Goal: Task Accomplishment & Management: Manage account settings

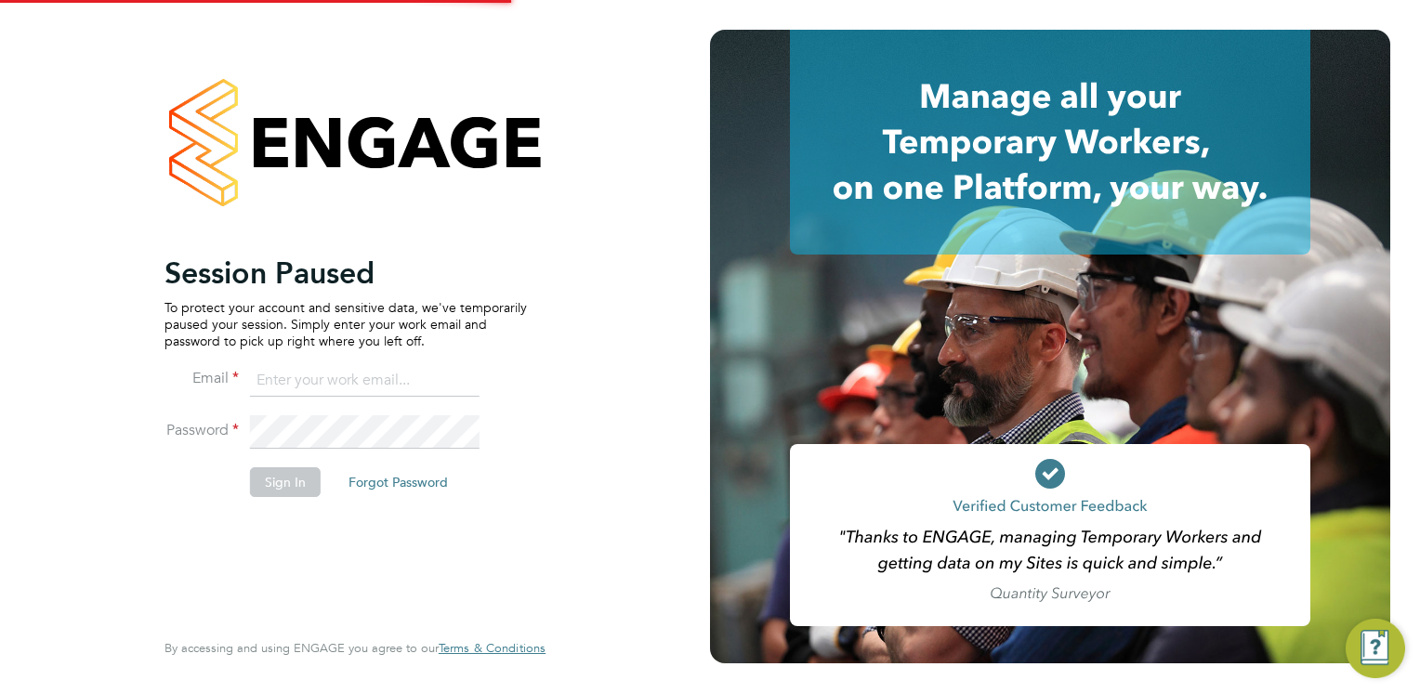
type input "[EMAIL_ADDRESS][PERSON_NAME][DOMAIN_NAME]"
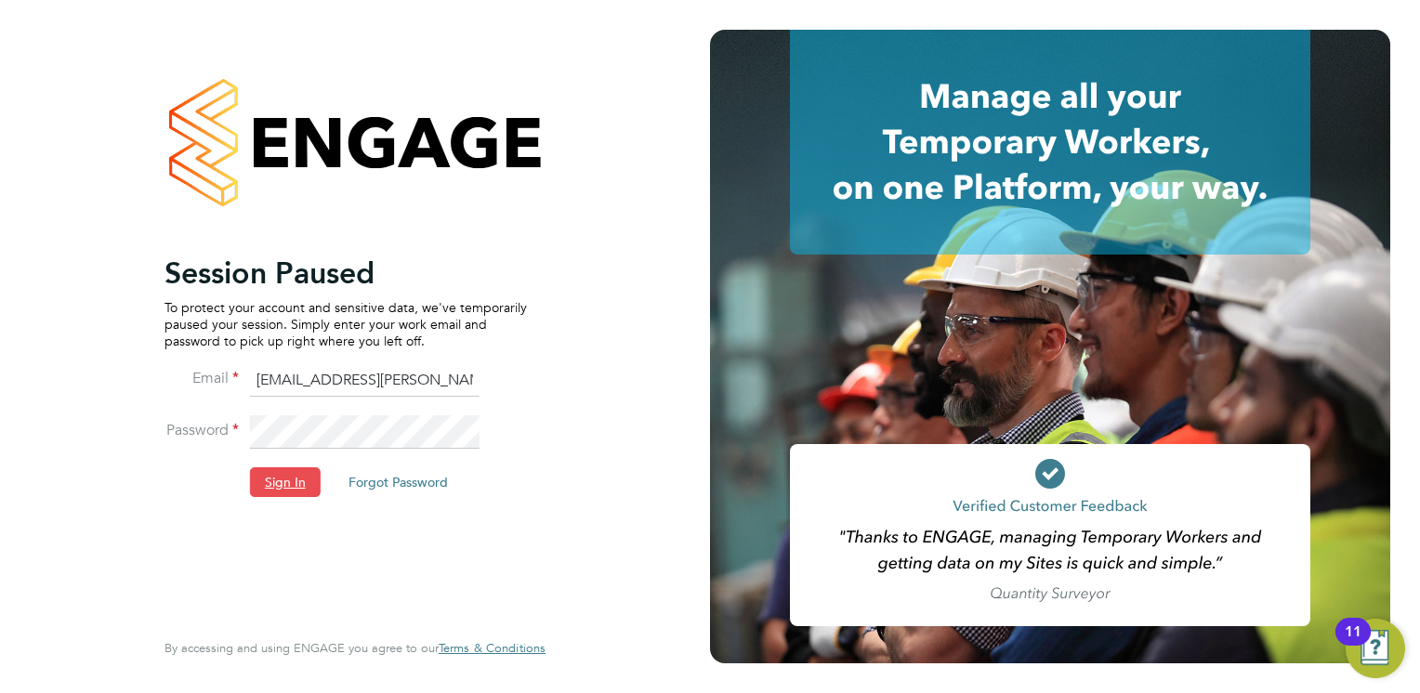
click at [282, 483] on button "Sign In" at bounding box center [285, 482] width 71 height 30
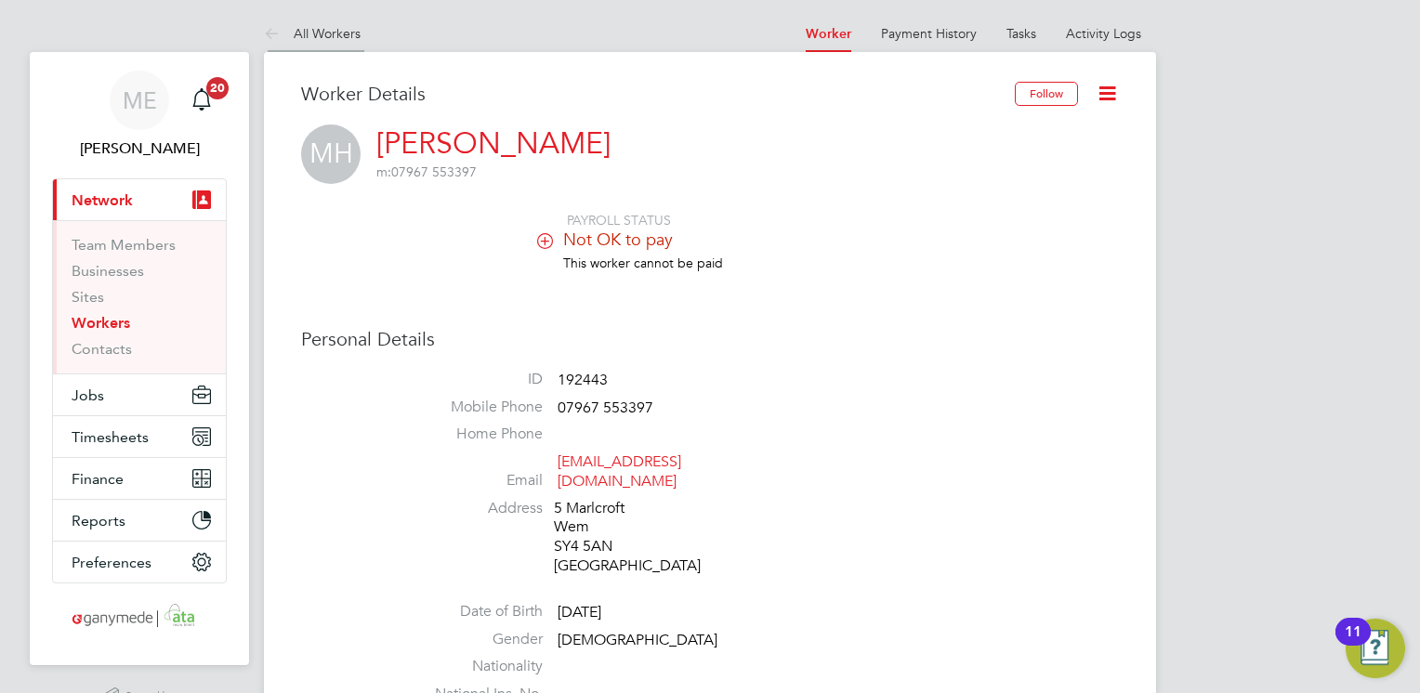
click at [271, 37] on icon at bounding box center [275, 34] width 23 height 23
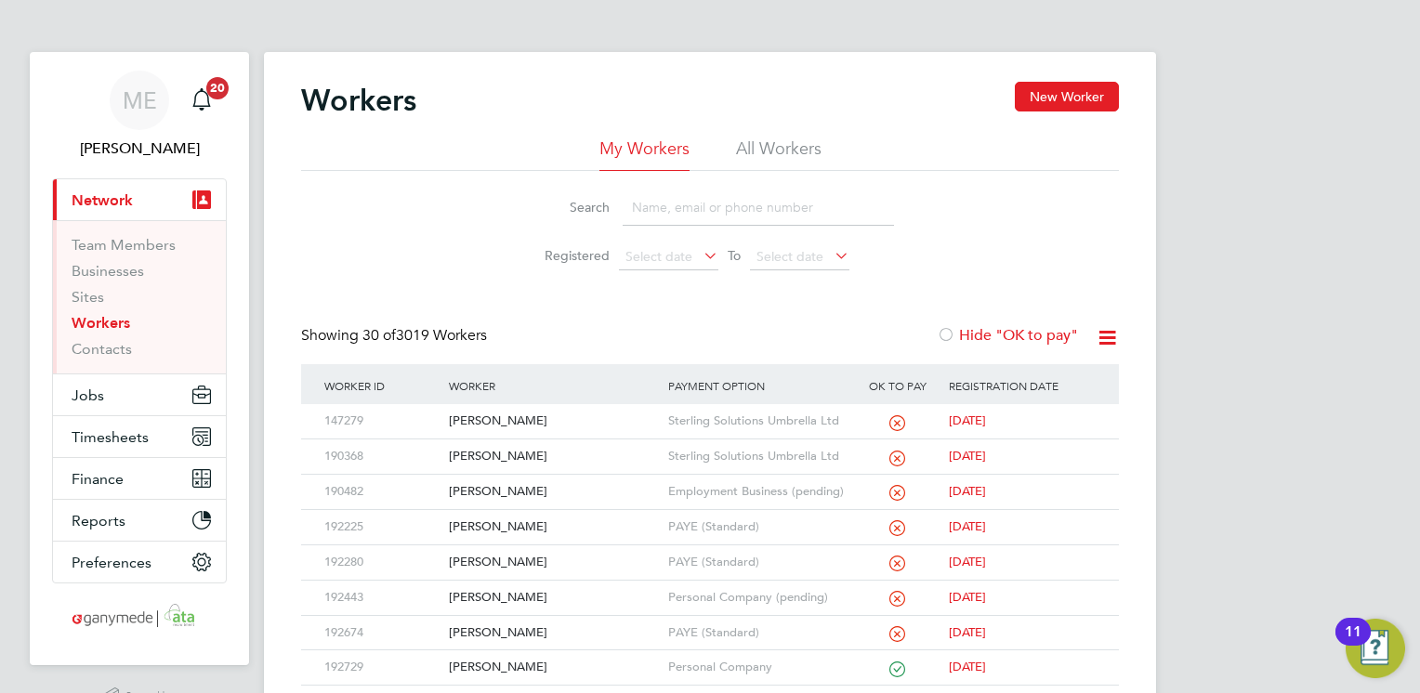
click at [643, 205] on input at bounding box center [758, 208] width 271 height 36
click at [598, 413] on div "[PERSON_NAME]" at bounding box center [553, 421] width 218 height 34
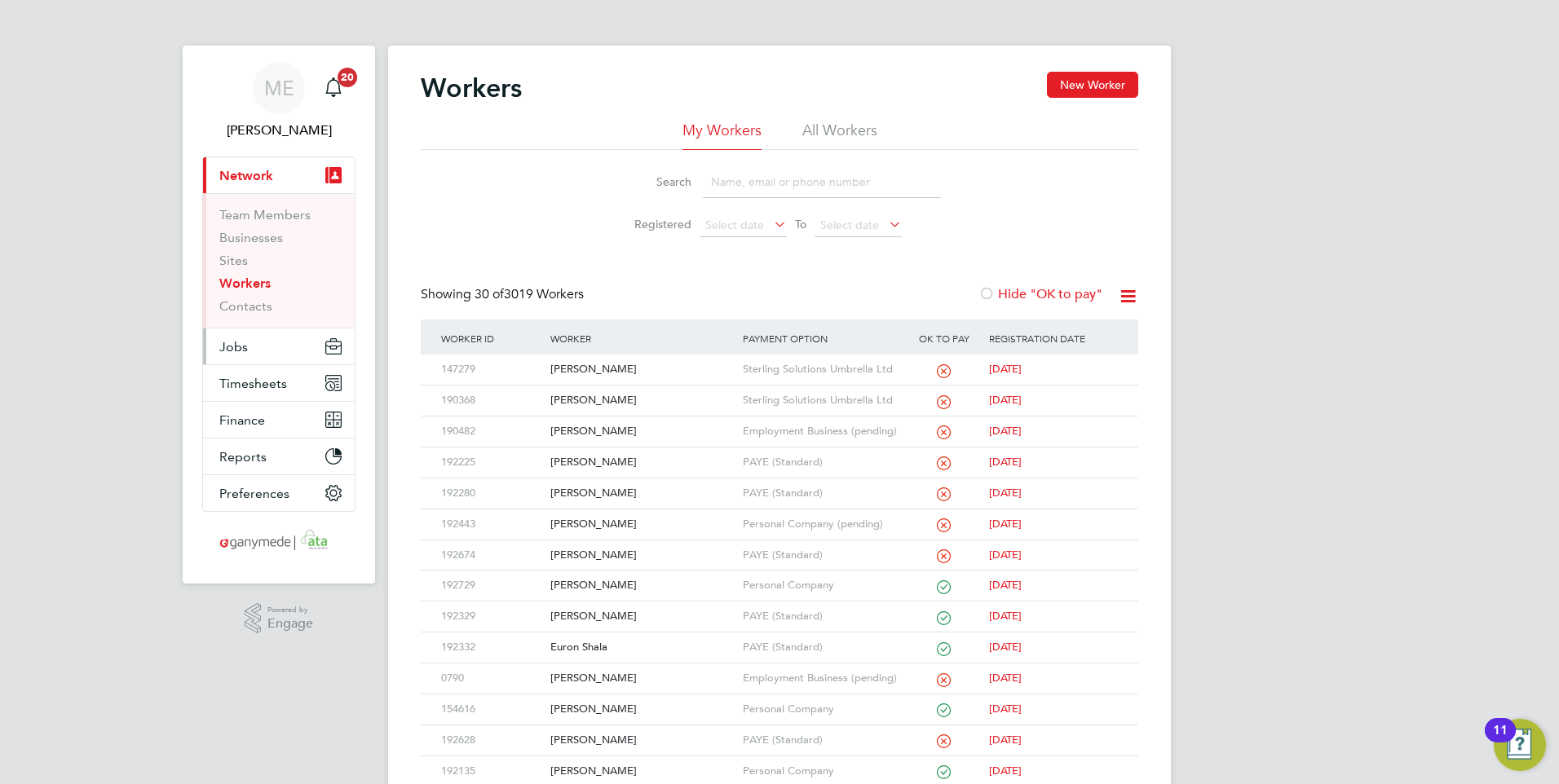
click at [238, 342] on span "Jobs" at bounding box center [233, 347] width 29 height 16
click at [265, 343] on button "Jobs" at bounding box center [278, 346] width 152 height 36
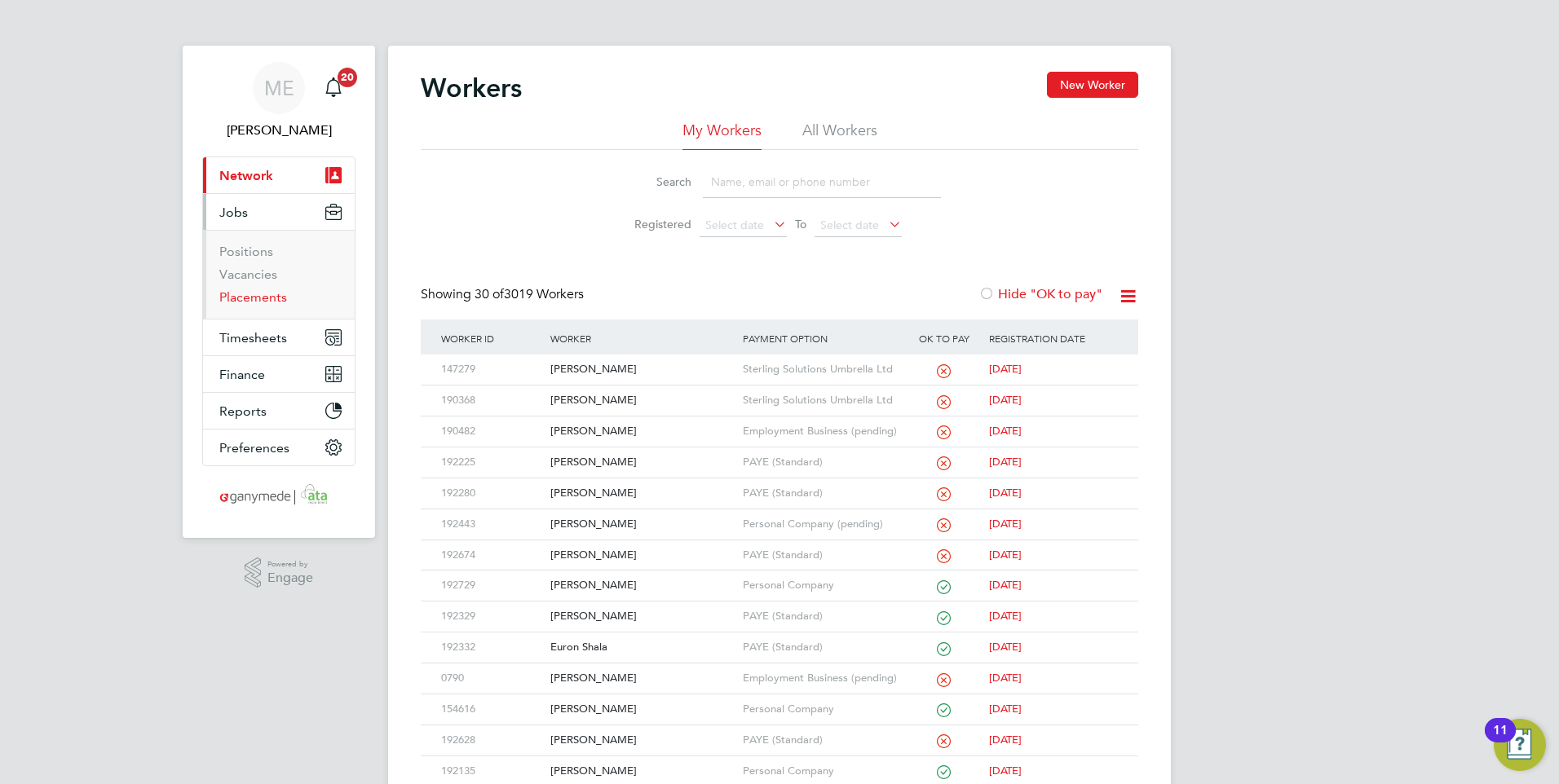
click at [240, 299] on link "Placements" at bounding box center [253, 297] width 68 height 16
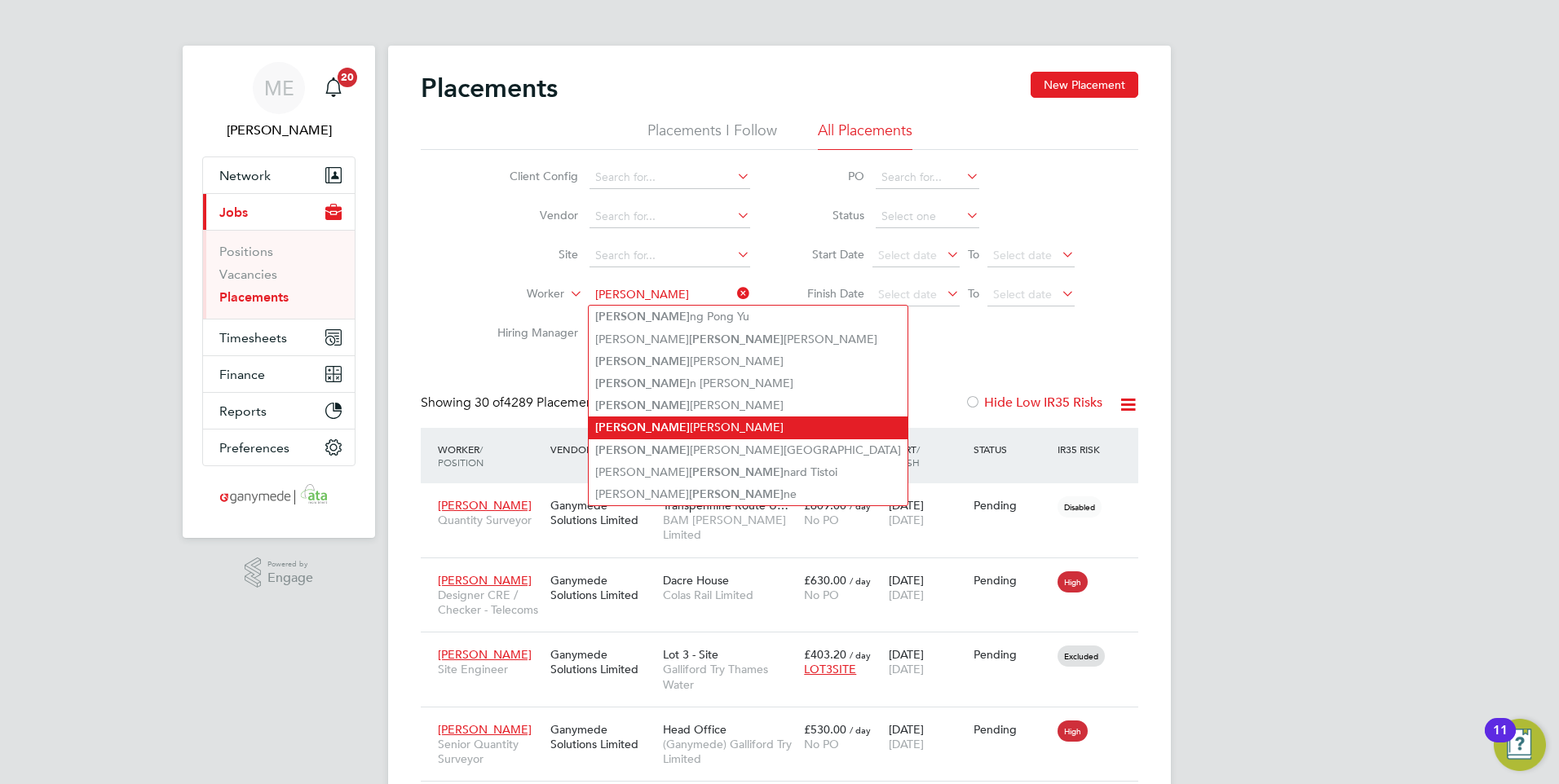
click at [642, 422] on li "Leo Cavaliere" at bounding box center [747, 427] width 318 height 22
type input "[PERSON_NAME]"
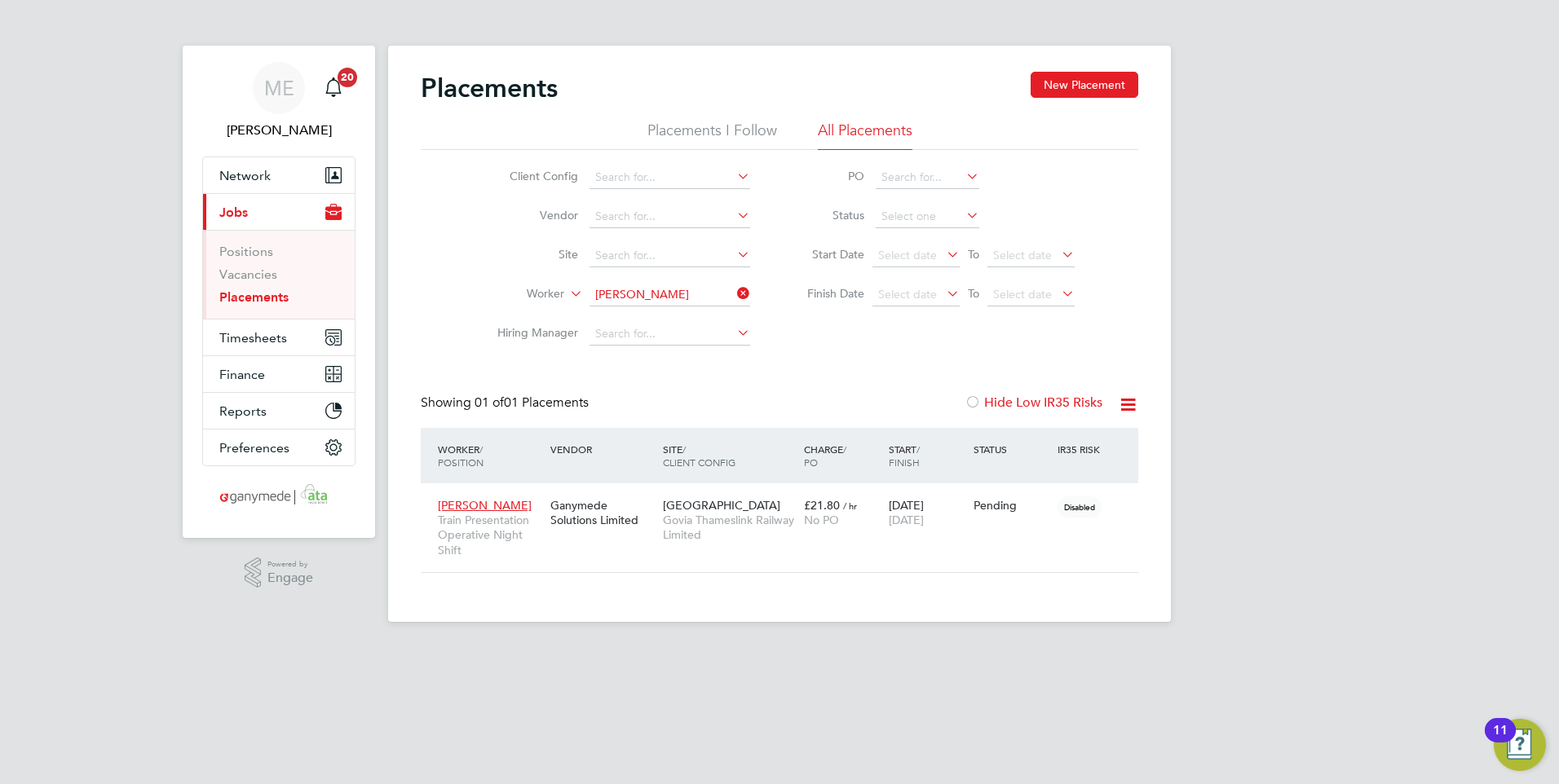
click at [744, 282] on li "Worker Leo Cavaliere" at bounding box center [617, 295] width 306 height 39
click at [733, 288] on icon at bounding box center [733, 294] width 0 height 23
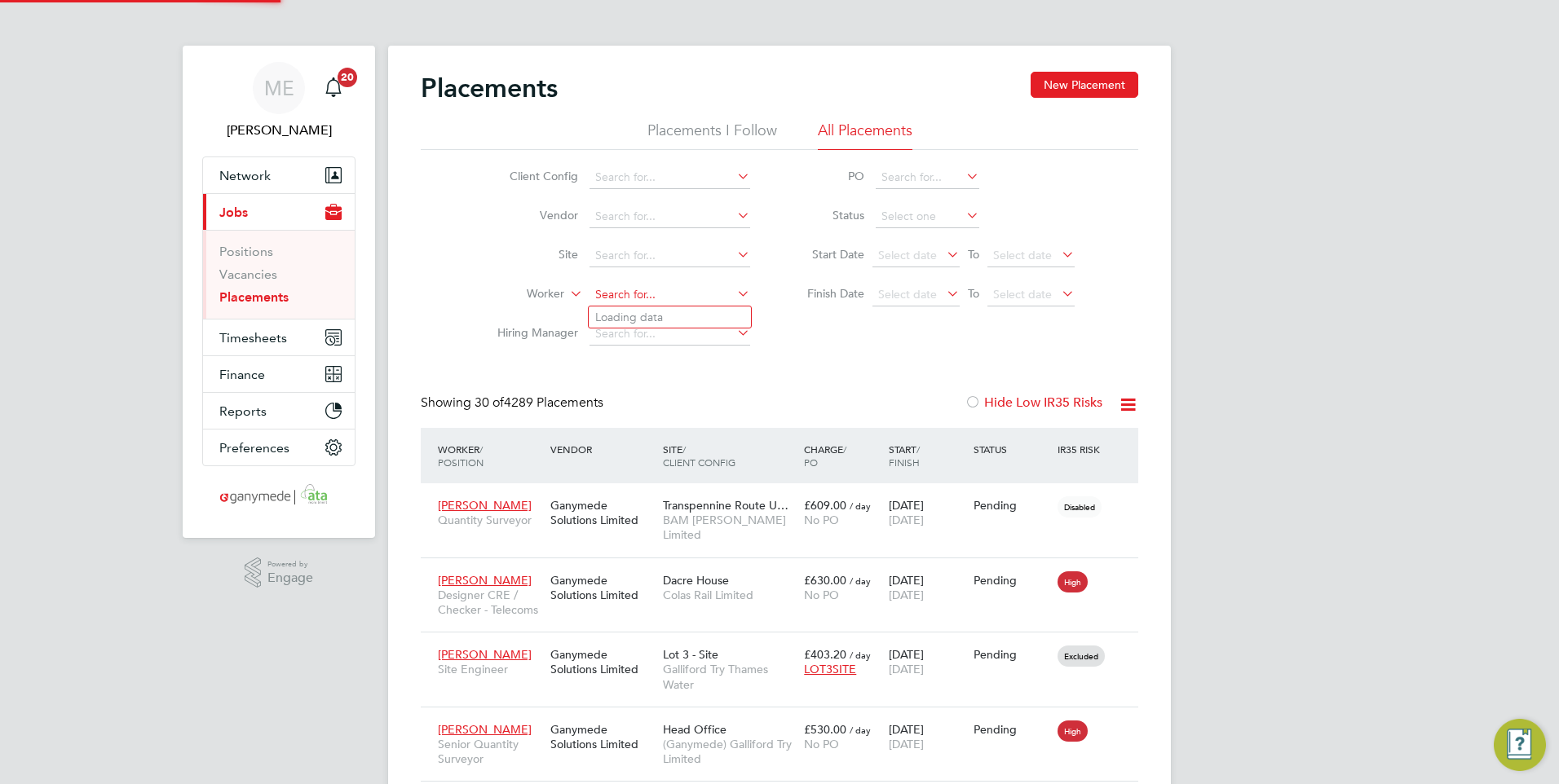
scroll to position [47, 113]
click at [661, 290] on input at bounding box center [669, 295] width 161 height 23
type input "GABOR"
click at [640, 289] on input at bounding box center [669, 295] width 161 height 23
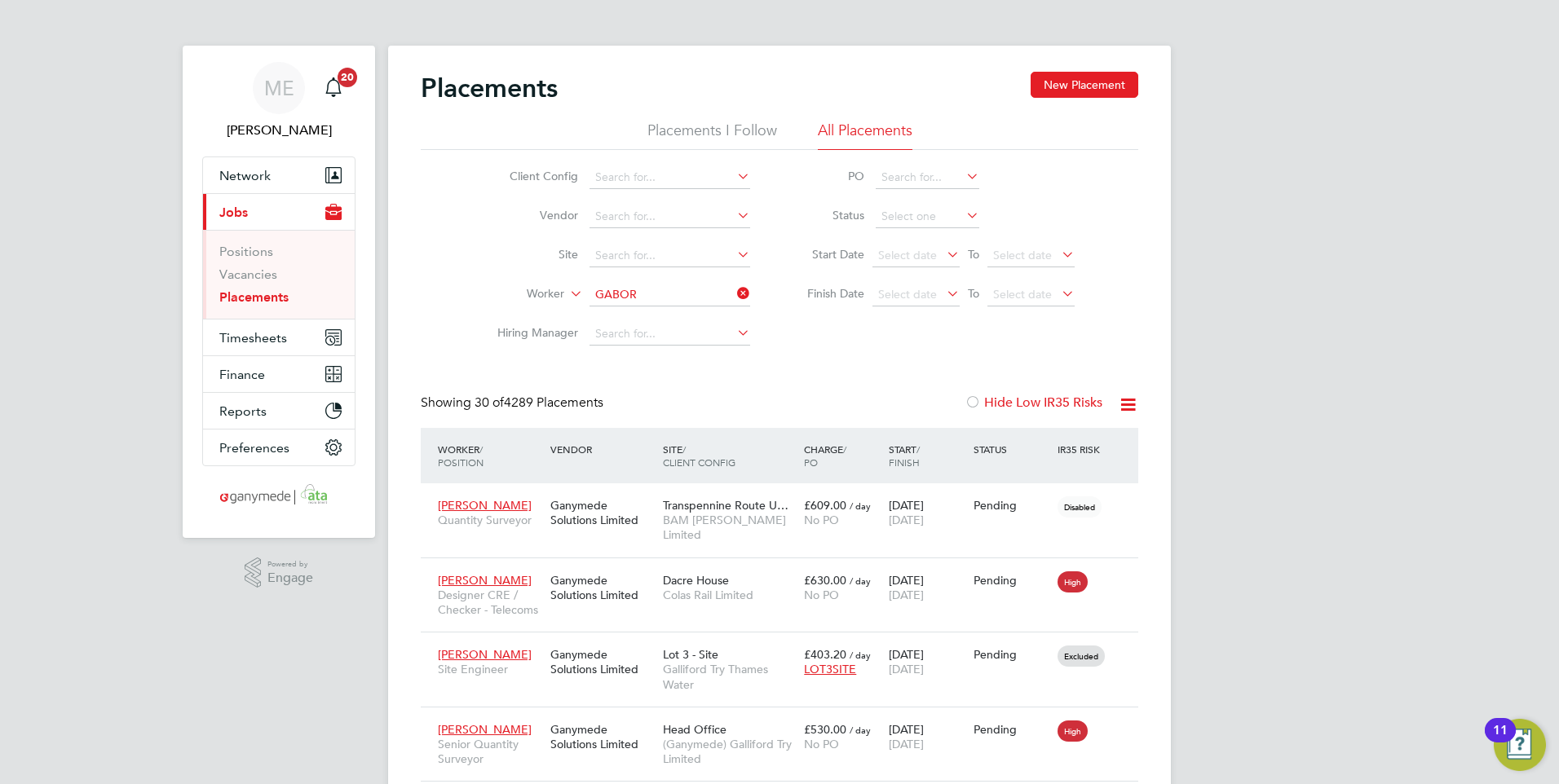
click at [639, 339] on li "Gabor Gecso" at bounding box center [669, 339] width 162 height 22
type input "Gabor Gecso"
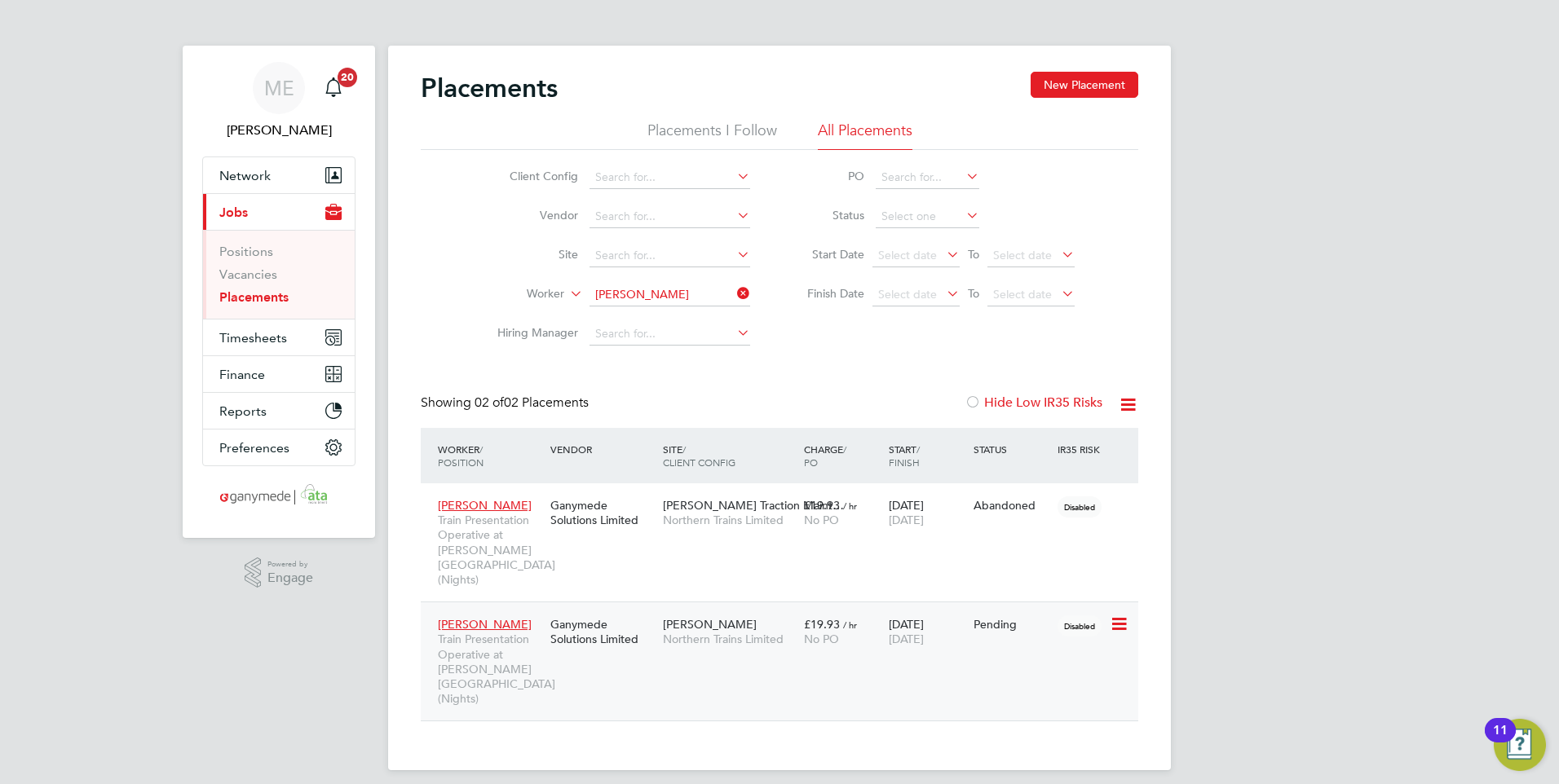
click at [477, 607] on span "Gabor Gecso" at bounding box center [484, 624] width 94 height 15
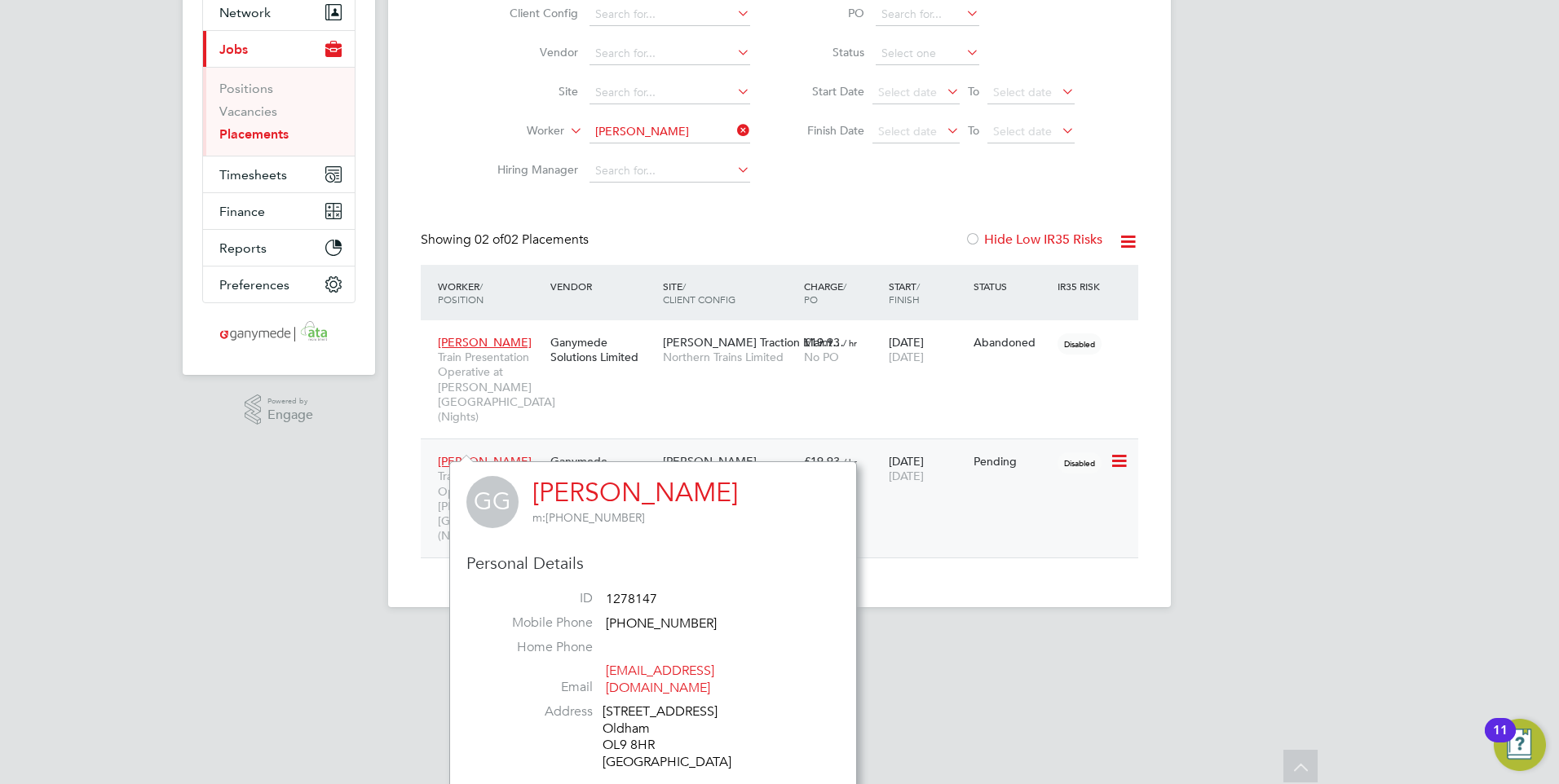
click at [969, 489] on div "Gabor Gecso Train Presentation Operative at Newton Heath Depot (Nights) Ganymed…" at bounding box center [780, 498] width 718 height 119
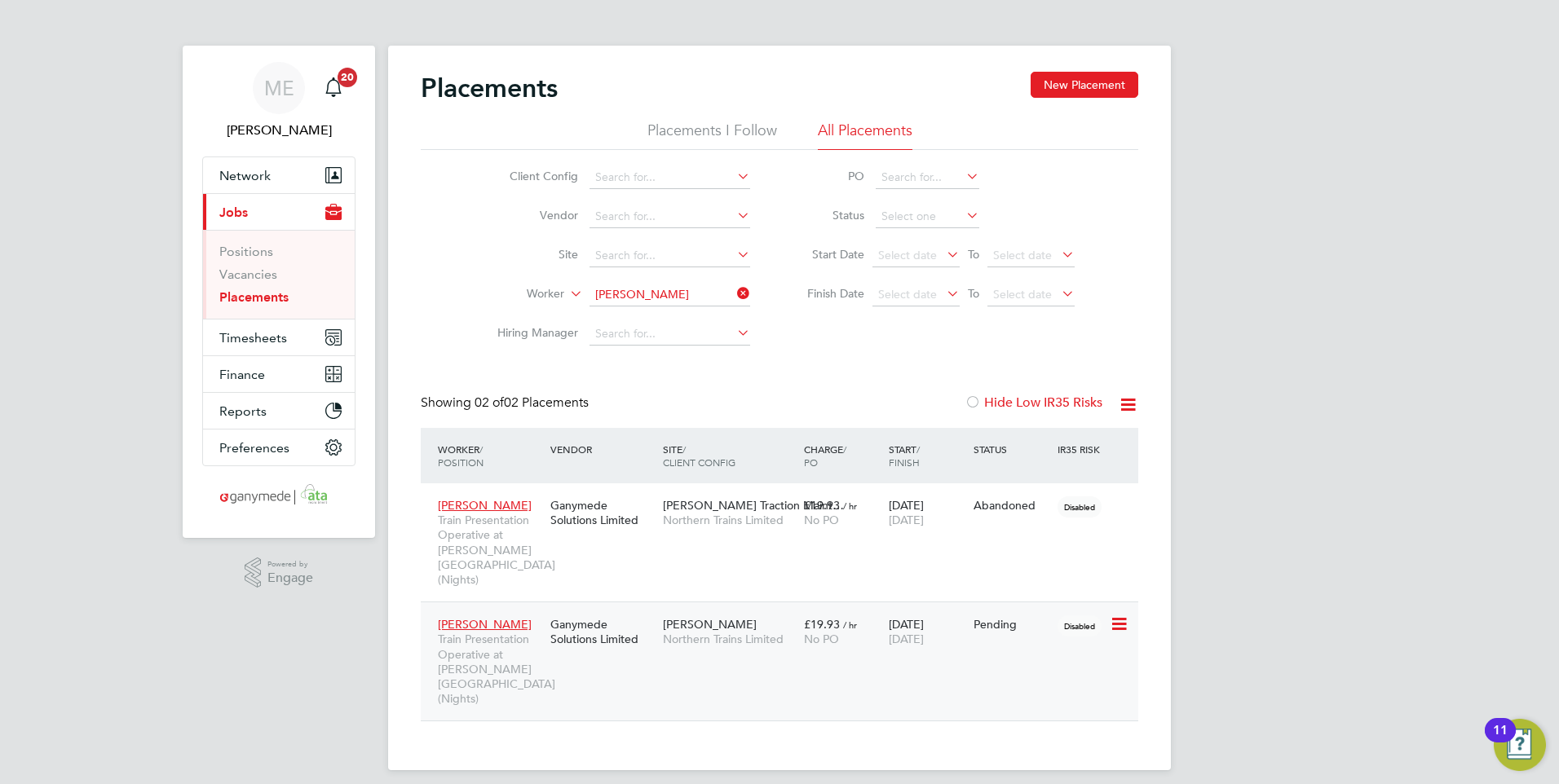
click at [562, 607] on div "Gabor Gecso Train Presentation Operative at Newton Heath Depot (Nights) Ganymed…" at bounding box center [780, 661] width 718 height 119
click at [470, 607] on div "Gabor Gecso Train Presentation Operative at Newton Heath Depot (Nights)" at bounding box center [490, 661] width 112 height 105
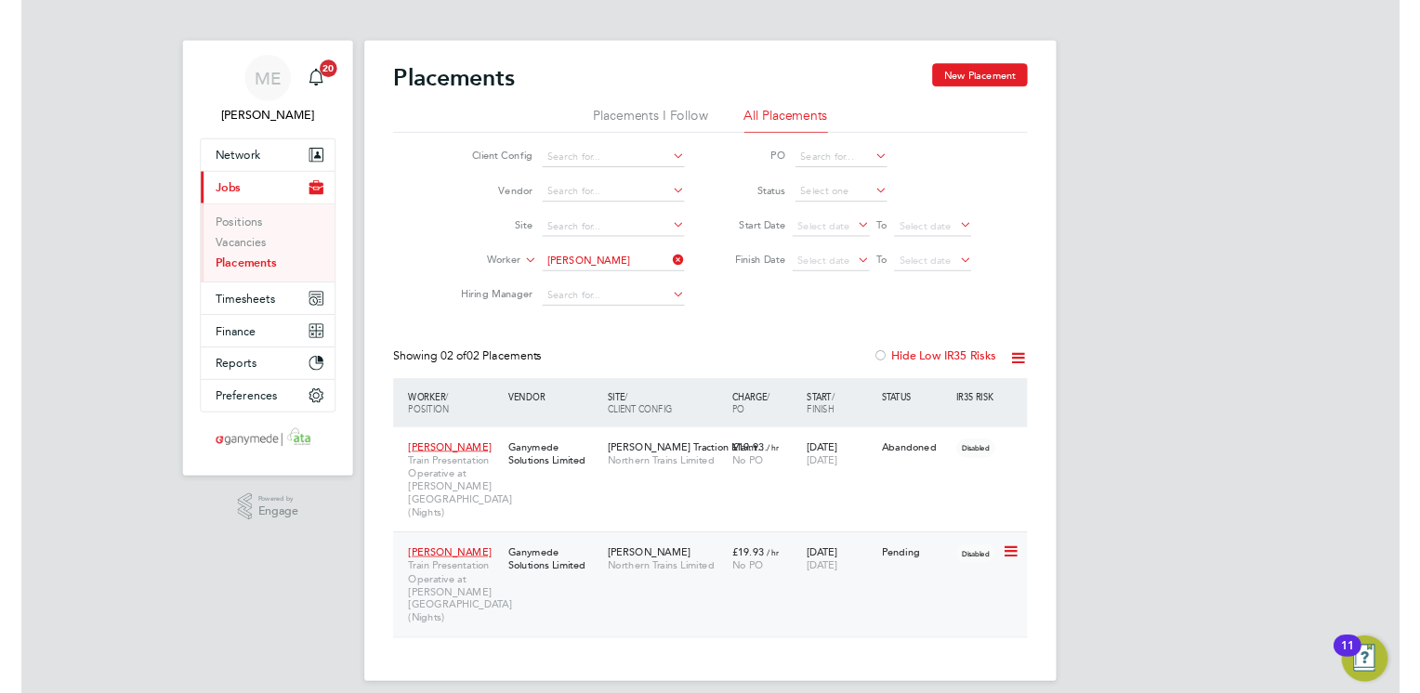
scroll to position [53, 162]
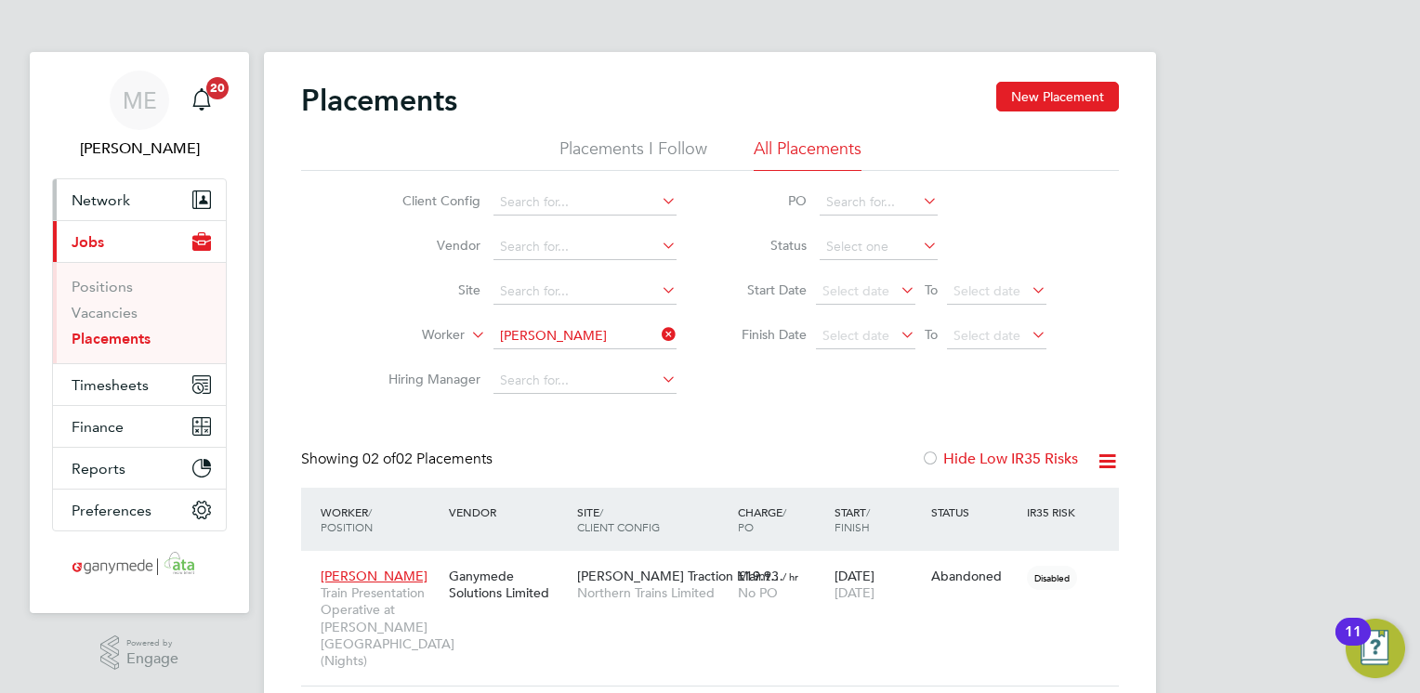
click at [121, 199] on span "Network" at bounding box center [101, 200] width 59 height 18
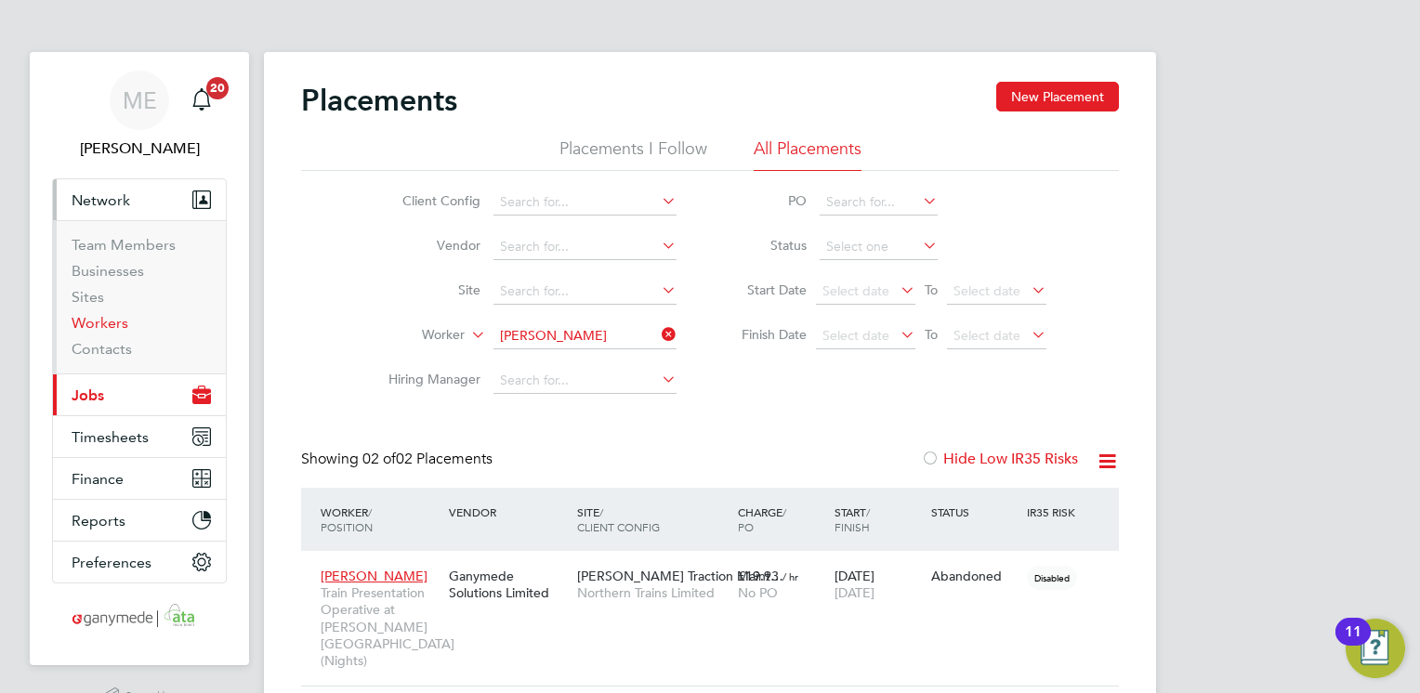
click at [118, 322] on link "Workers" at bounding box center [100, 323] width 57 height 18
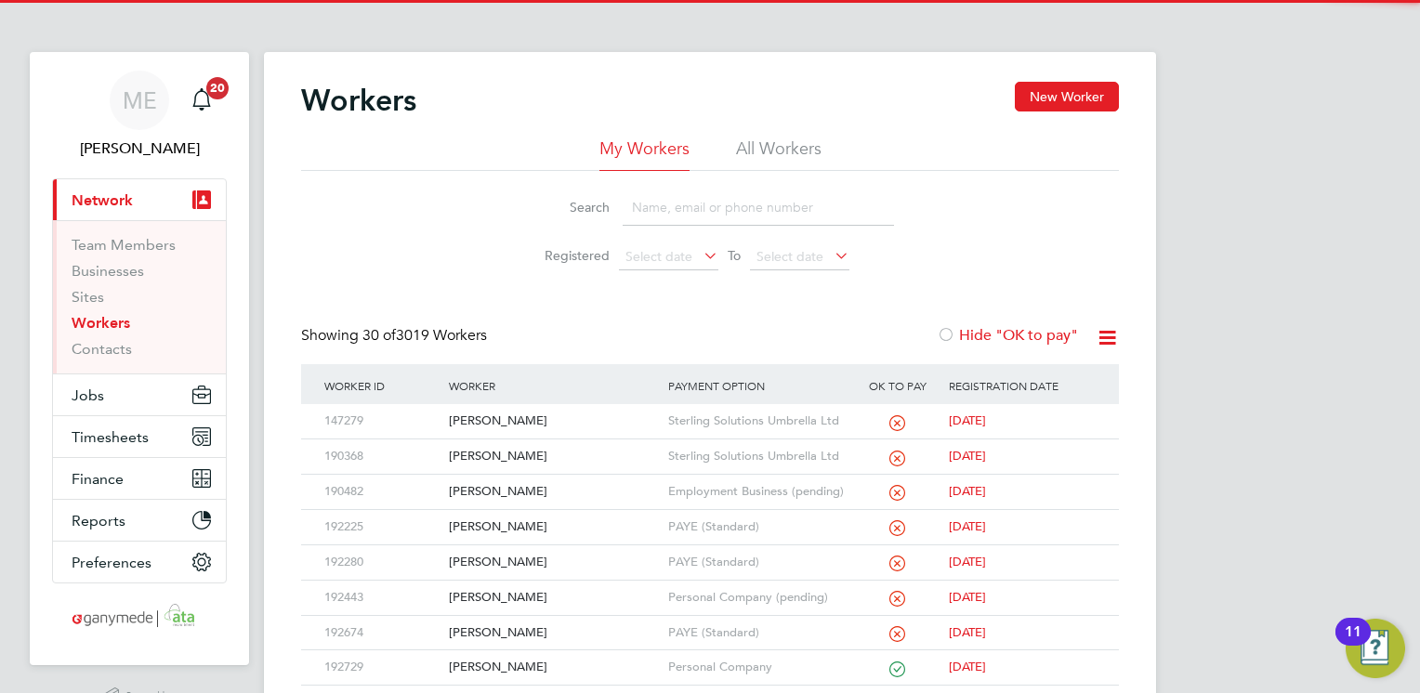
click at [688, 205] on input at bounding box center [758, 208] width 271 height 36
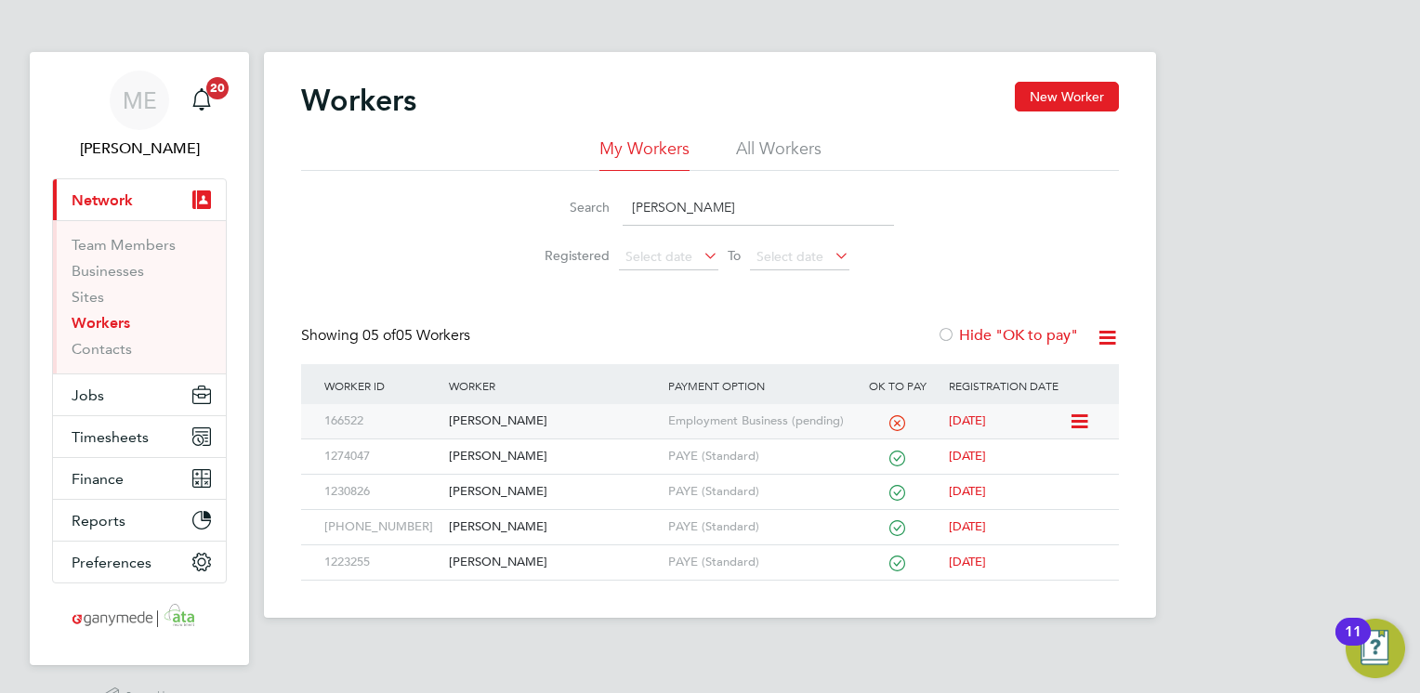
type input "shane"
click at [635, 426] on div "[PERSON_NAME]" at bounding box center [553, 421] width 218 height 34
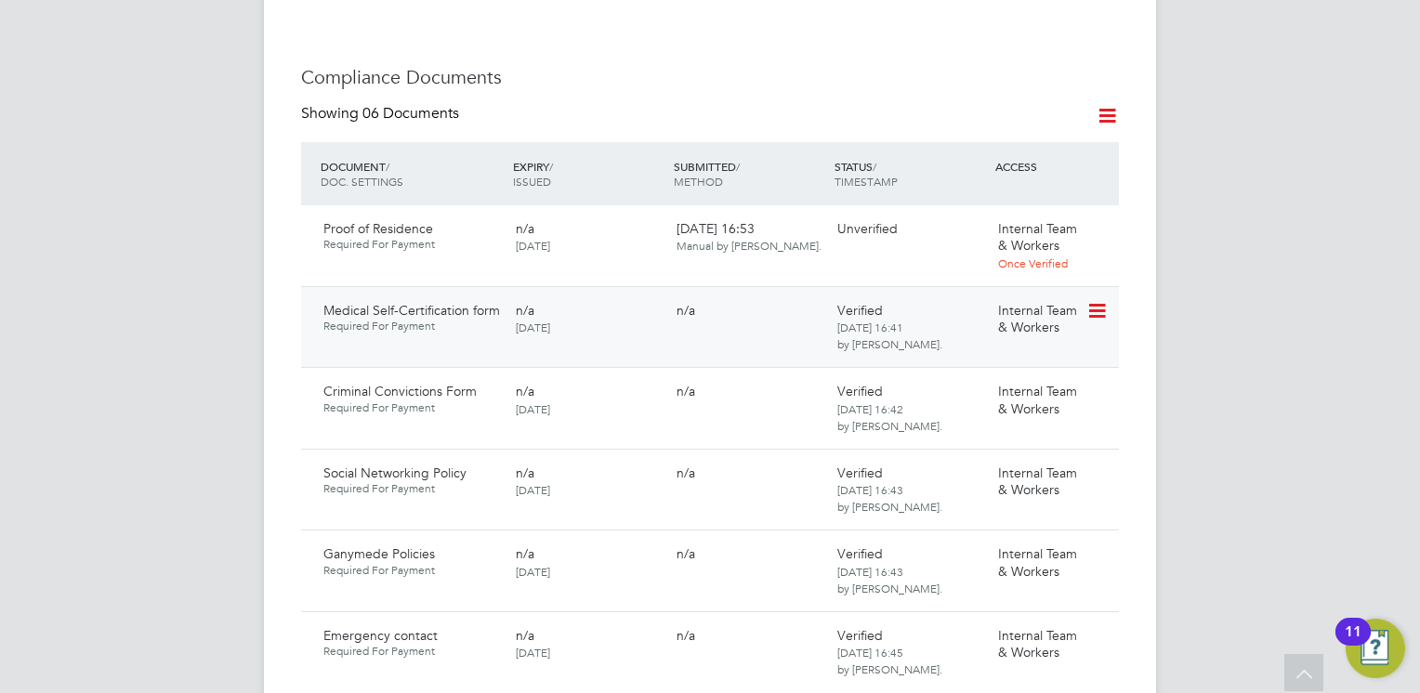
scroll to position [1022, 0]
click at [1098, 230] on icon at bounding box center [1095, 228] width 19 height 22
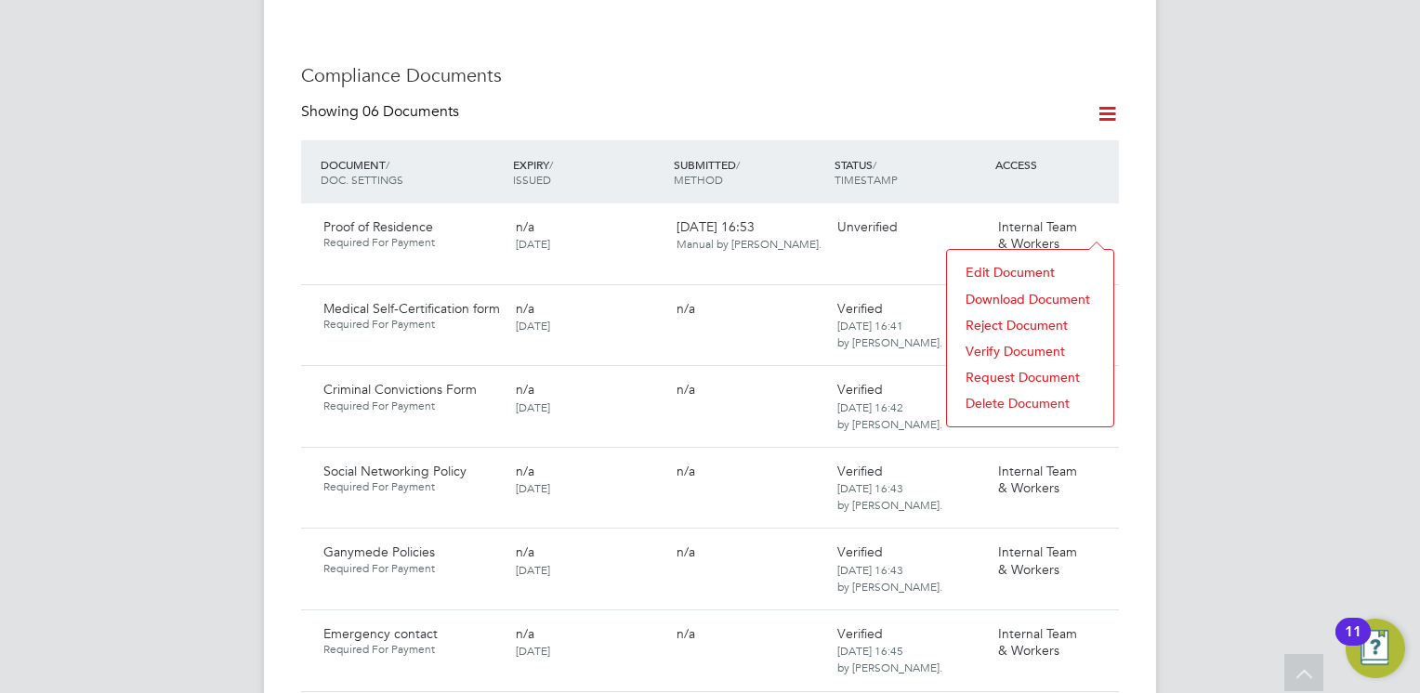
click at [1007, 295] on li "Download Document" at bounding box center [1030, 299] width 148 height 26
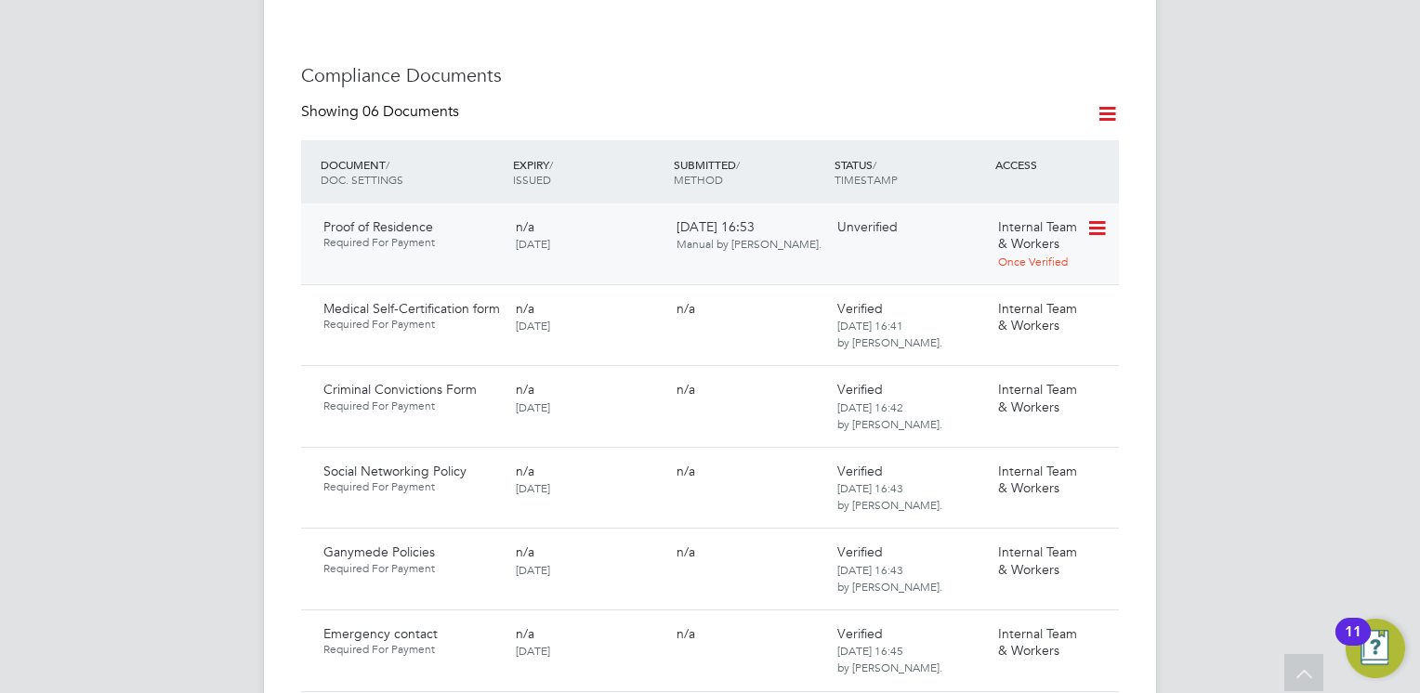
click at [1093, 222] on icon at bounding box center [1095, 228] width 19 height 22
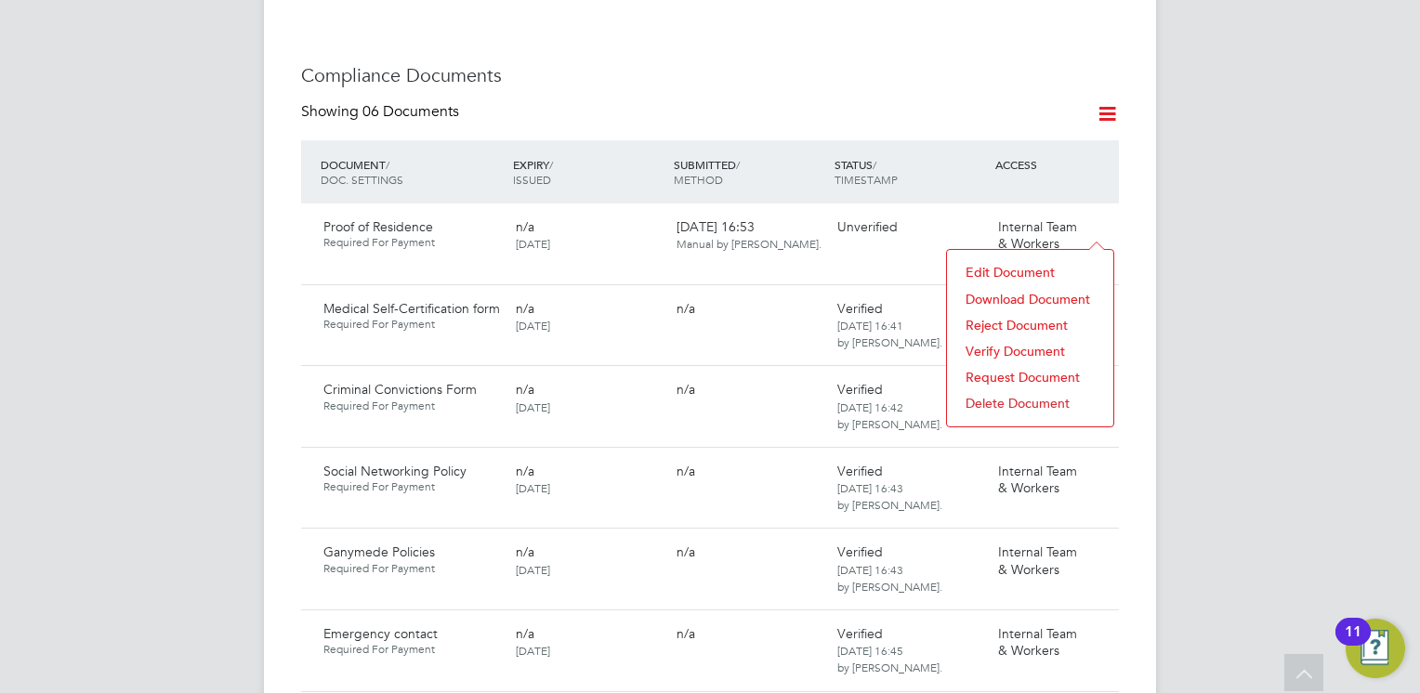
click at [995, 322] on li "Reject Document" at bounding box center [1030, 325] width 148 height 26
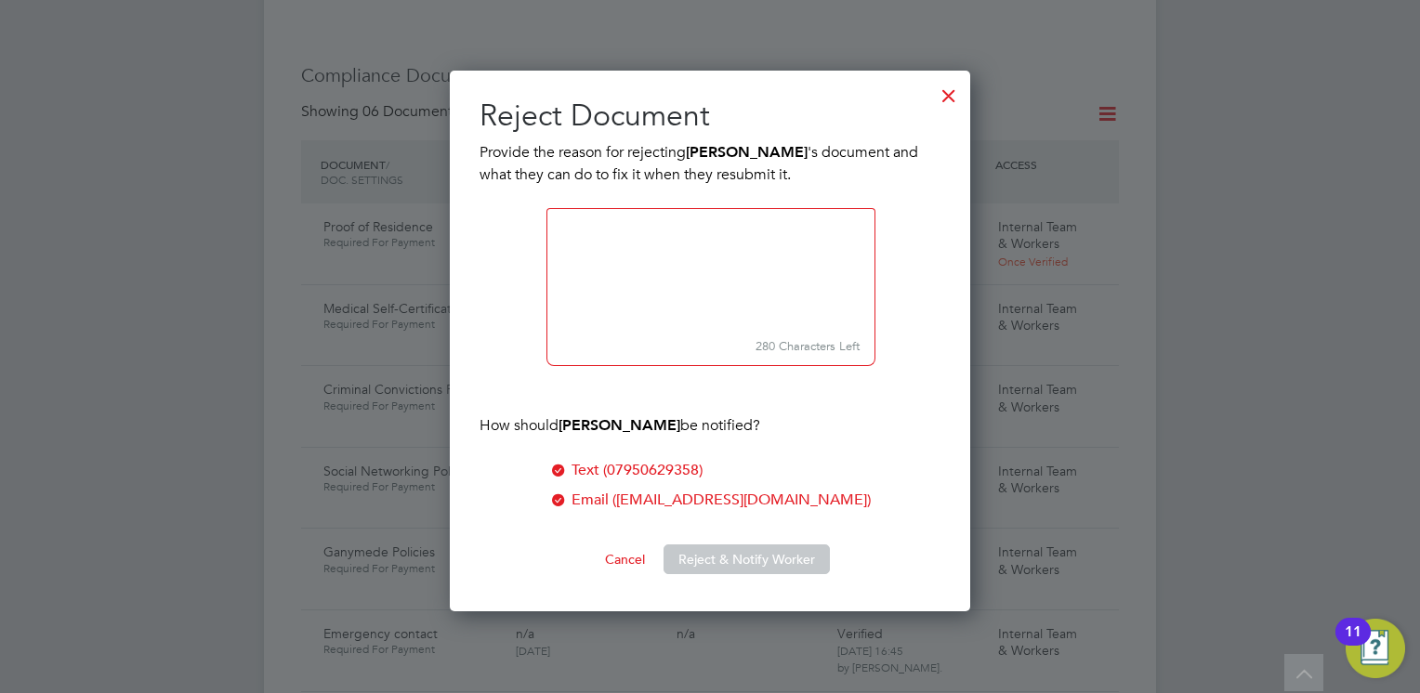
scroll to position [542, 521]
paste textarea "Please upload a Full Drivers Licence or a Utilities bill (not a mobile phone bi…"
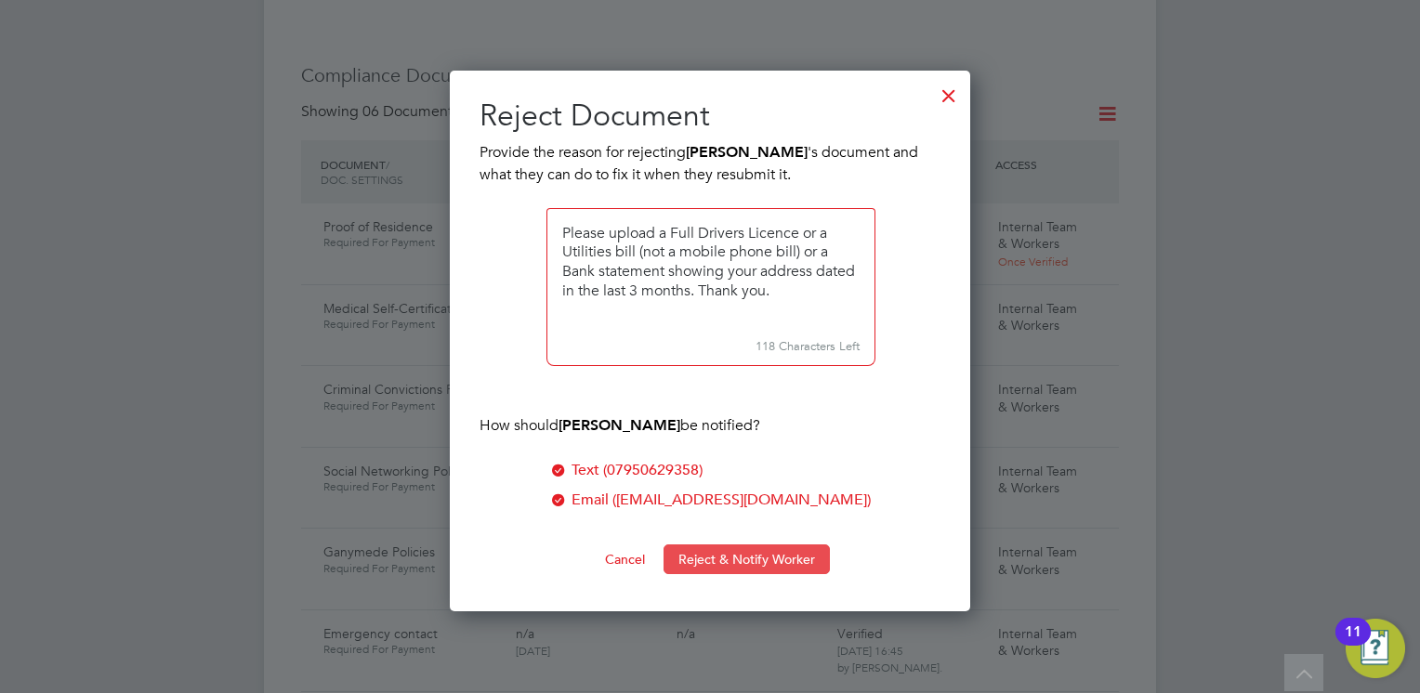
type textarea "Please upload a Full Drivers Licence or a Utilities bill (not a mobile phone bi…"
click at [717, 558] on button "Reject & Notify Worker" at bounding box center [747, 560] width 166 height 30
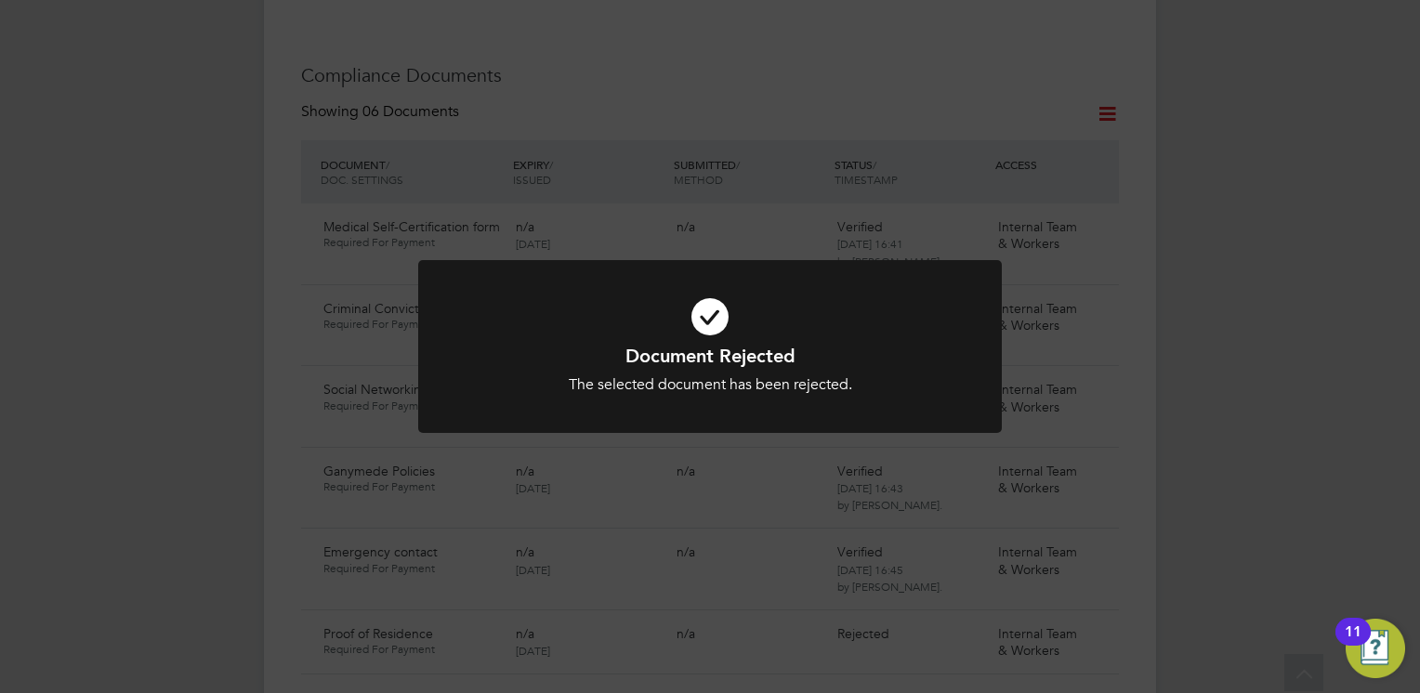
click at [661, 367] on div "Document Rejected The selected document has been rejected. Cancel Okay" at bounding box center [709, 369] width 483 height 51
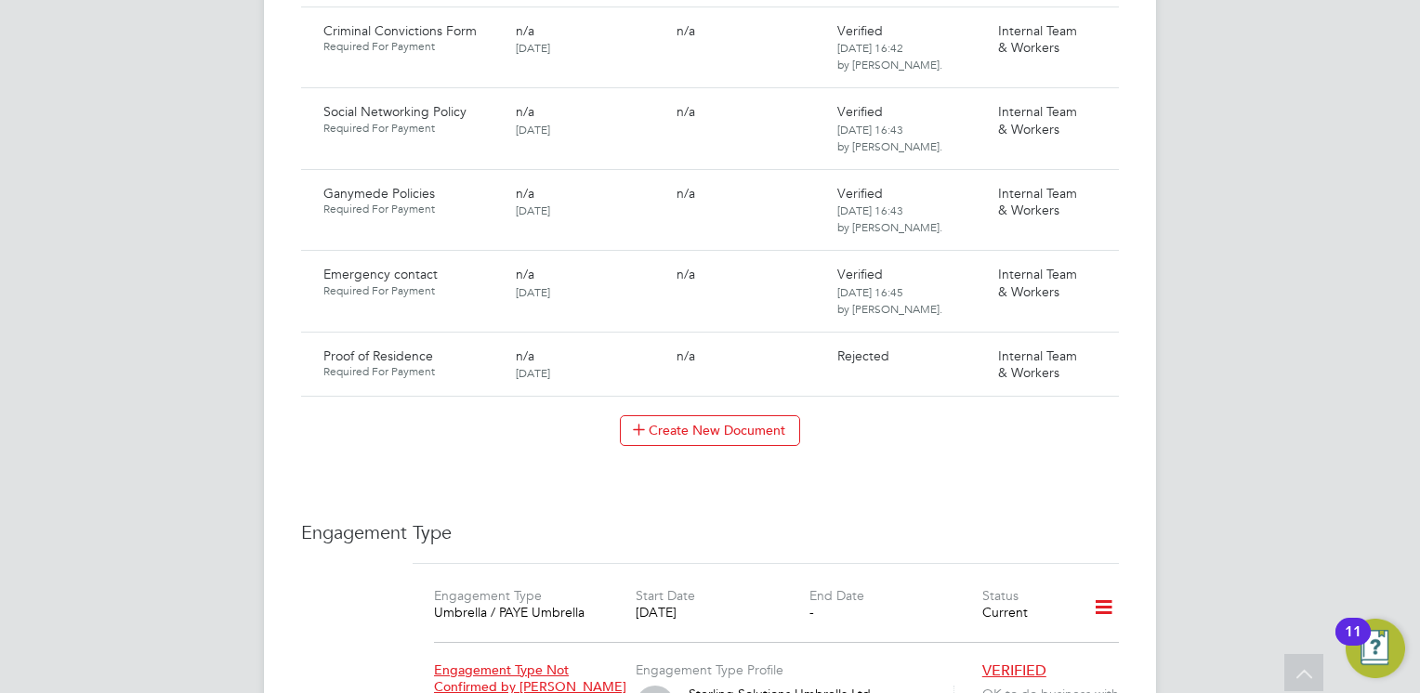
scroll to position [1301, 0]
click at [1097, 352] on icon at bounding box center [1095, 357] width 19 height 22
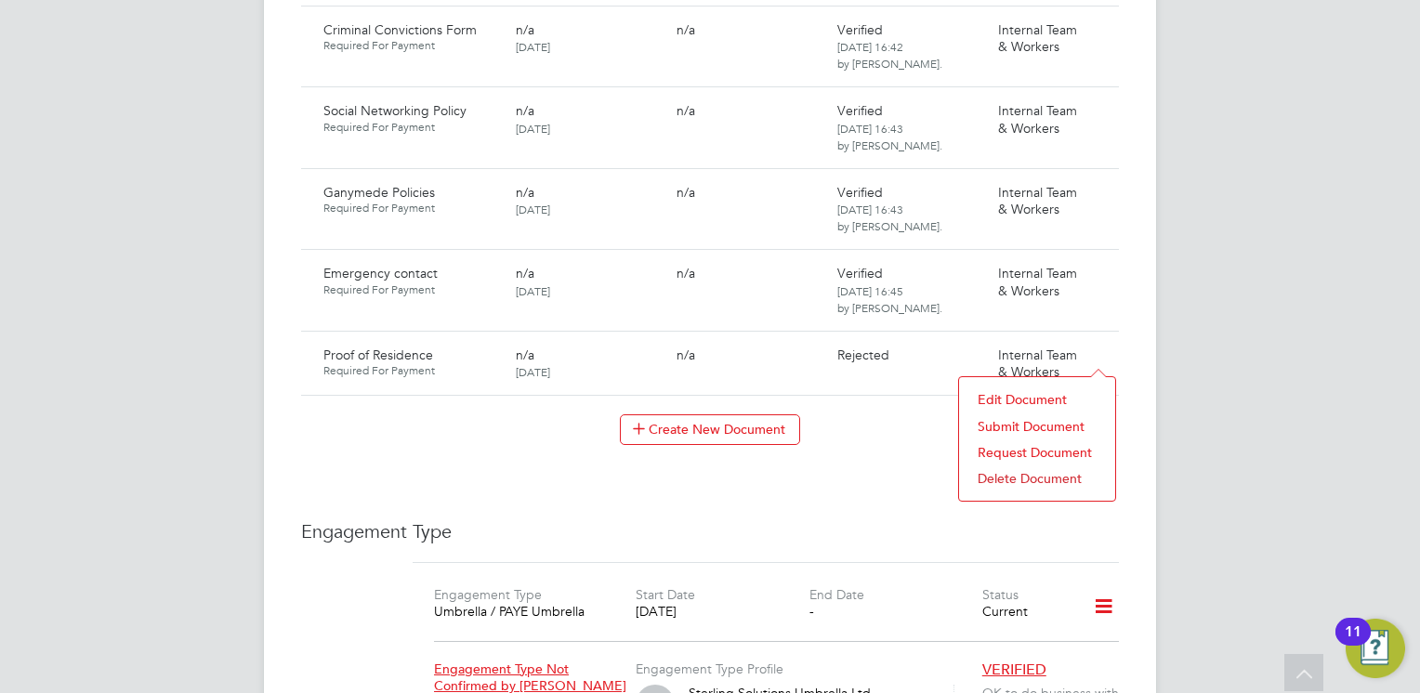
click at [1002, 418] on li "Submit Document" at bounding box center [1037, 427] width 138 height 26
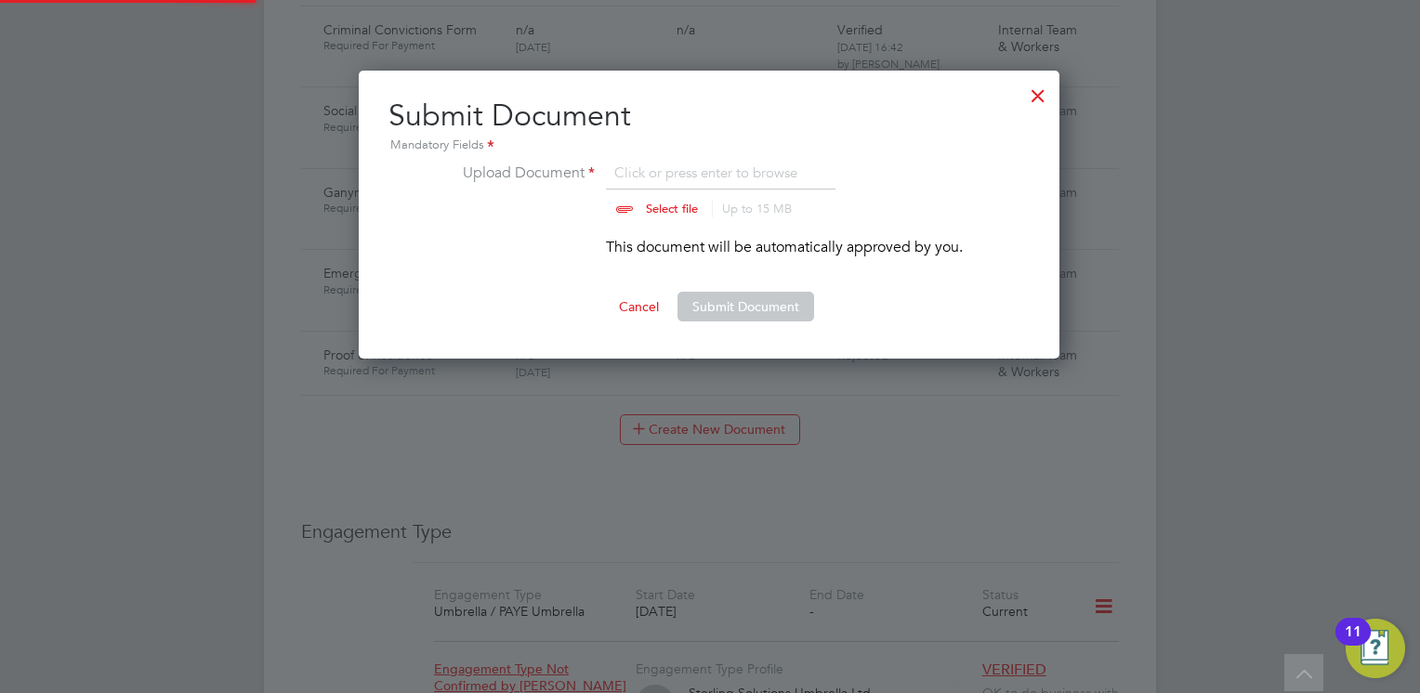
scroll to position [288, 703]
click at [1042, 91] on div at bounding box center [1037, 90] width 33 height 33
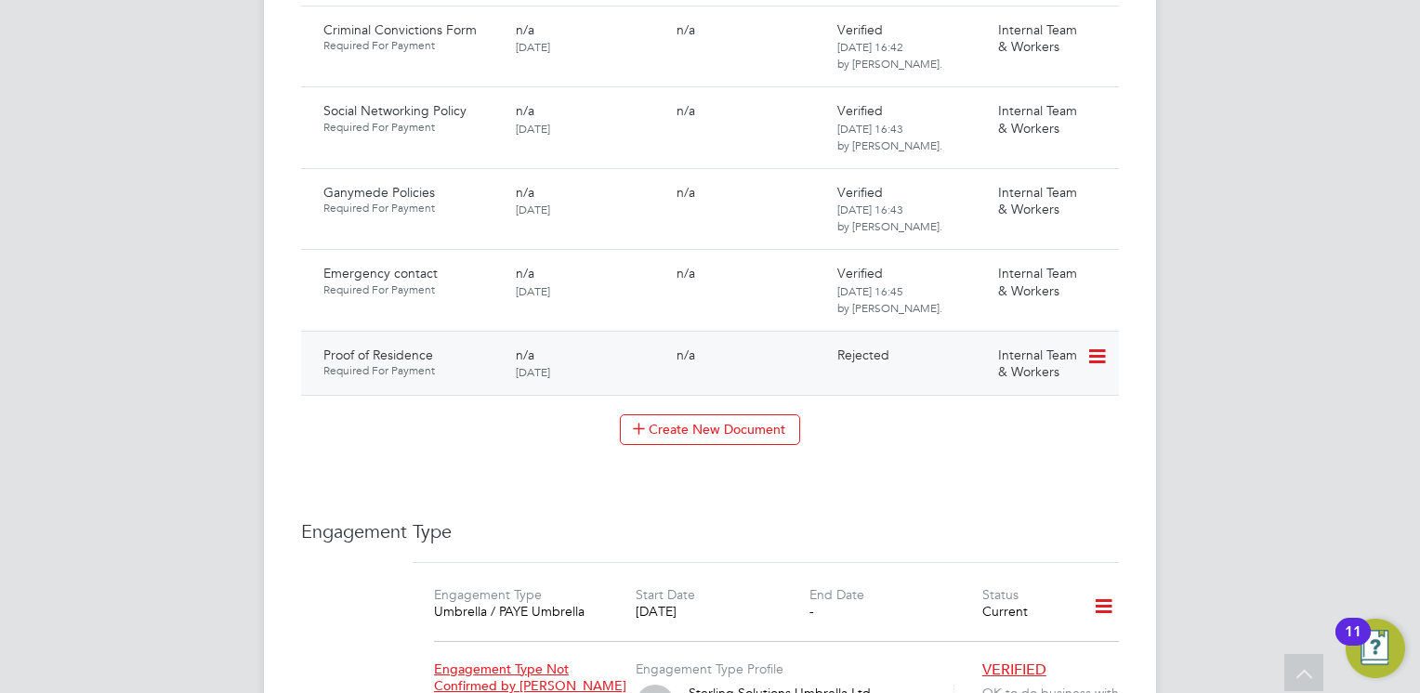
click at [1105, 348] on icon at bounding box center [1095, 357] width 19 height 22
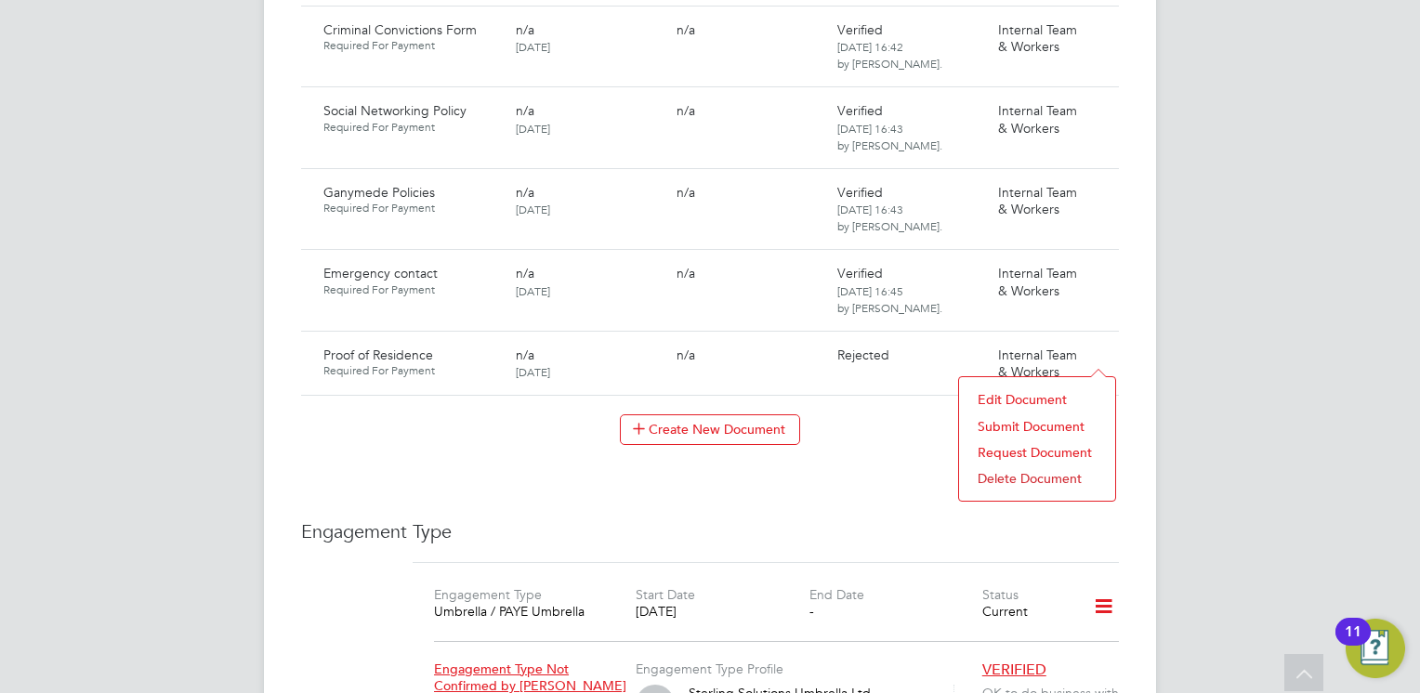
click at [1032, 451] on li "Request Document" at bounding box center [1037, 453] width 138 height 26
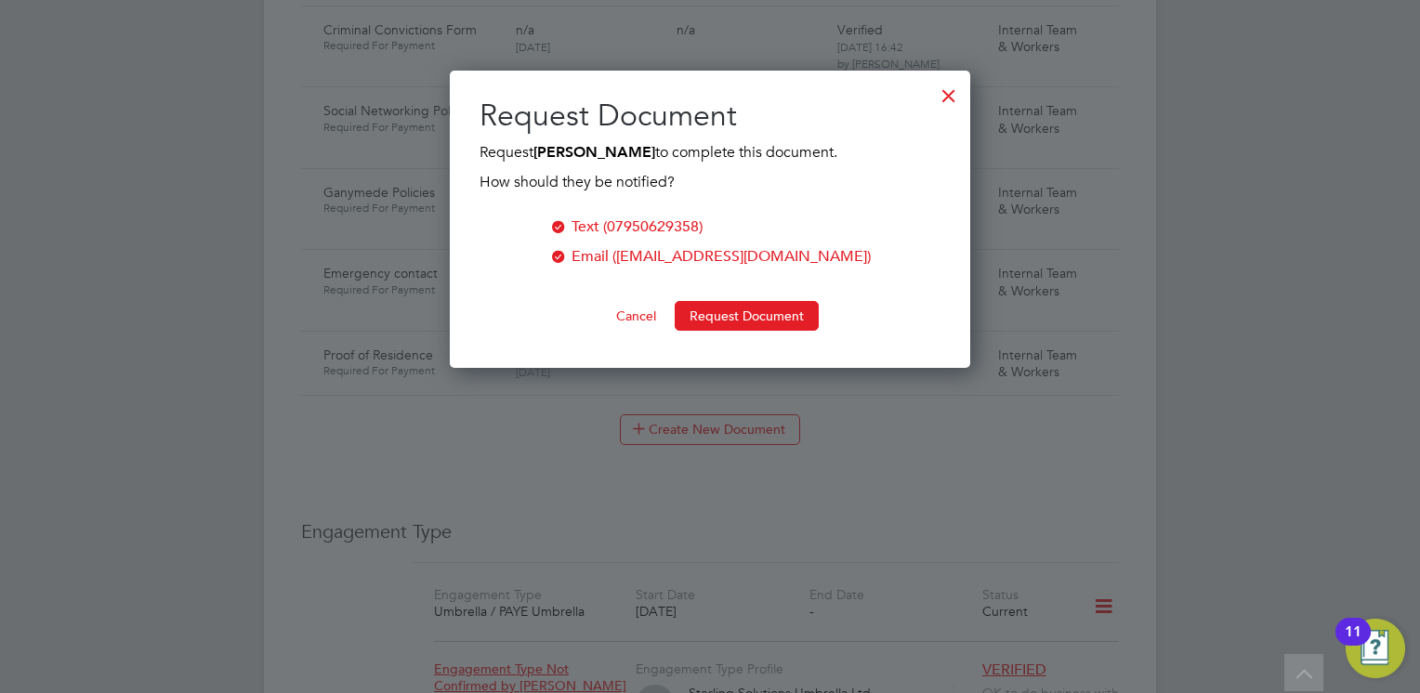
scroll to position [297, 521]
click at [736, 307] on button "Request Document" at bounding box center [747, 316] width 144 height 30
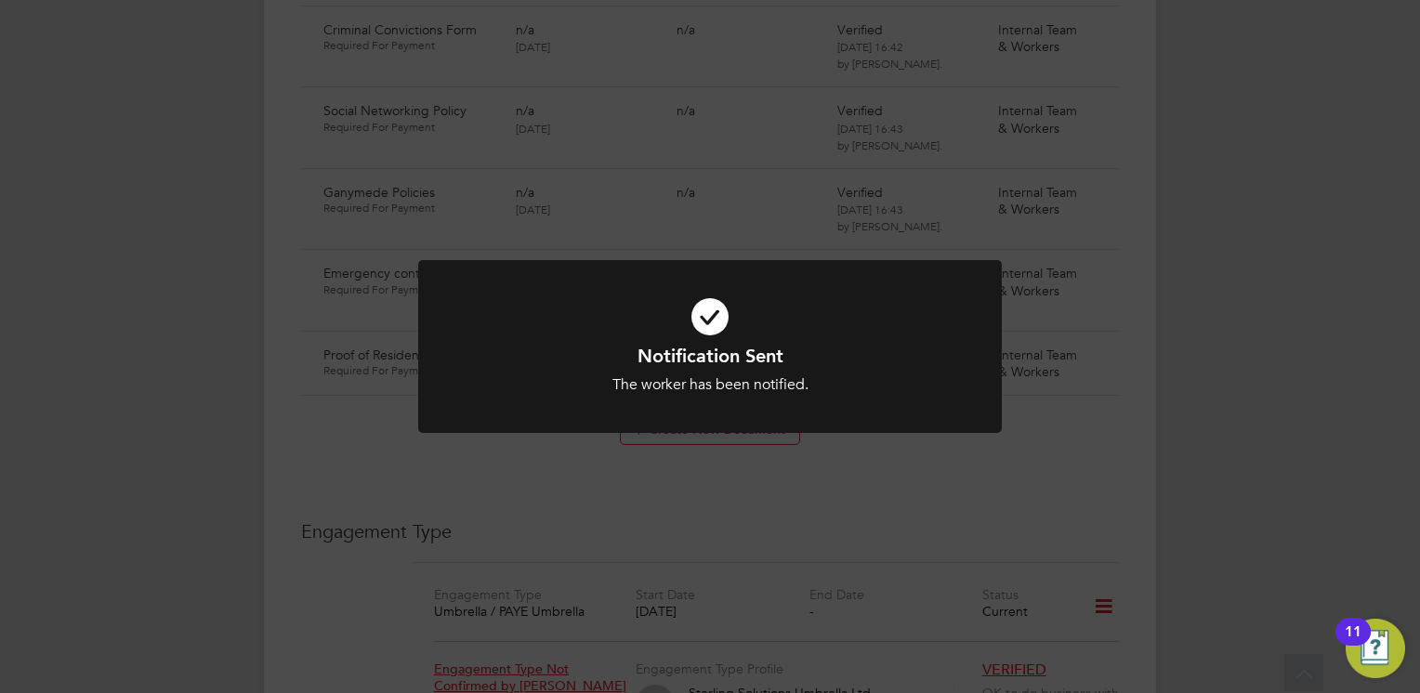
click at [810, 373] on div "Notification Sent The worker has been notified. Cancel Okay" at bounding box center [709, 369] width 483 height 51
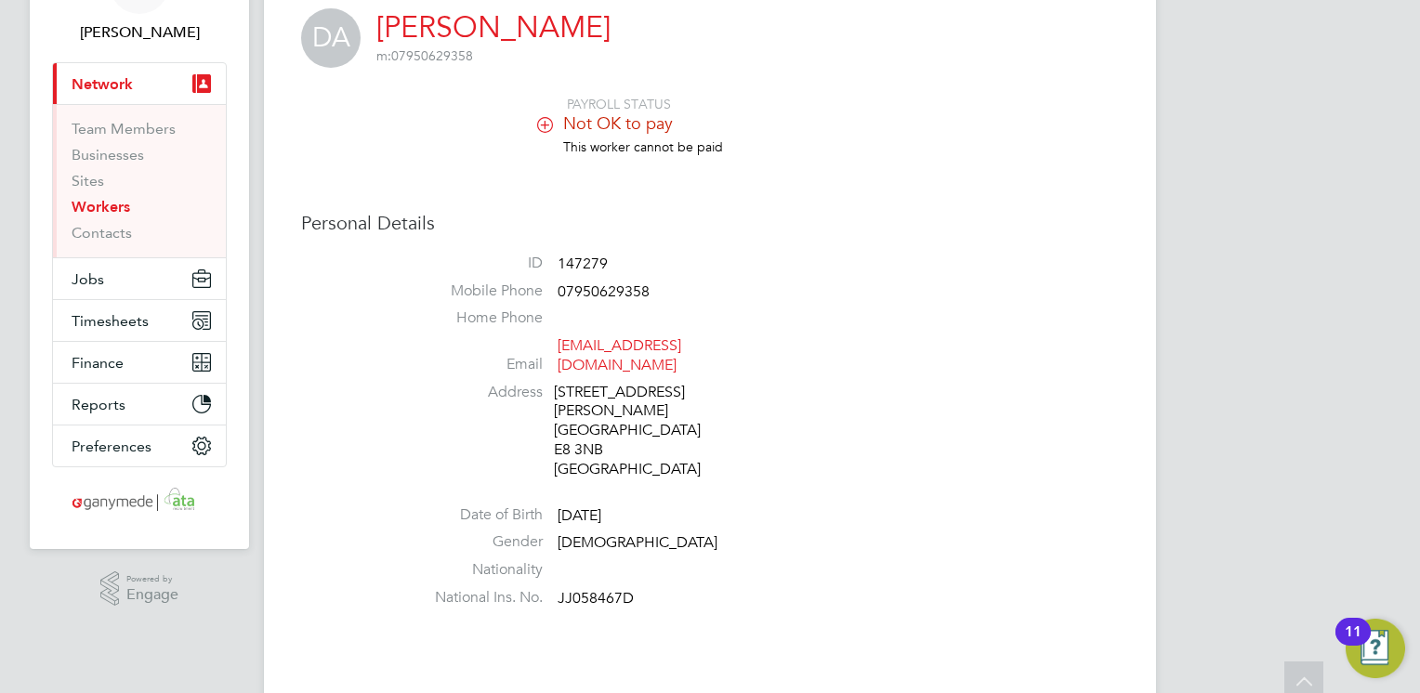
scroll to position [0, 0]
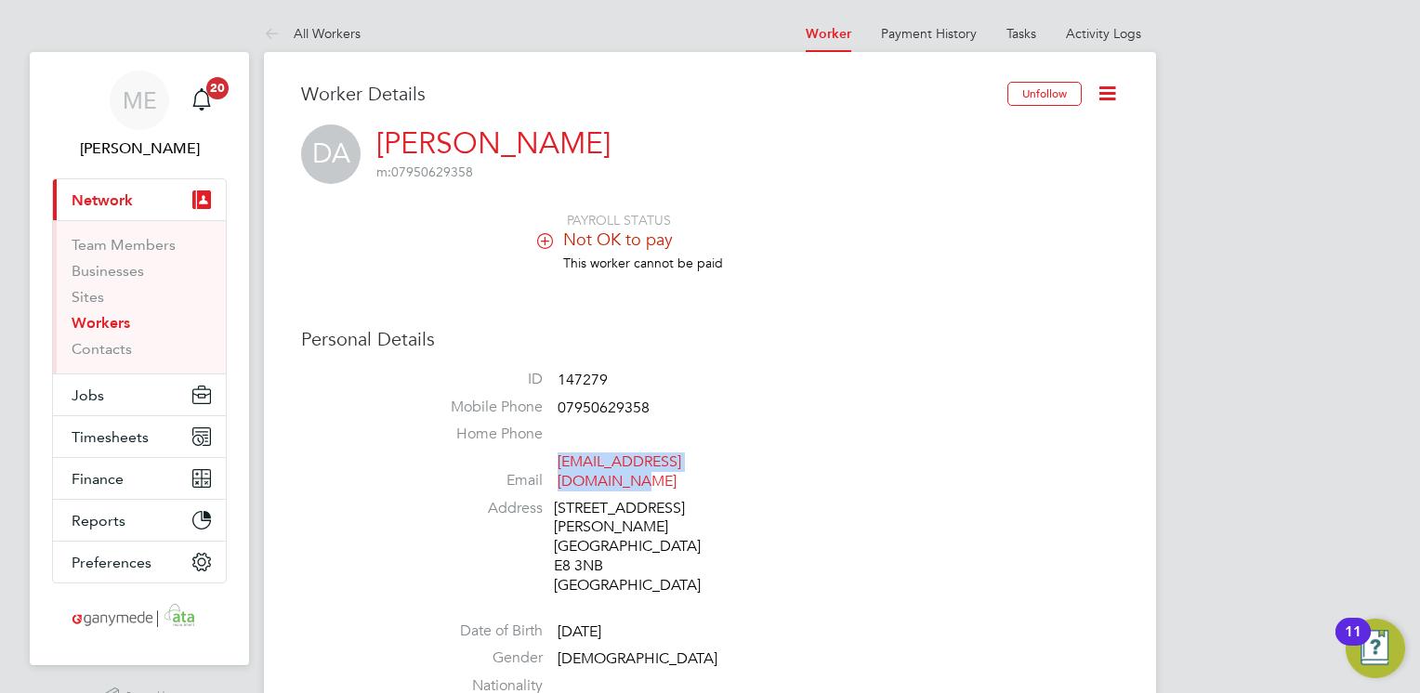
drag, startPoint x: 556, startPoint y: 463, endPoint x: 750, endPoint y: 465, distance: 194.2
click at [750, 465] on li "Email antoine1944@hotmail.co.uk" at bounding box center [766, 476] width 706 height 46
drag, startPoint x: 750, startPoint y: 465, endPoint x: 684, endPoint y: 463, distance: 66.0
copy link "antoine1944@hotmail.co.uk"
click at [92, 388] on span "Jobs" at bounding box center [88, 396] width 33 height 18
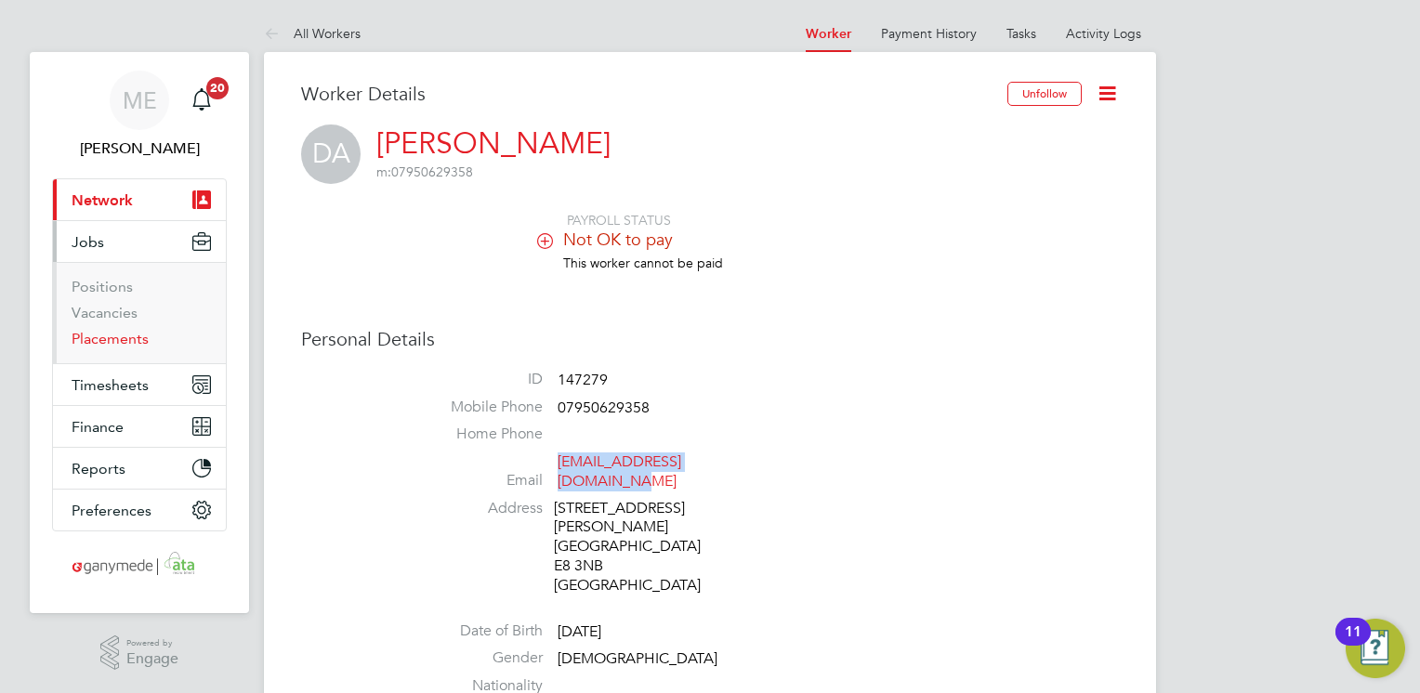
click at [120, 339] on link "Placements" at bounding box center [110, 339] width 77 height 18
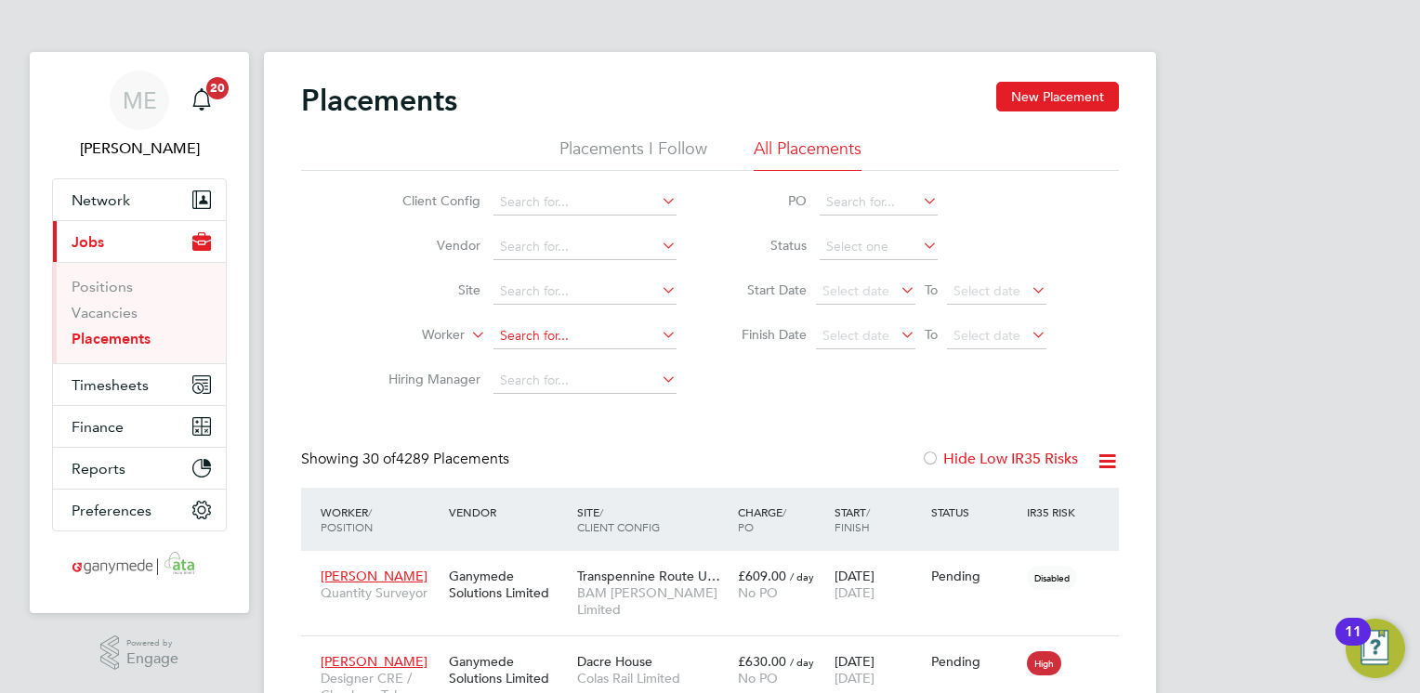
click at [549, 340] on input at bounding box center [584, 336] width 183 height 26
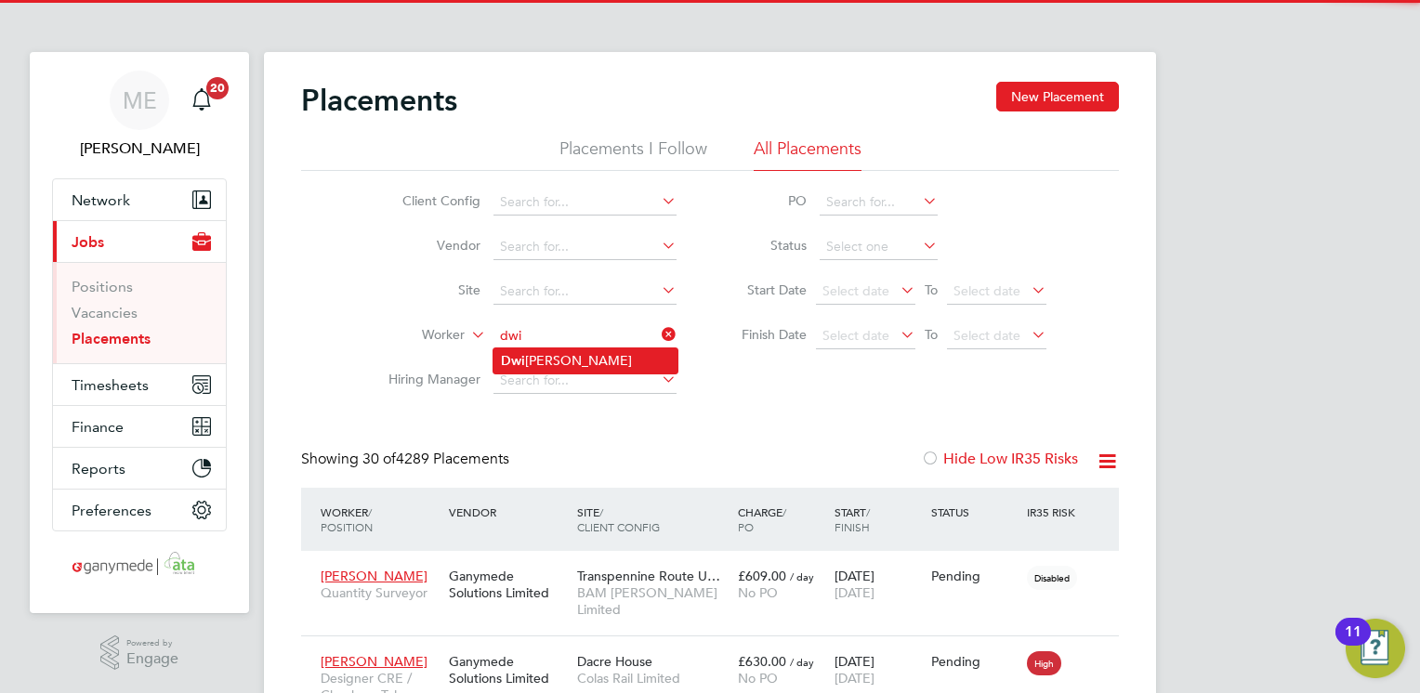
click at [550, 356] on li "Dwi ght Antoine" at bounding box center [585, 360] width 184 height 25
type input "Dwight Antoine"
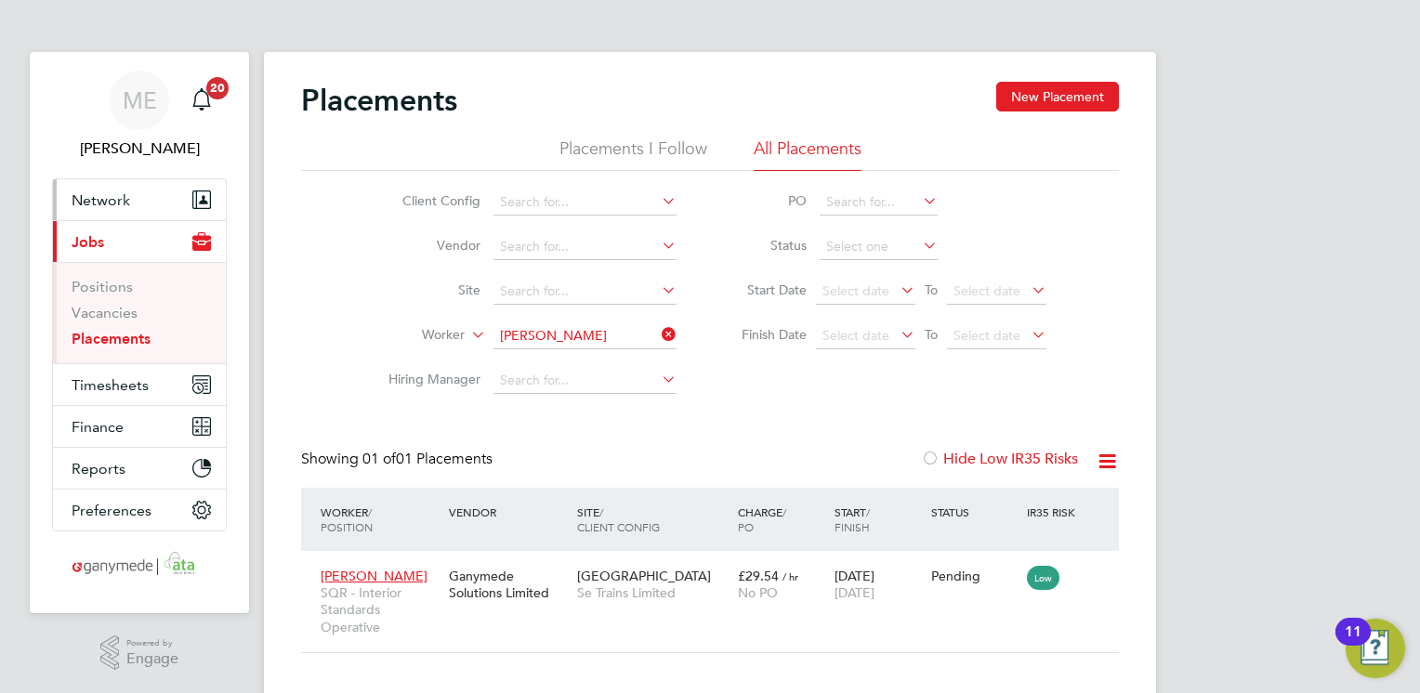
click at [110, 203] on span "Network" at bounding box center [101, 200] width 59 height 18
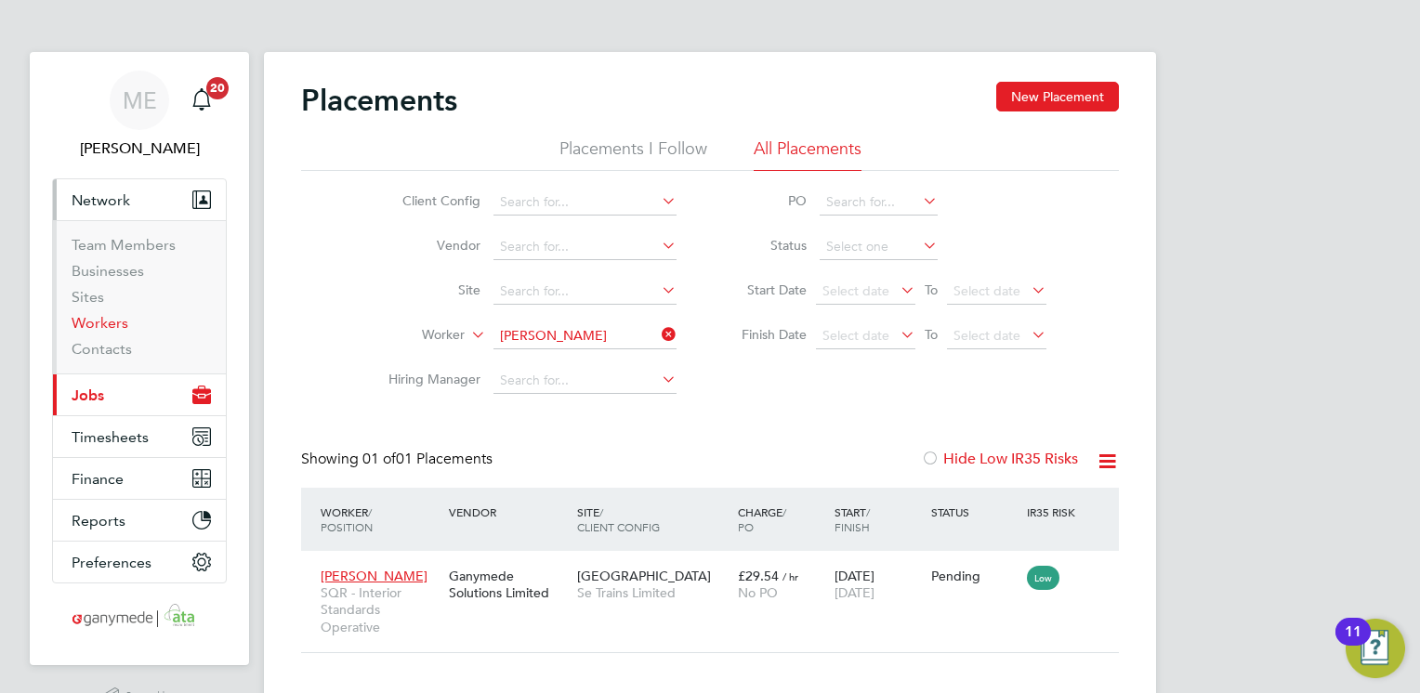
click at [112, 319] on link "Workers" at bounding box center [100, 323] width 57 height 18
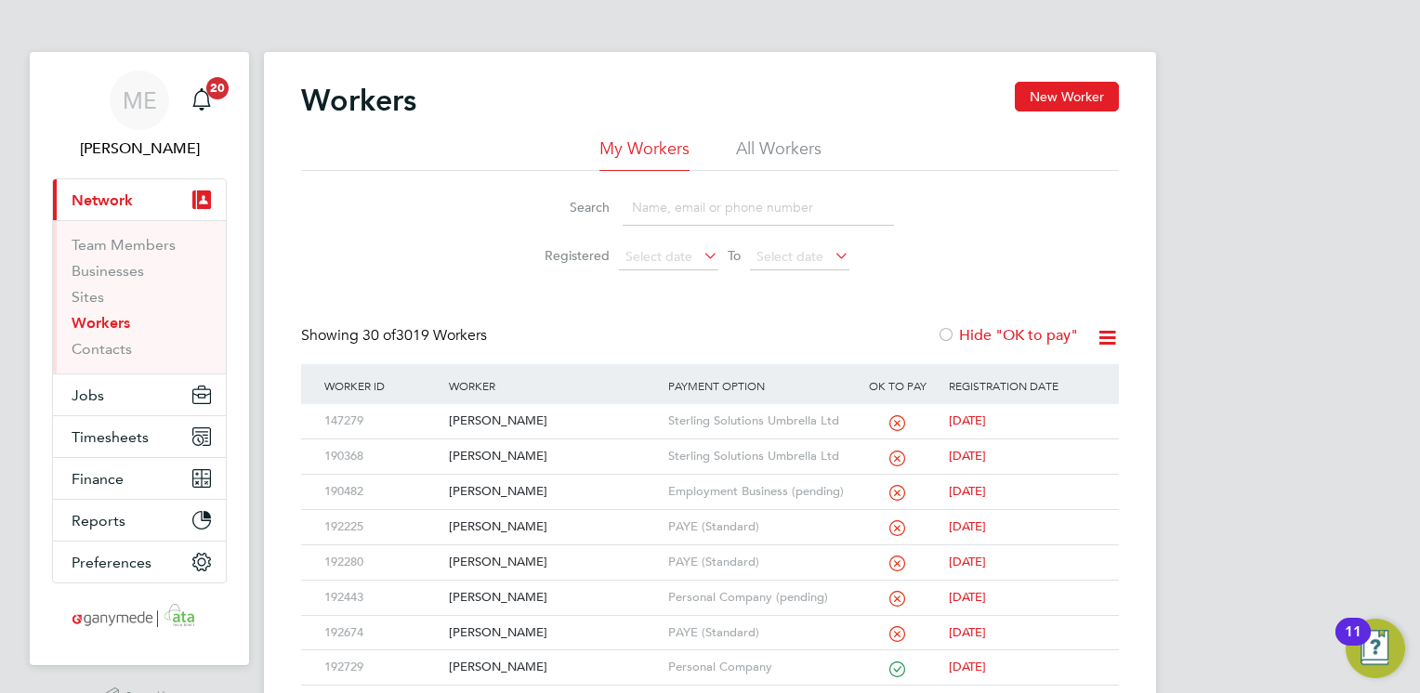
click at [661, 205] on input at bounding box center [758, 208] width 271 height 36
click at [554, 416] on div "Dwight Antoine" at bounding box center [553, 421] width 218 height 34
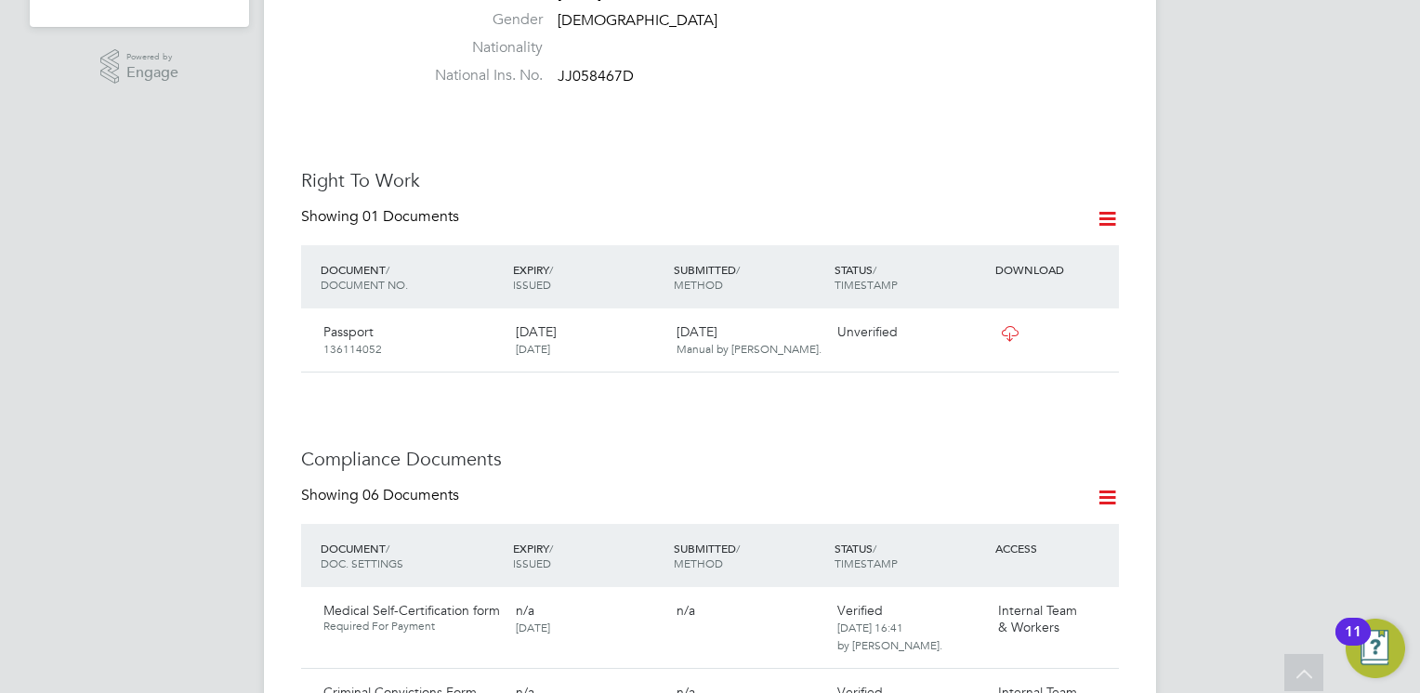
scroll to position [650, 0]
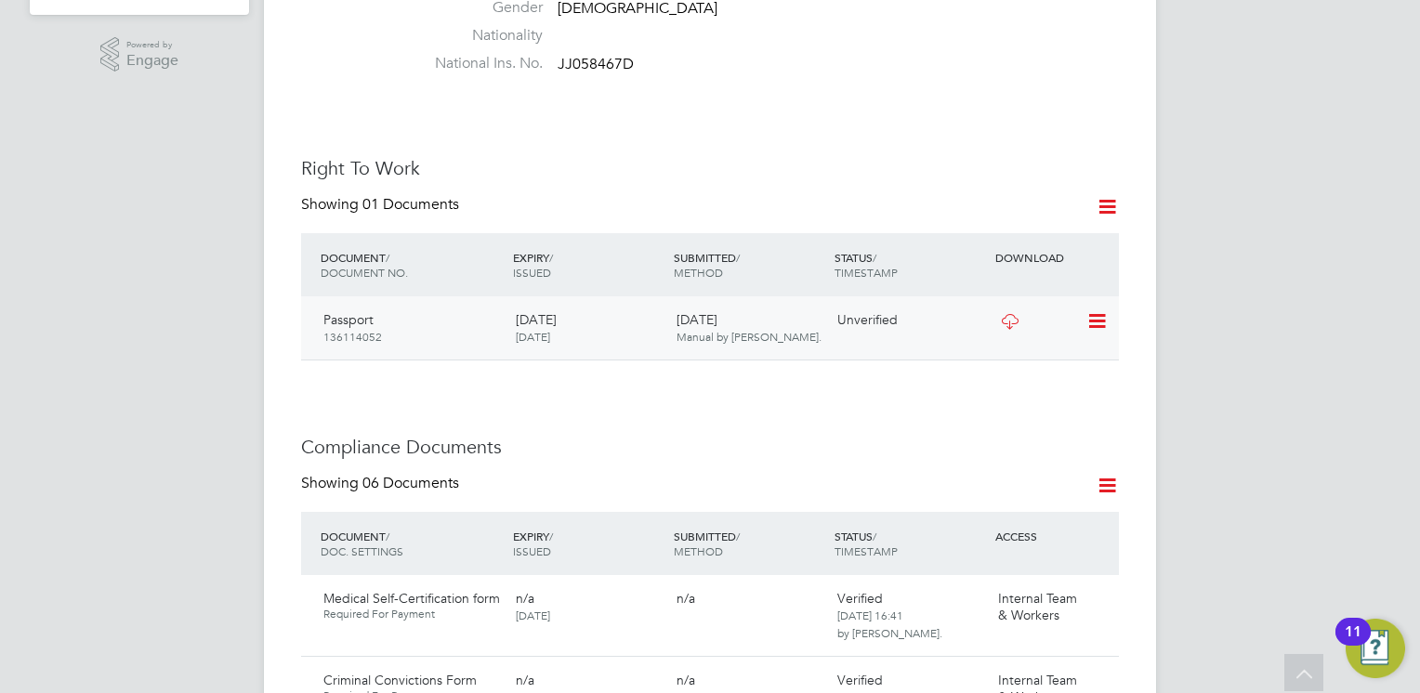
click at [1007, 318] on icon at bounding box center [1009, 321] width 23 height 15
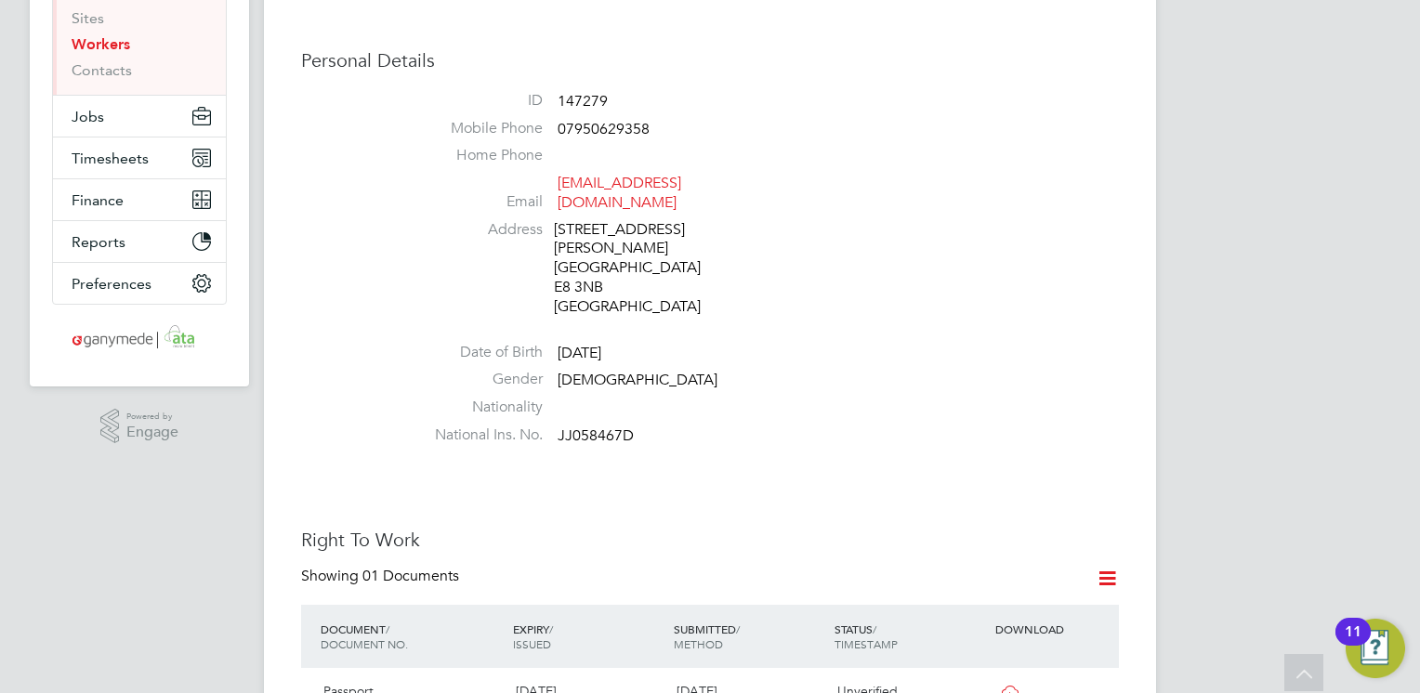
scroll to position [0, 0]
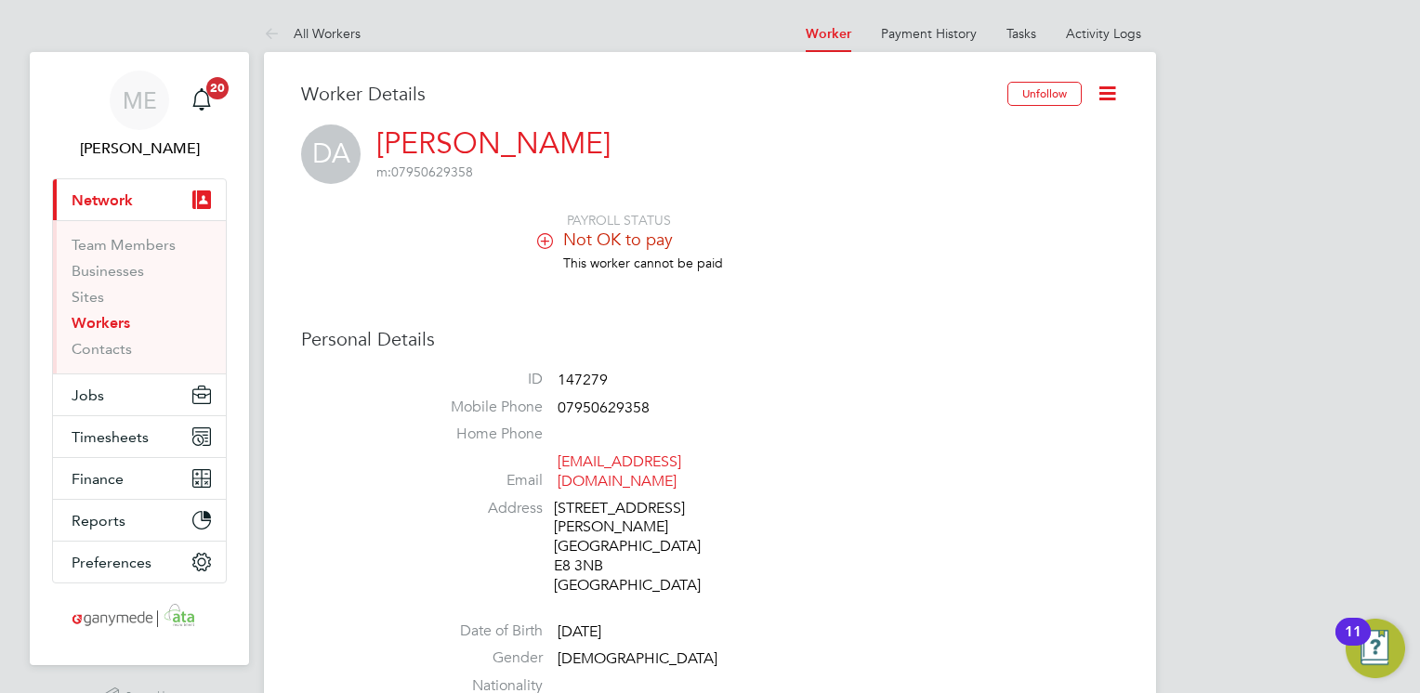
click at [268, 24] on icon at bounding box center [275, 34] width 23 height 23
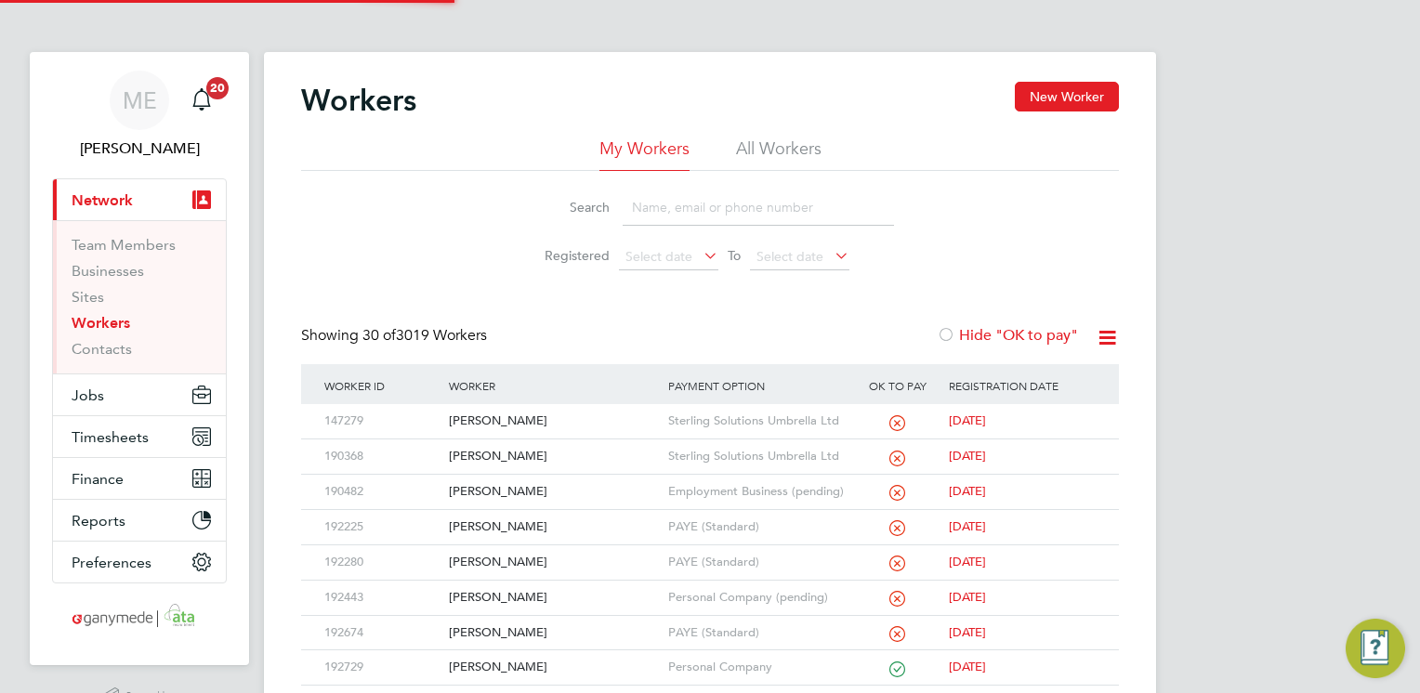
click at [692, 201] on input at bounding box center [758, 208] width 271 height 36
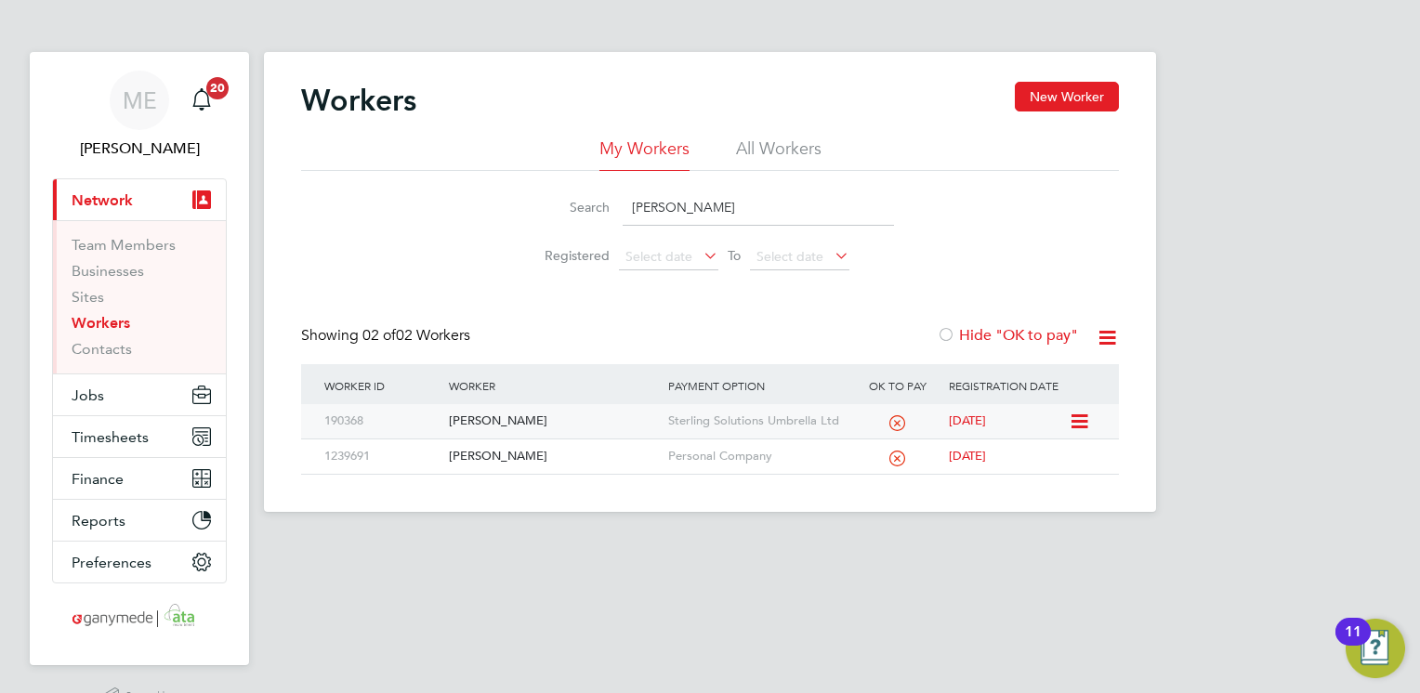
type input "KHALID"
click at [591, 415] on div "[PERSON_NAME]" at bounding box center [553, 421] width 218 height 34
click at [124, 386] on button "Jobs" at bounding box center [139, 394] width 173 height 41
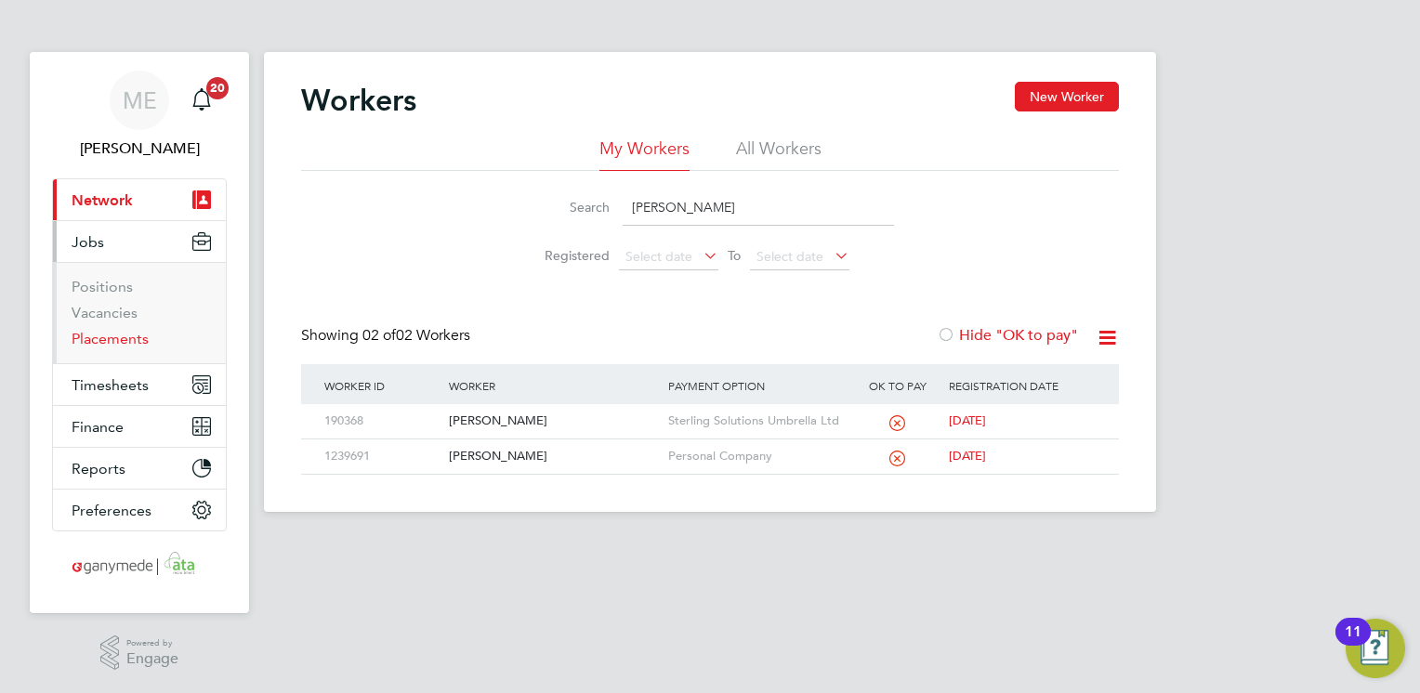
click at [94, 338] on link "Placements" at bounding box center [110, 339] width 77 height 18
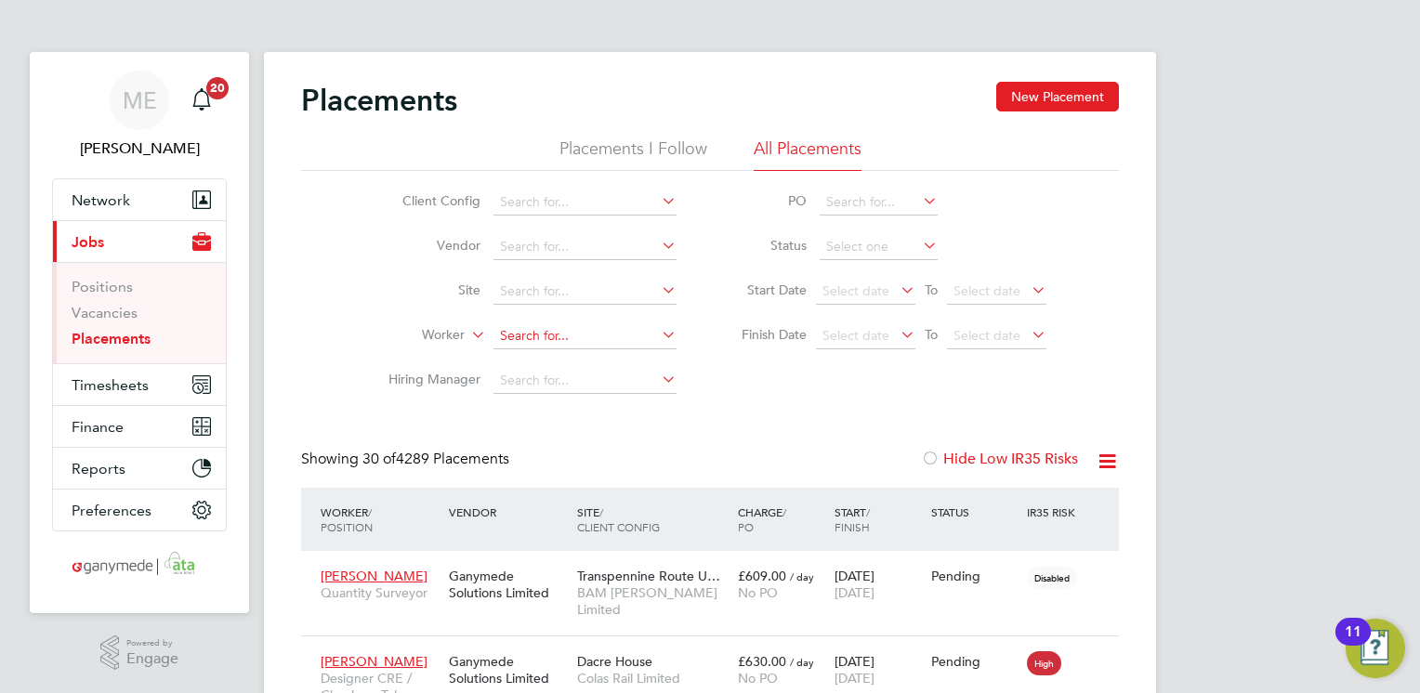
click at [525, 342] on input at bounding box center [584, 336] width 183 height 26
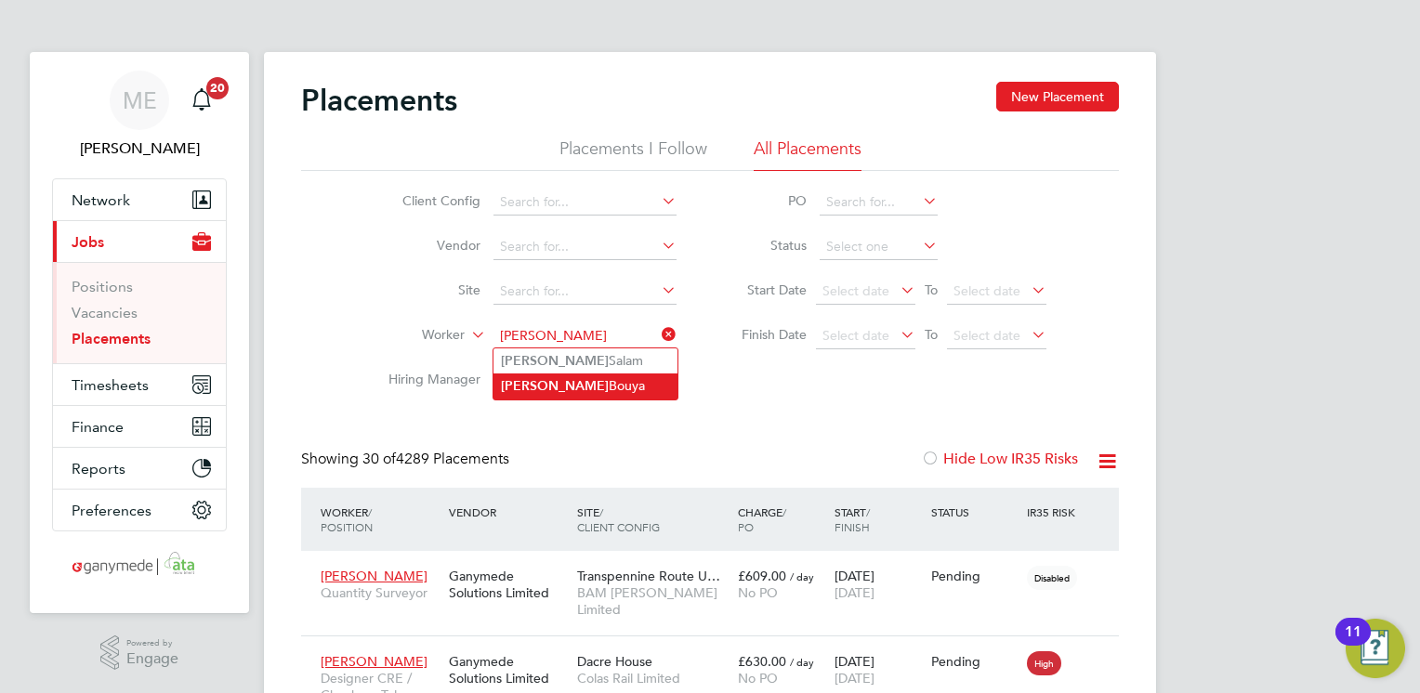
click at [543, 383] on li "Khalid Bouya" at bounding box center [585, 386] width 184 height 25
type input "Khalid Bouya"
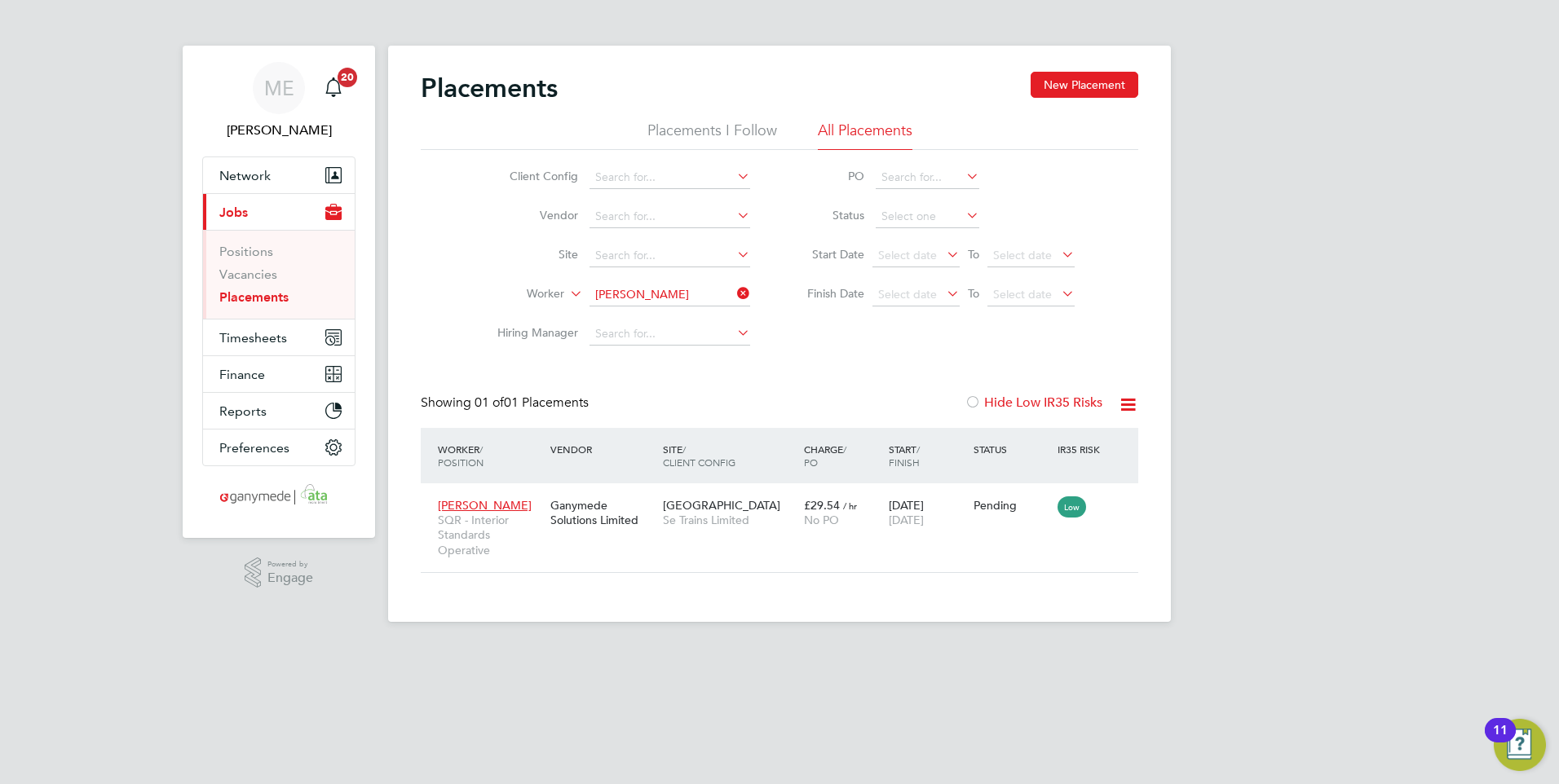
scroll to position [47, 142]
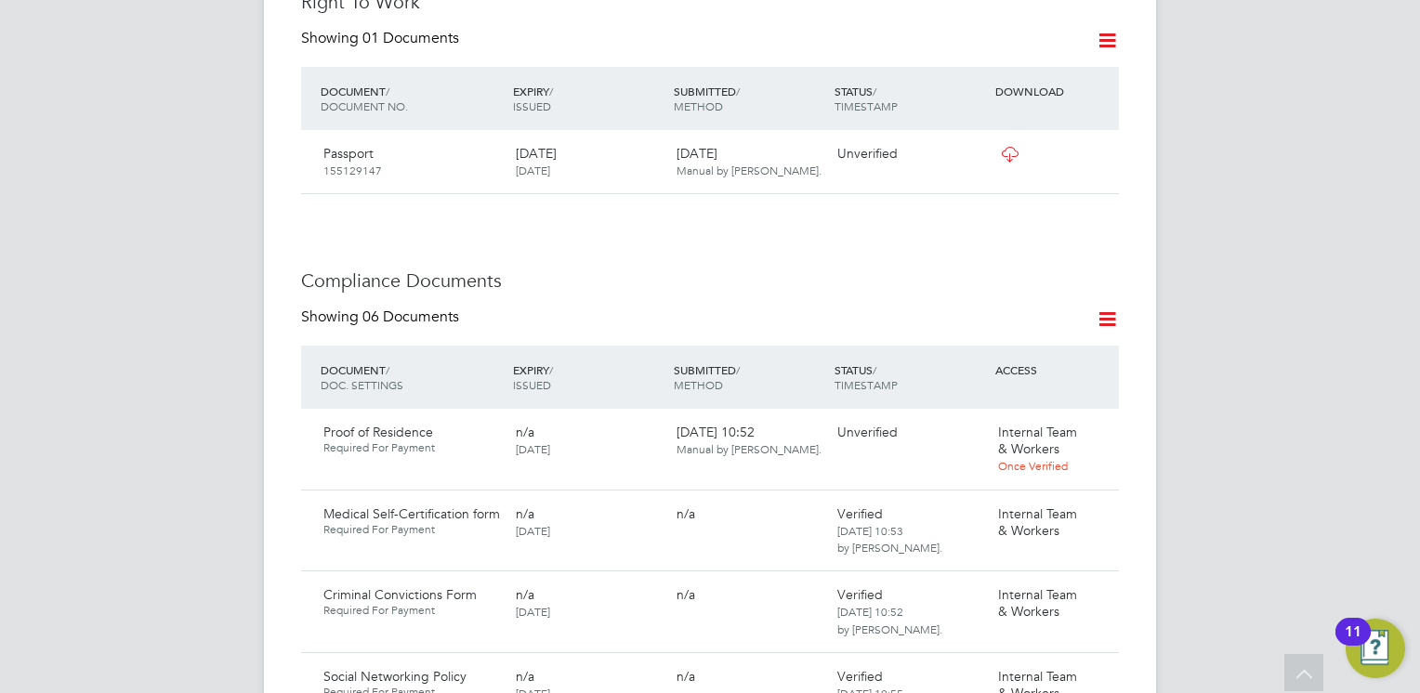
scroll to position [1022, 0]
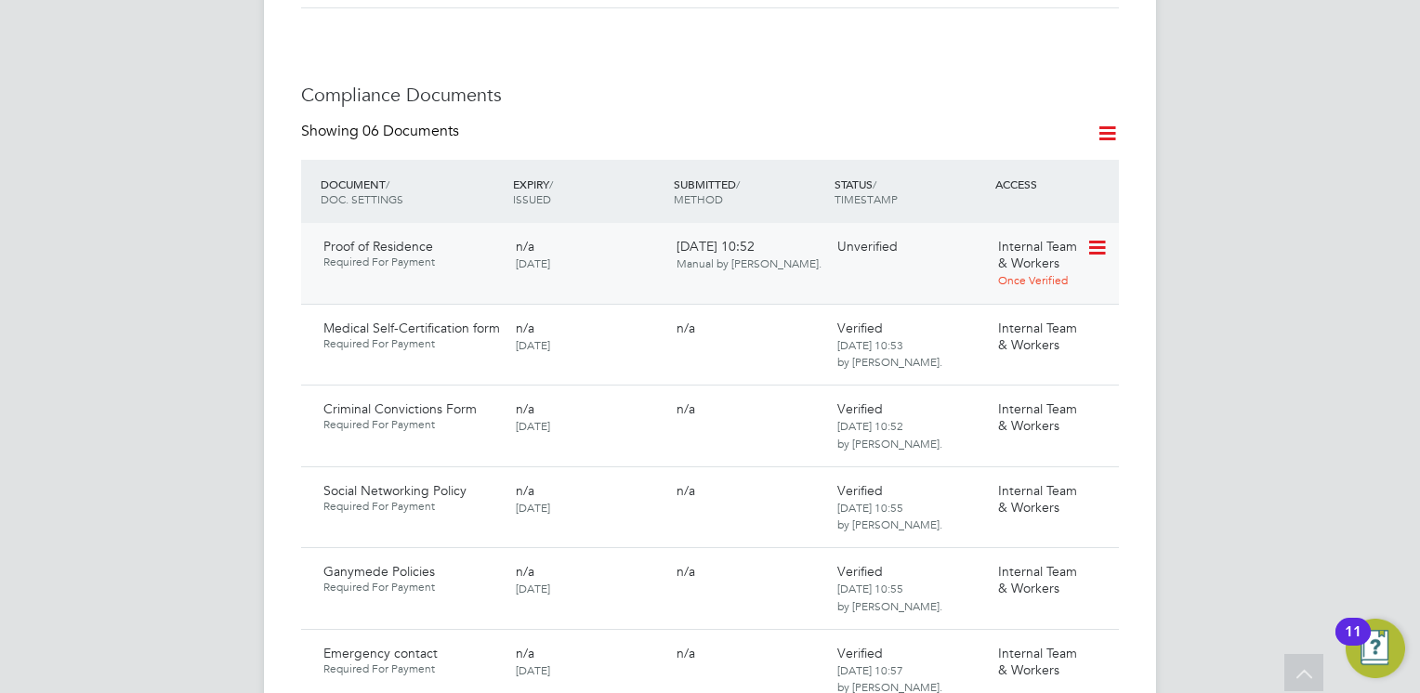
click at [1094, 237] on icon at bounding box center [1095, 248] width 19 height 22
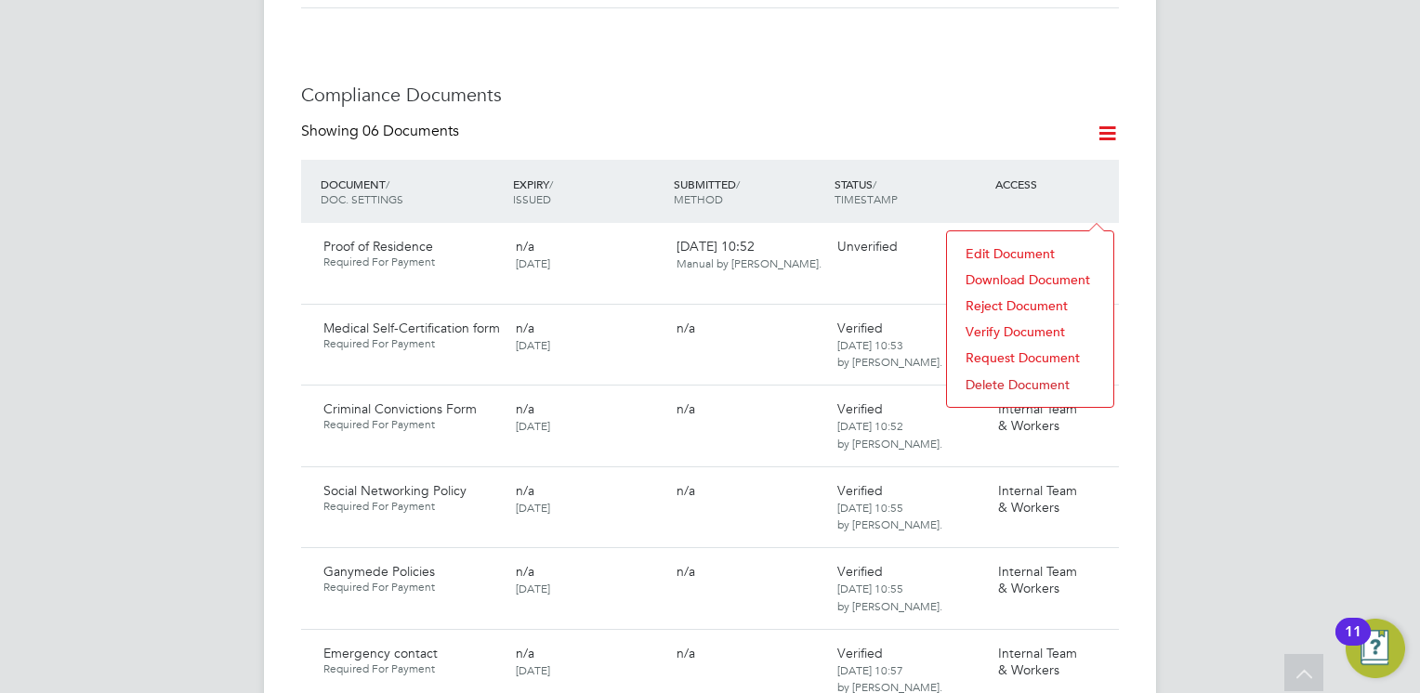
click at [1000, 273] on li "Download Document" at bounding box center [1030, 280] width 148 height 26
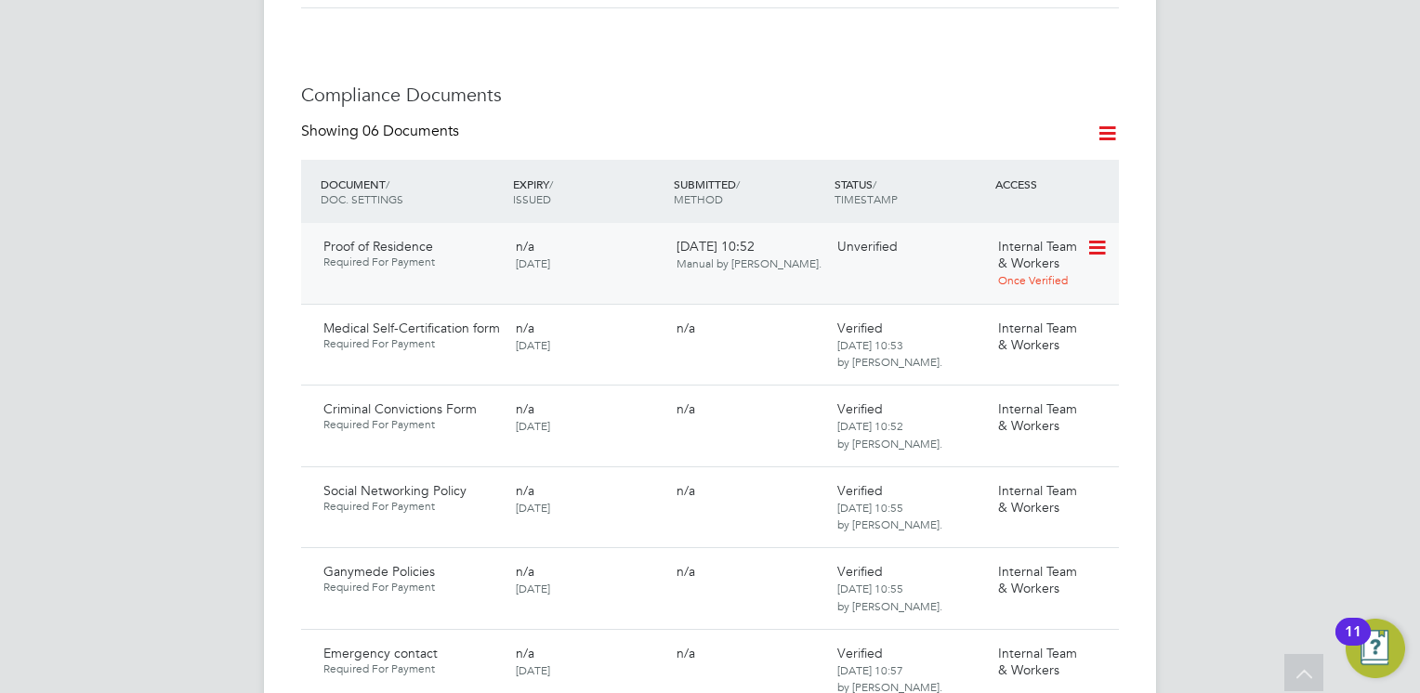
click at [1097, 237] on icon at bounding box center [1095, 248] width 19 height 22
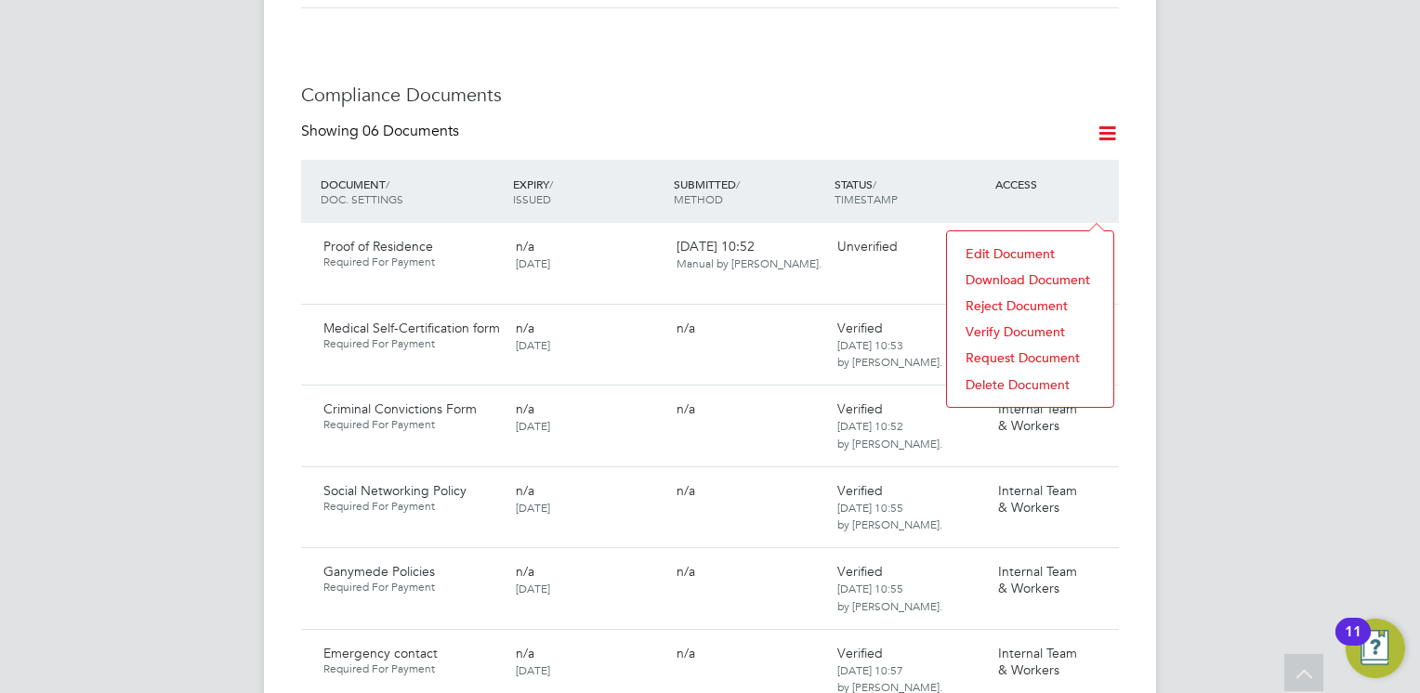
click at [996, 328] on li "Verify Document" at bounding box center [1030, 332] width 148 height 26
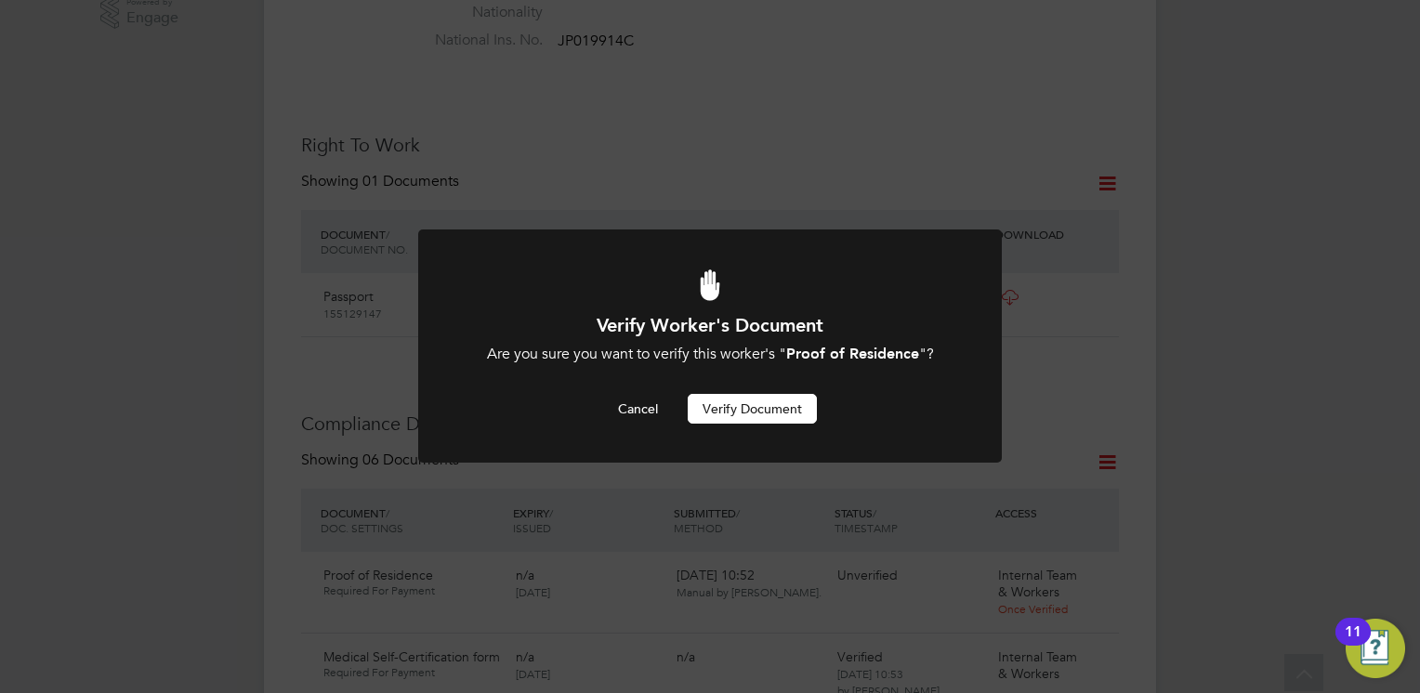
click at [744, 404] on button "Verify Document" at bounding box center [752, 409] width 129 height 30
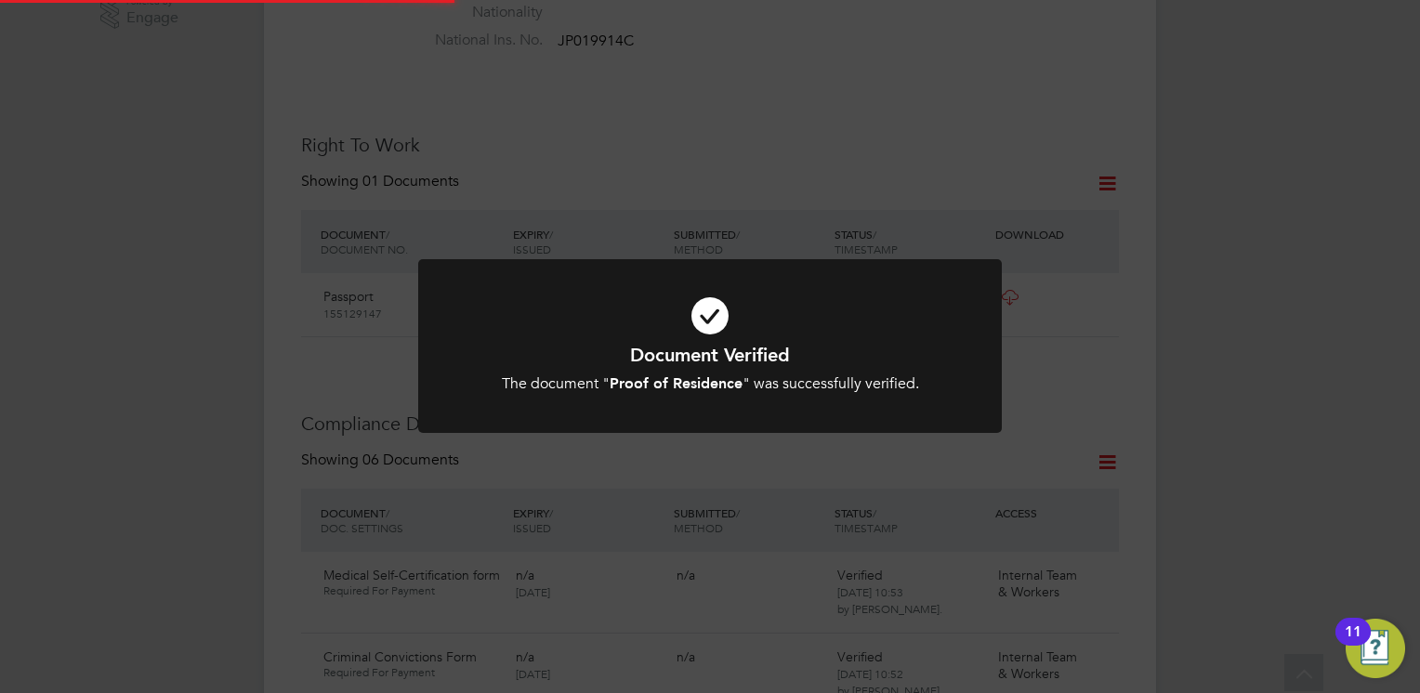
click at [735, 374] on div "The document " Proof of Residence " was successfully verified." at bounding box center [709, 384] width 483 height 20
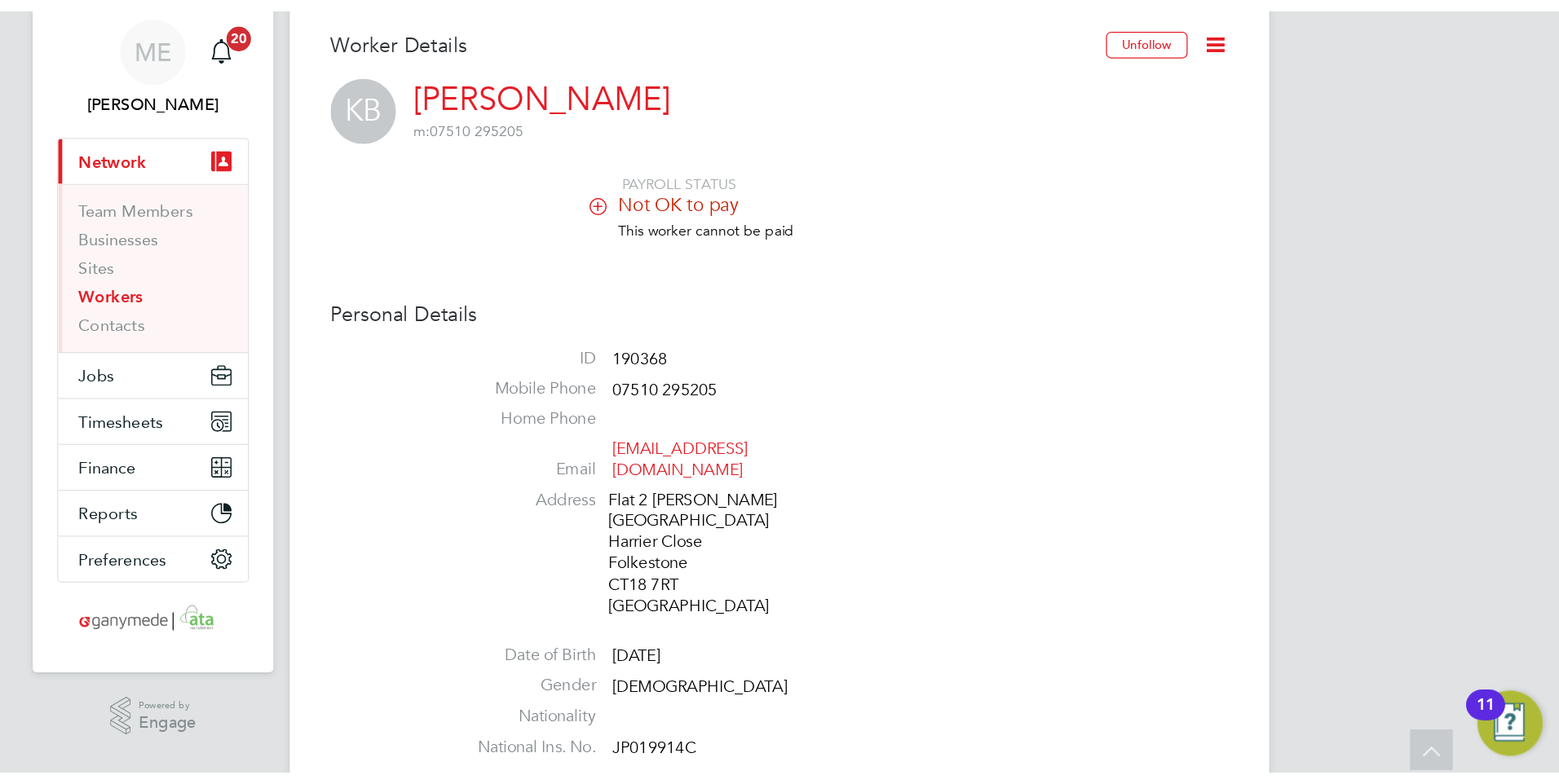
scroll to position [0, 0]
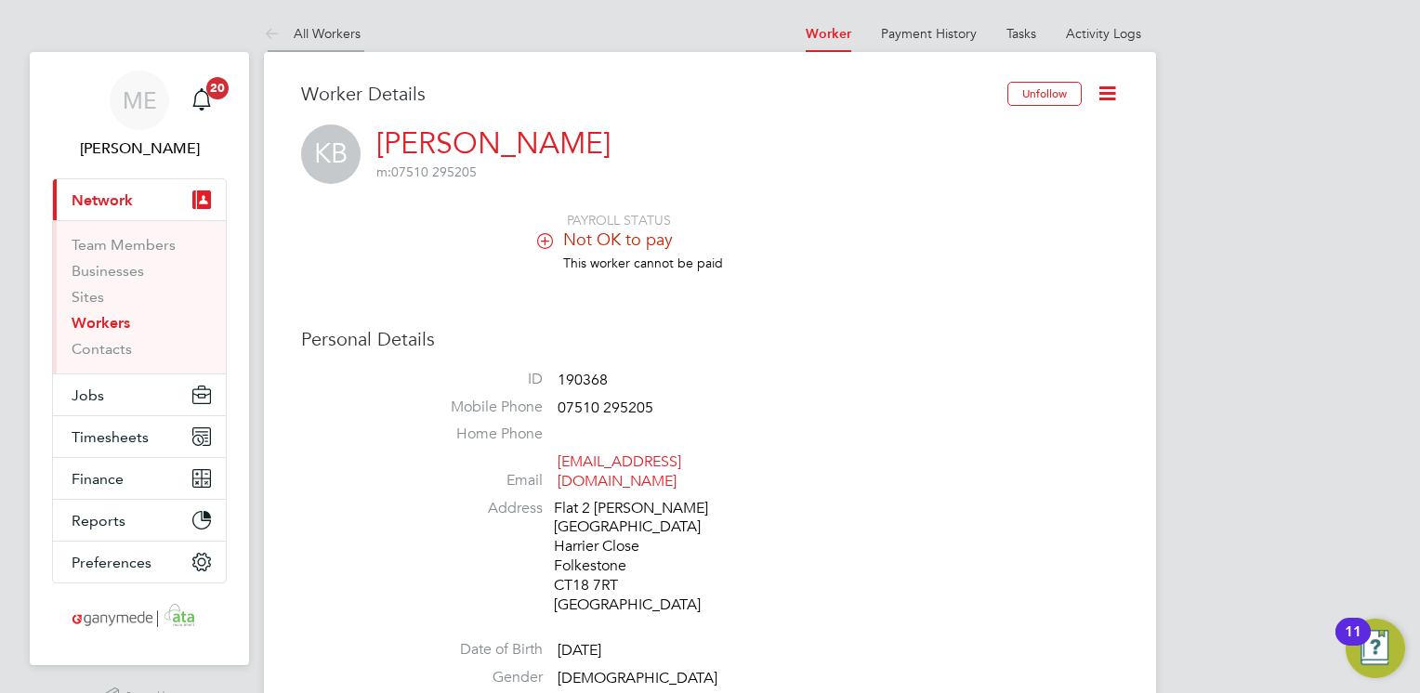
click at [267, 39] on icon at bounding box center [275, 34] width 23 height 23
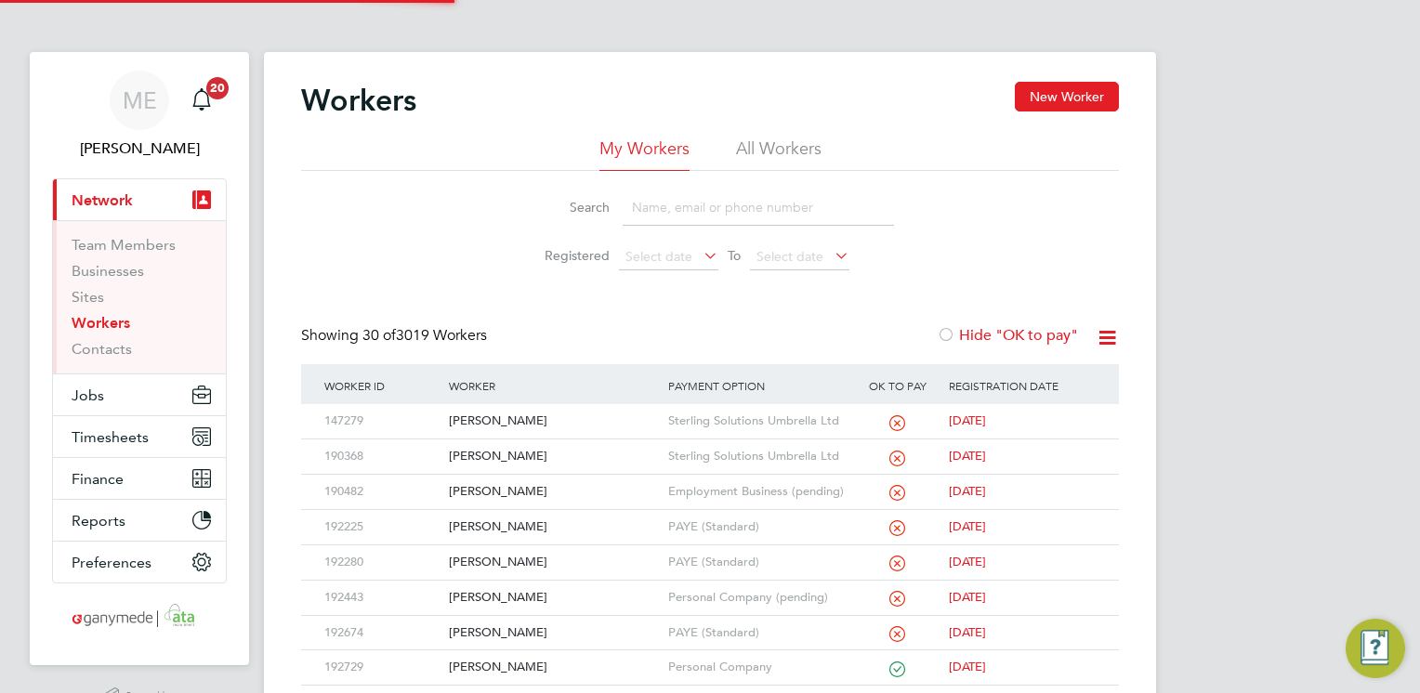
click at [756, 227] on li "Search" at bounding box center [710, 207] width 414 height 55
click at [524, 485] on div "[PERSON_NAME]" at bounding box center [553, 492] width 218 height 34
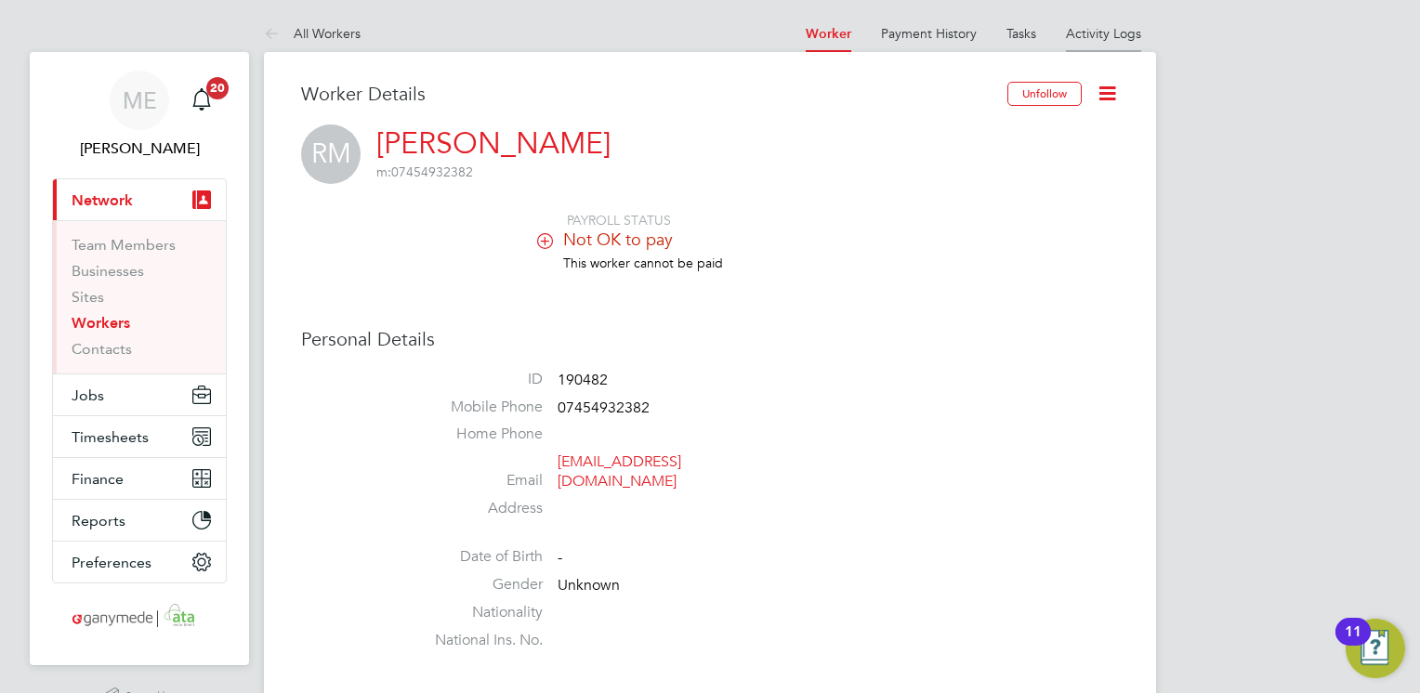
click at [1100, 31] on link "Activity Logs" at bounding box center [1103, 33] width 75 height 17
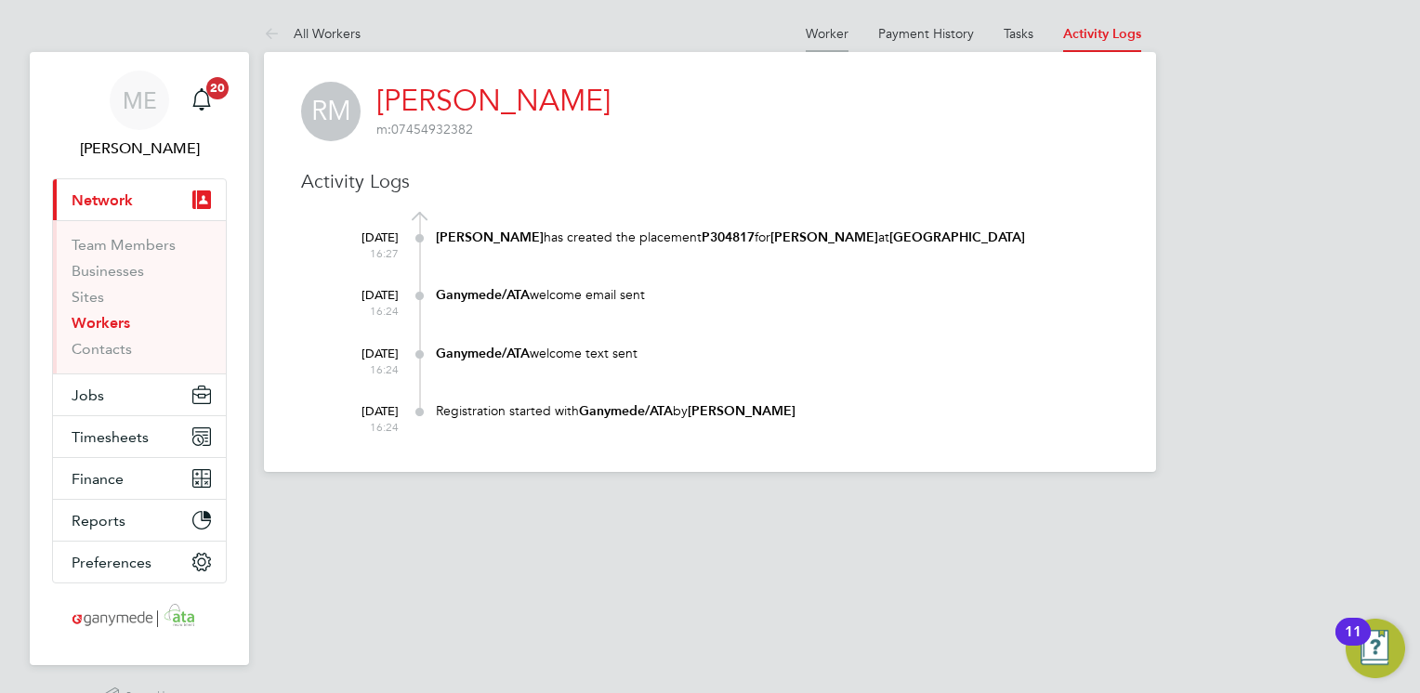
click at [834, 28] on link "Worker" at bounding box center [827, 33] width 43 height 17
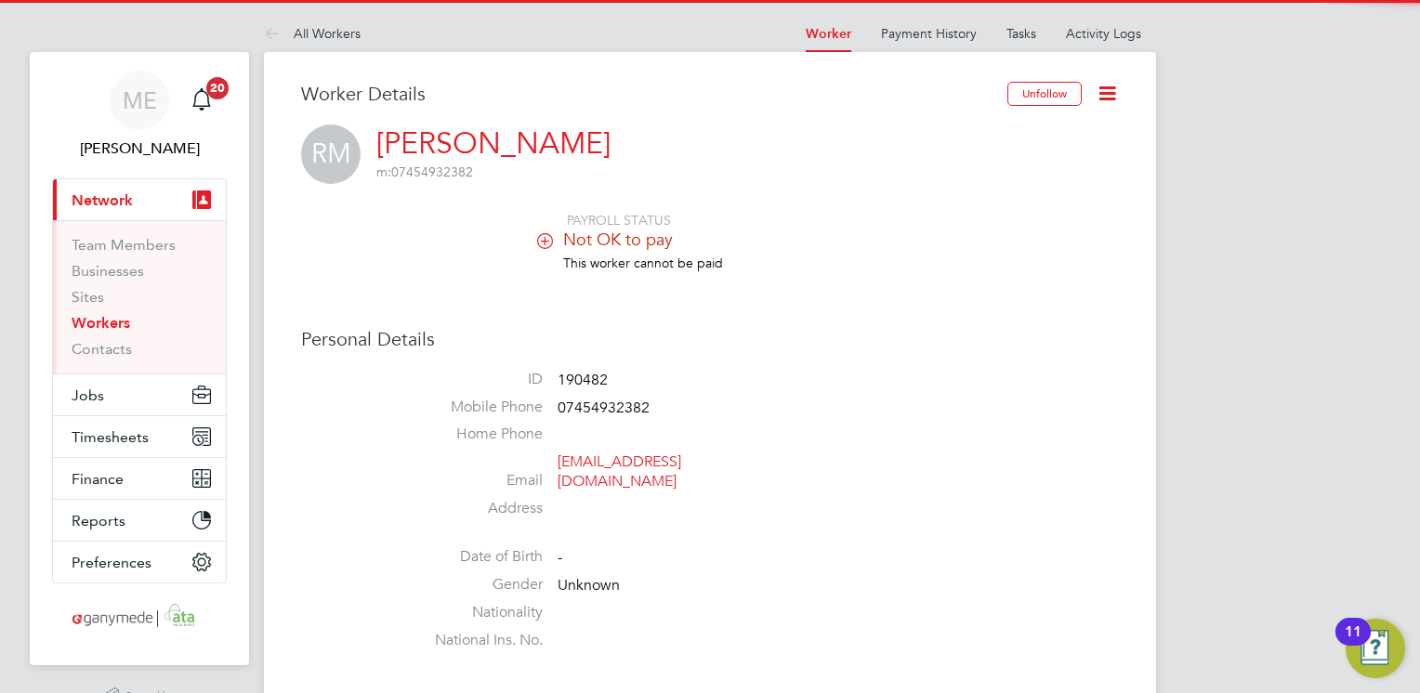
click at [1101, 87] on icon at bounding box center [1107, 93] width 23 height 23
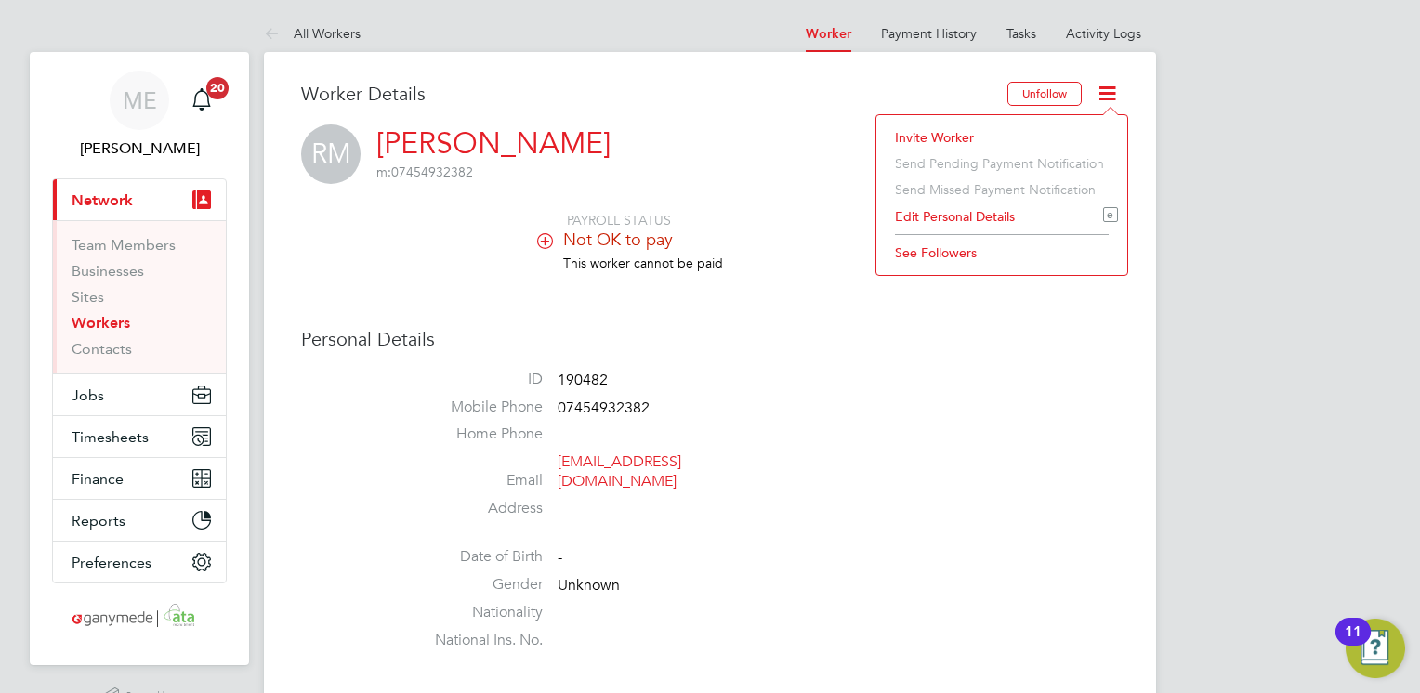
click at [915, 125] on li "Invite Worker" at bounding box center [1002, 138] width 232 height 26
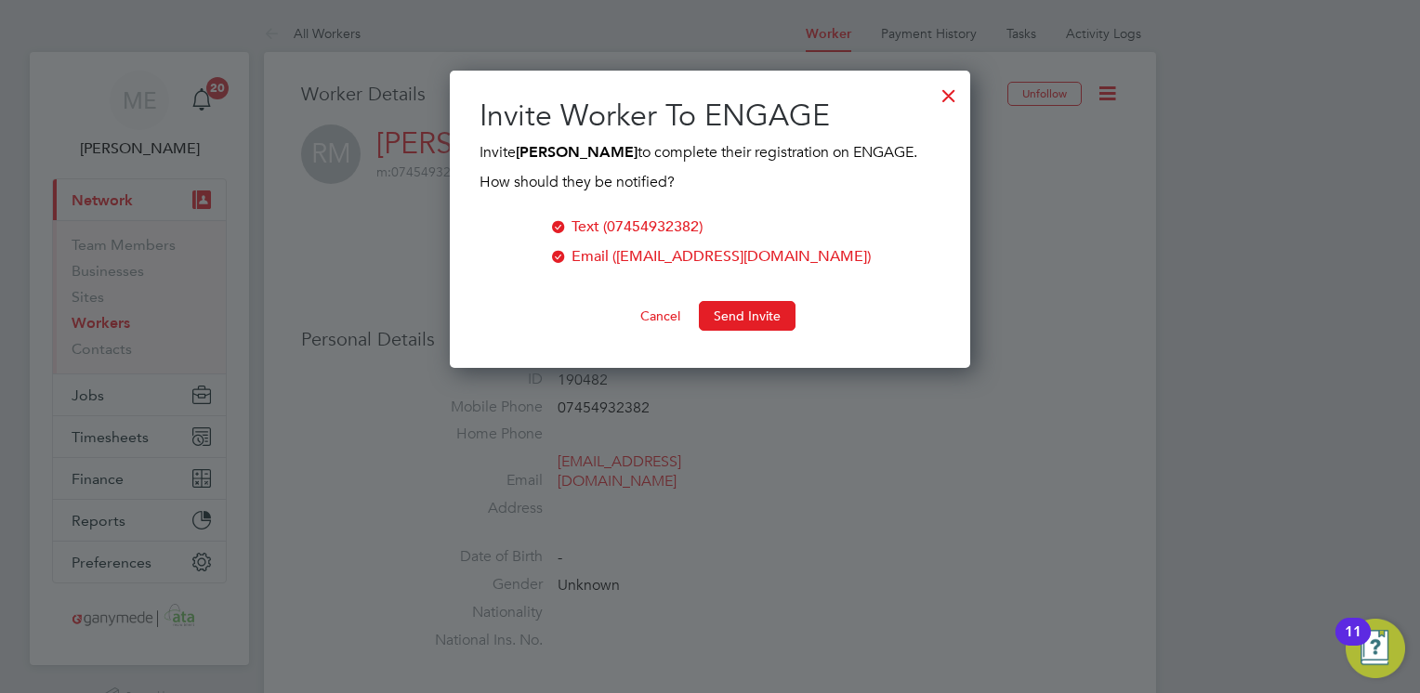
scroll to position [297, 521]
click at [740, 310] on button "Send Invite" at bounding box center [747, 316] width 97 height 30
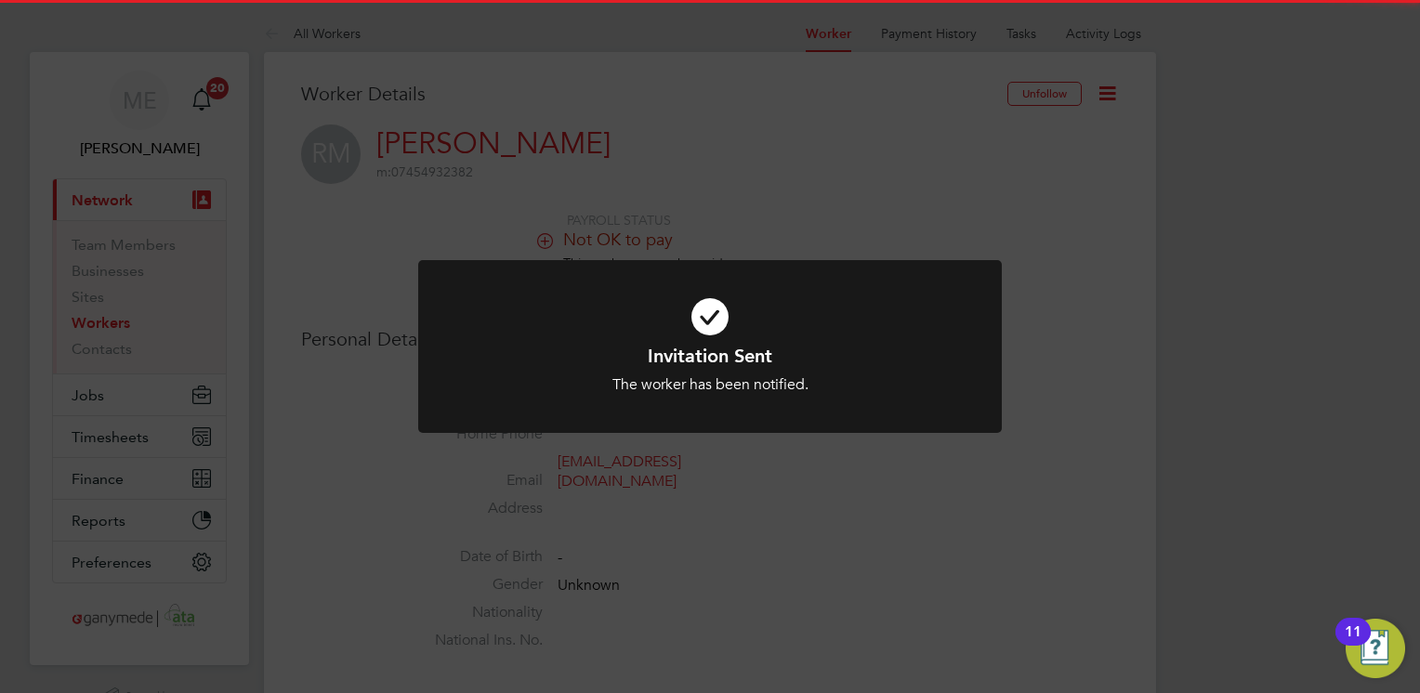
click at [716, 334] on icon at bounding box center [709, 317] width 483 height 72
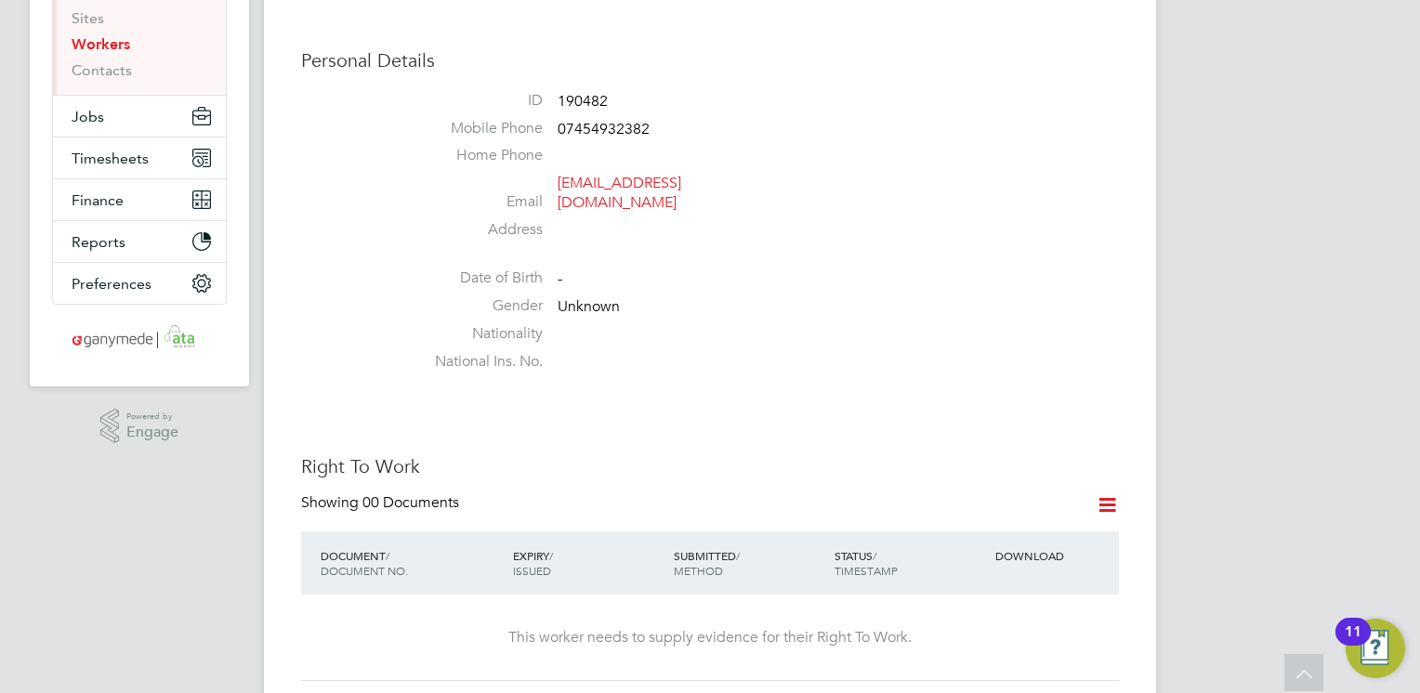
scroll to position [0, 0]
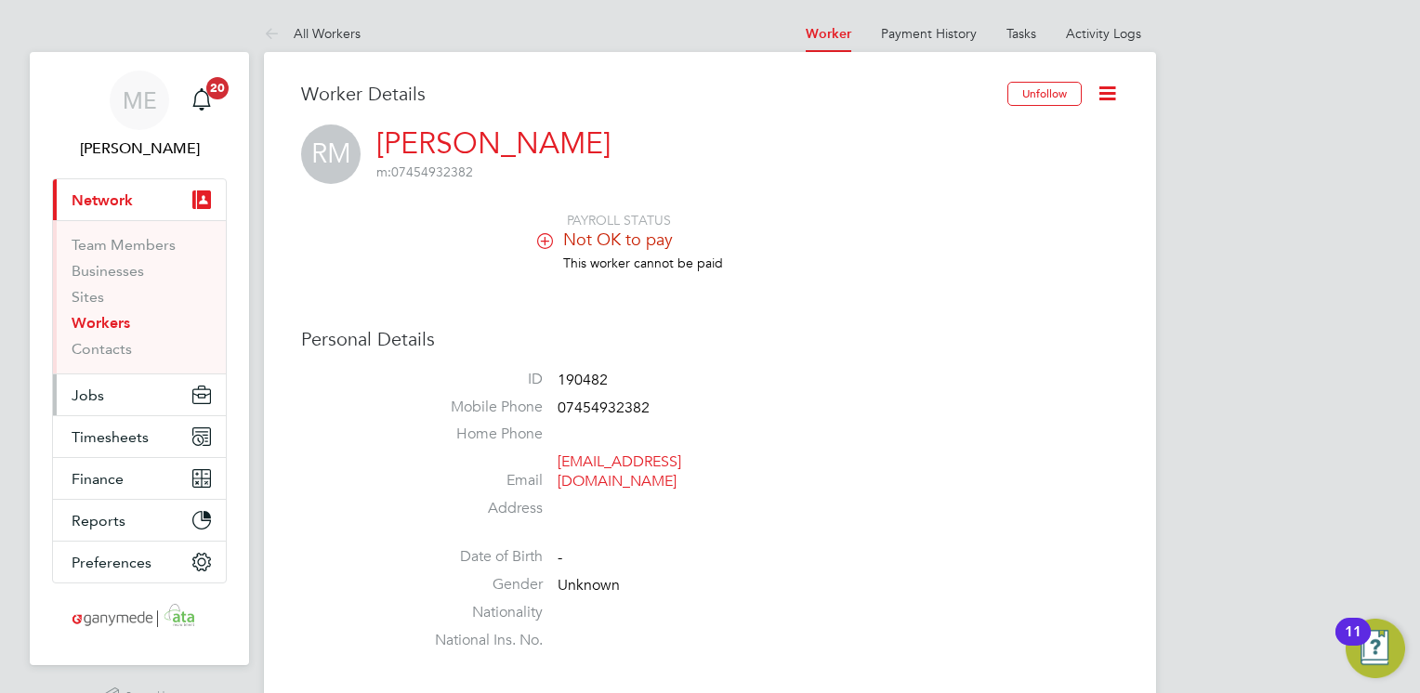
click at [90, 401] on span "Jobs" at bounding box center [88, 396] width 33 height 18
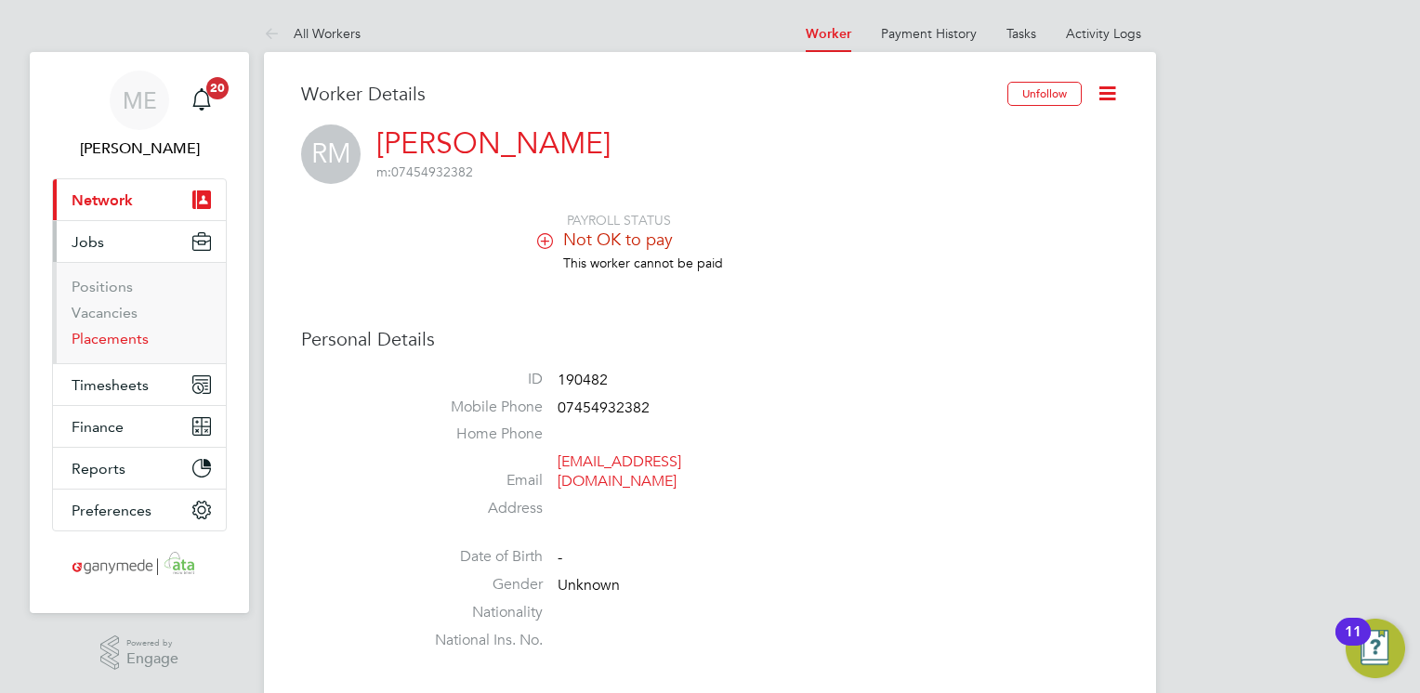
click at [107, 335] on link "Placements" at bounding box center [110, 339] width 77 height 18
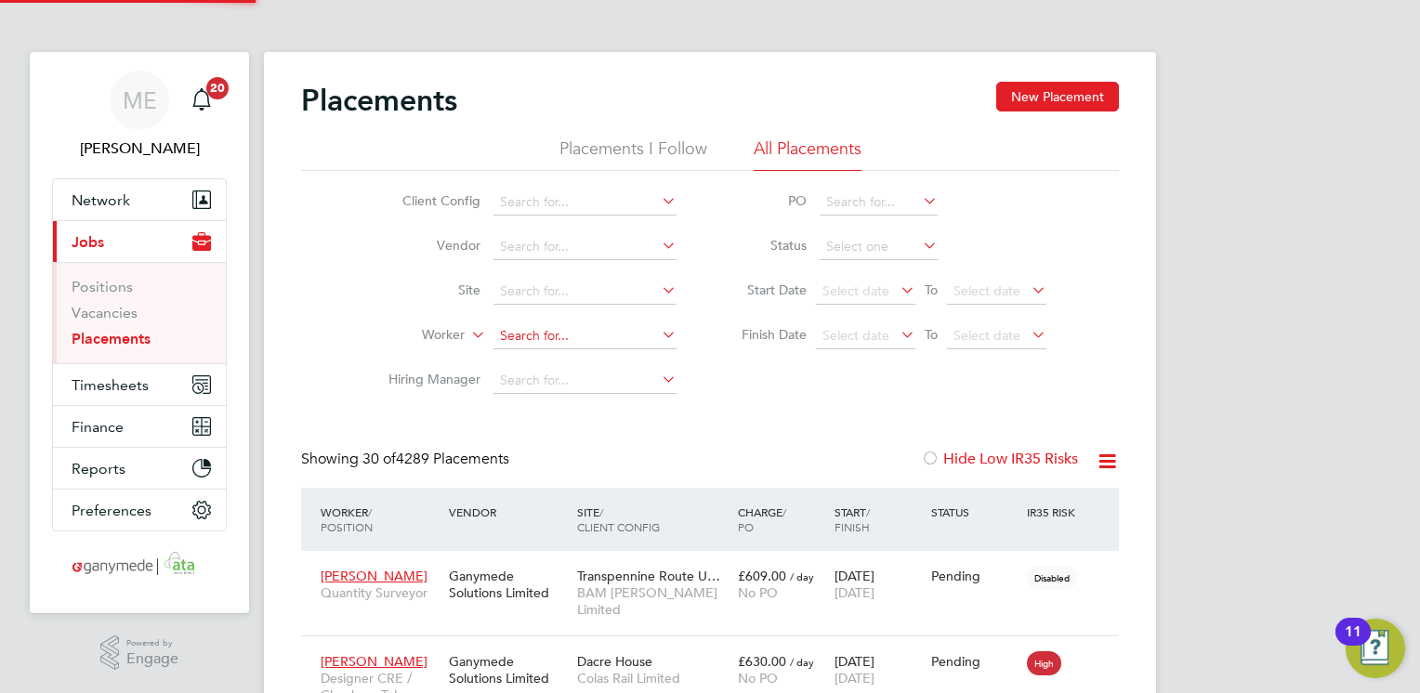
click at [517, 340] on input at bounding box center [584, 336] width 183 height 26
click at [535, 357] on b "[PERSON_NAME]" at bounding box center [555, 361] width 108 height 16
type input "[PERSON_NAME]"
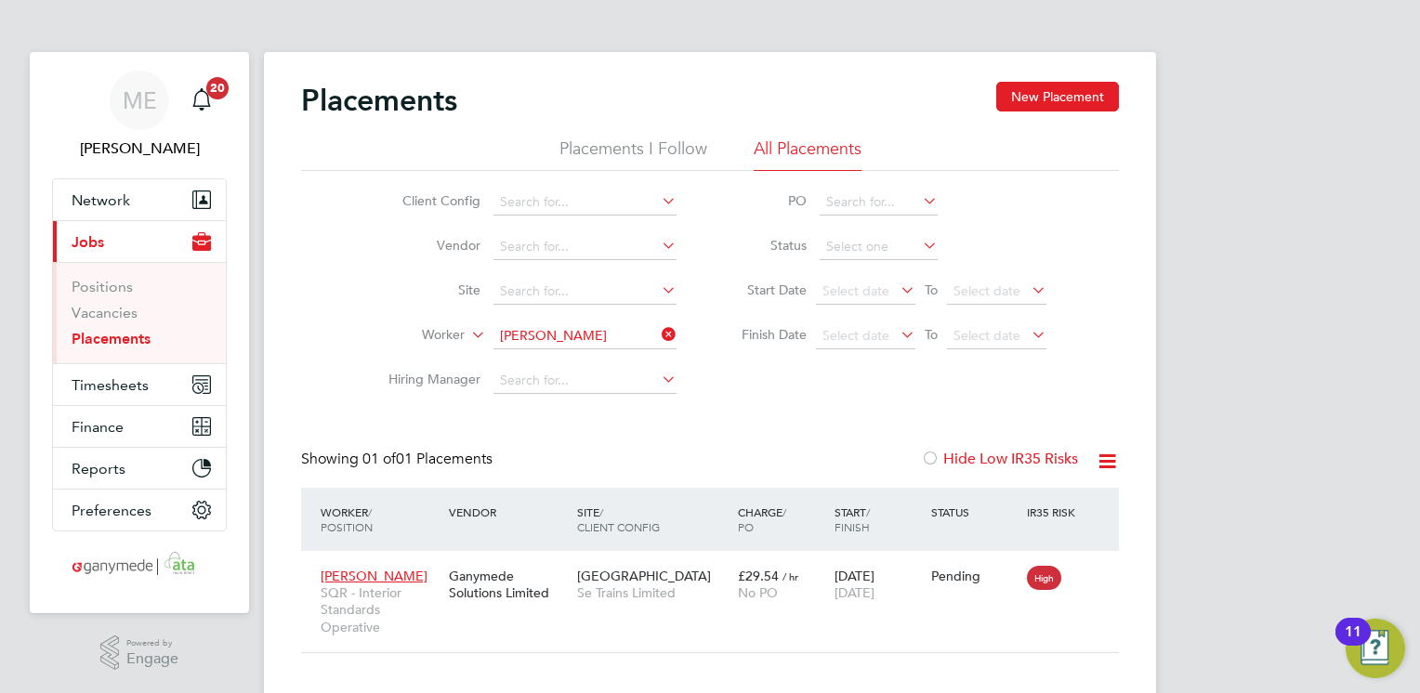
click at [658, 327] on icon at bounding box center [658, 335] width 0 height 26
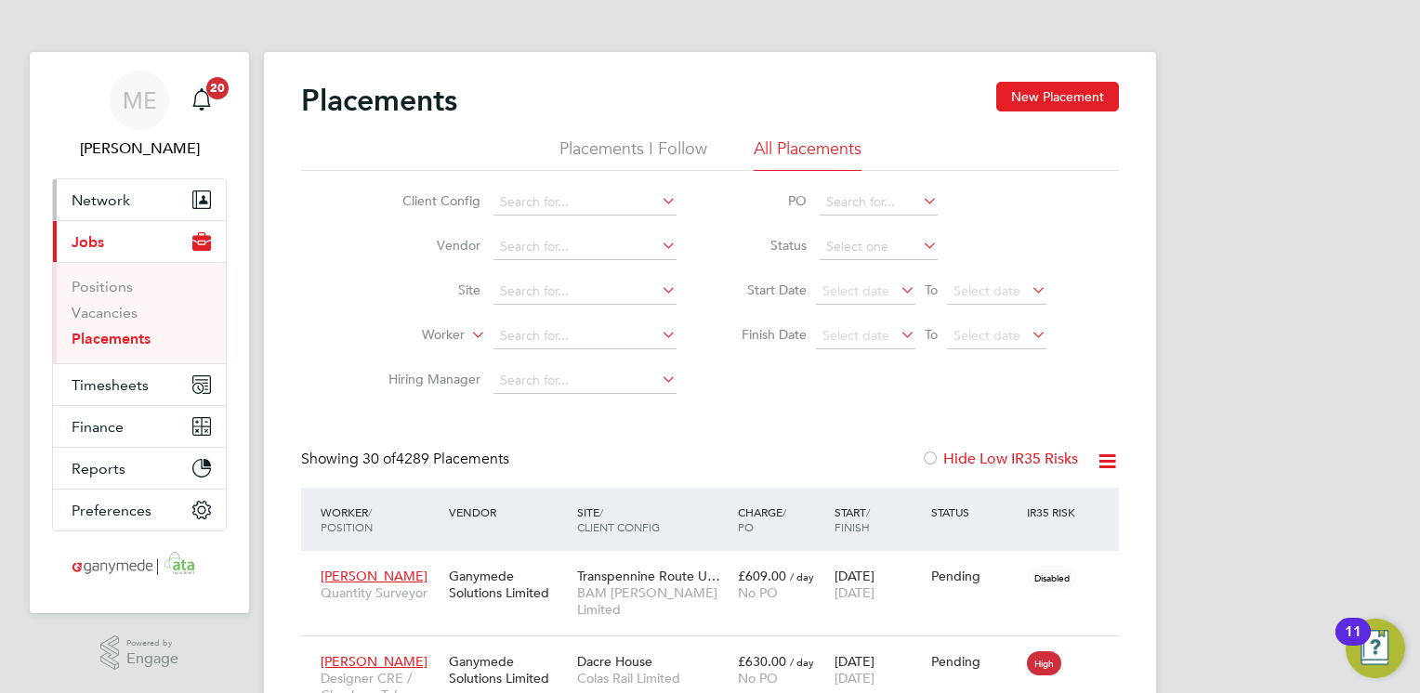
click at [168, 190] on button "Network" at bounding box center [139, 199] width 173 height 41
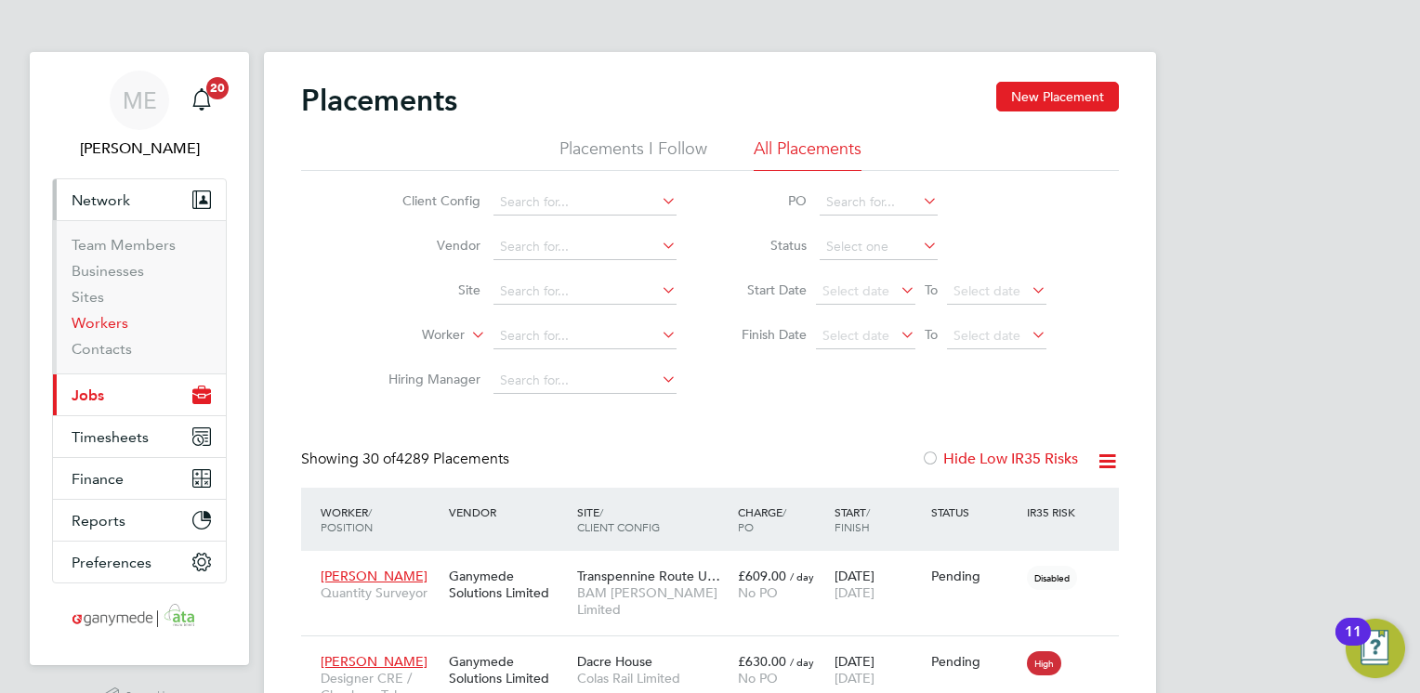
click at [97, 317] on link "Workers" at bounding box center [100, 323] width 57 height 18
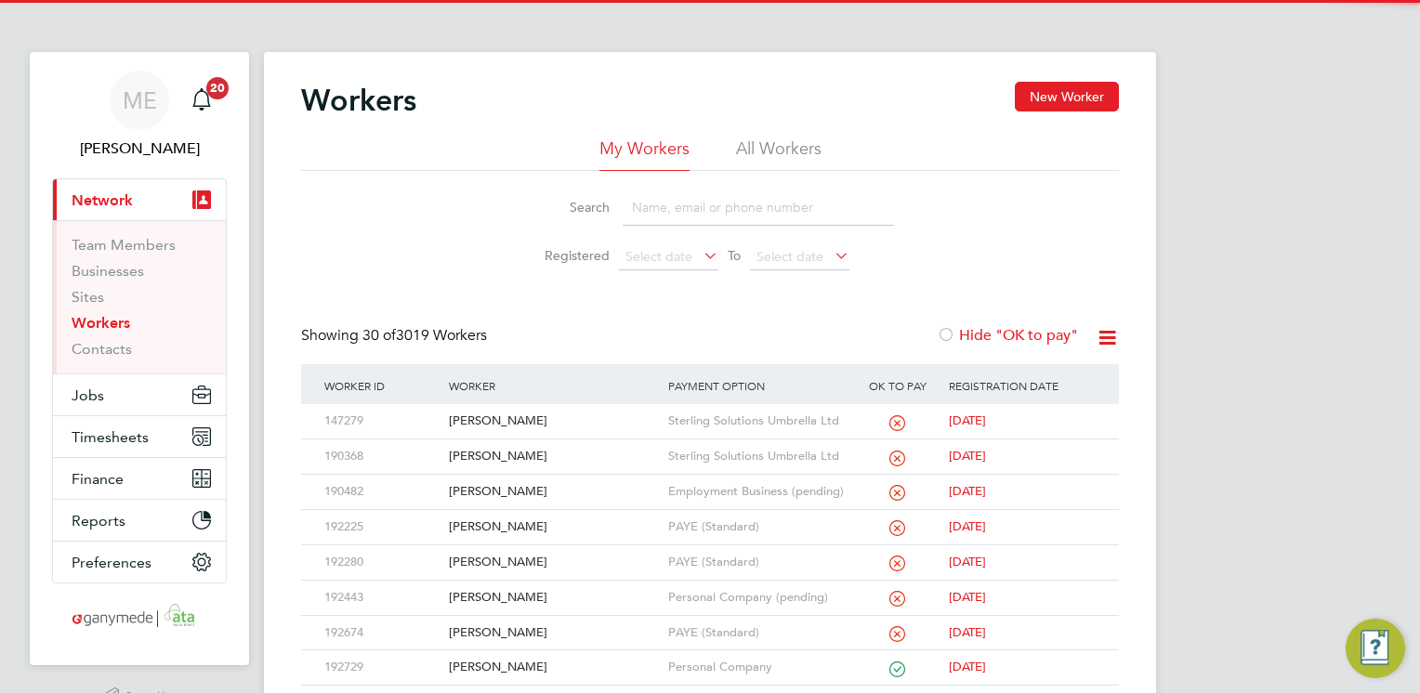
click at [710, 199] on input at bounding box center [758, 208] width 271 height 36
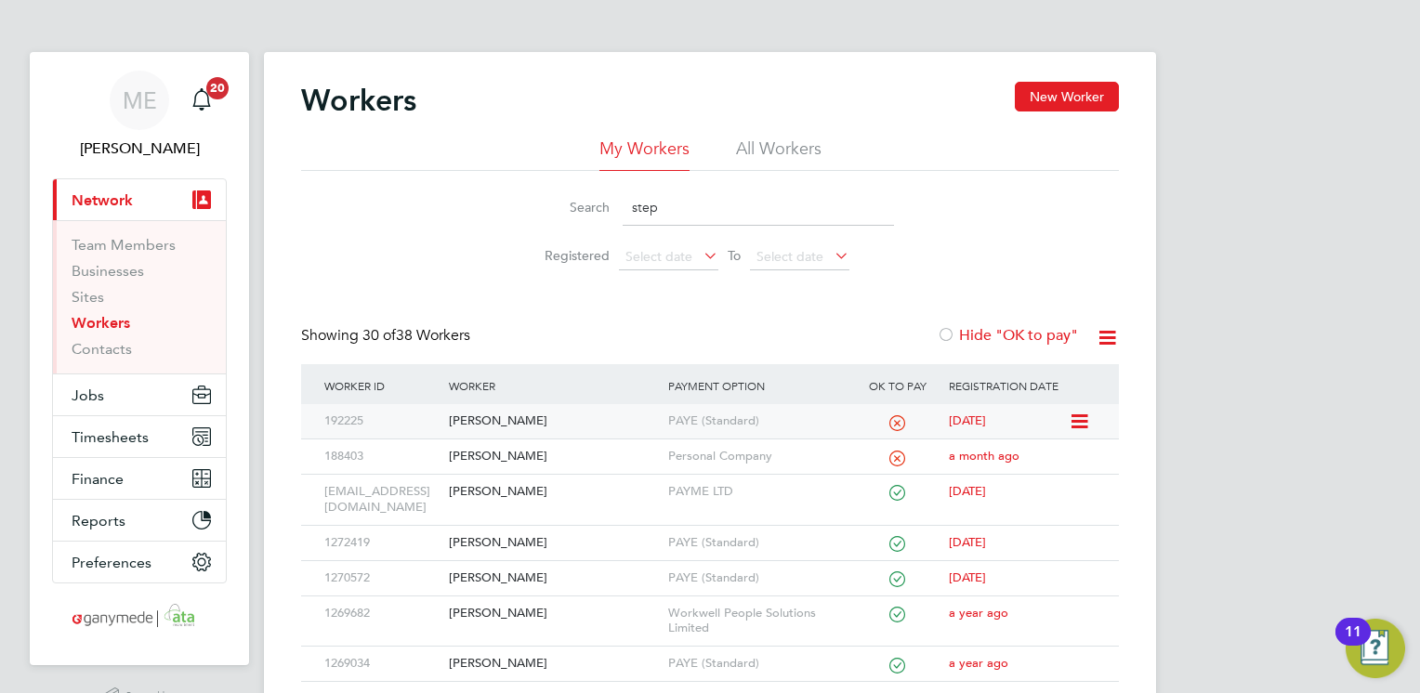
type input "step"
click at [520, 415] on div "[PERSON_NAME]" at bounding box center [553, 421] width 218 height 34
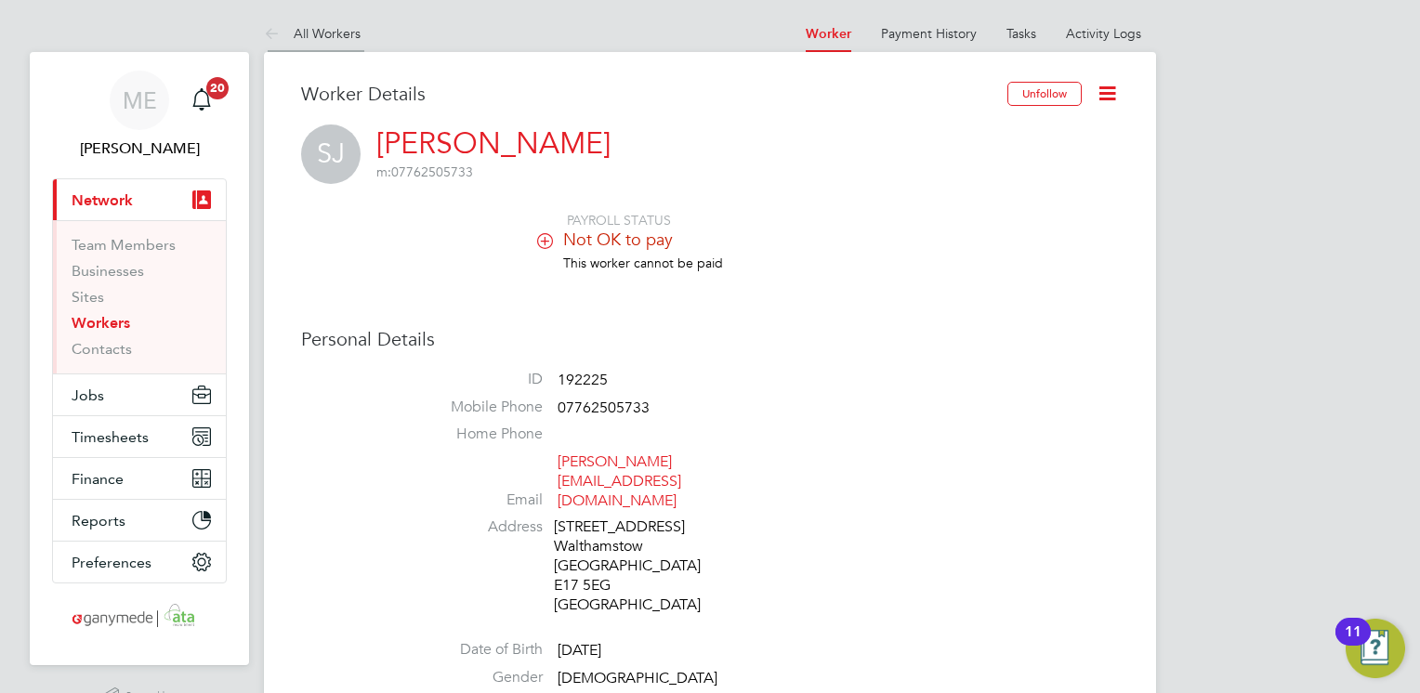
click at [264, 27] on icon at bounding box center [275, 34] width 23 height 23
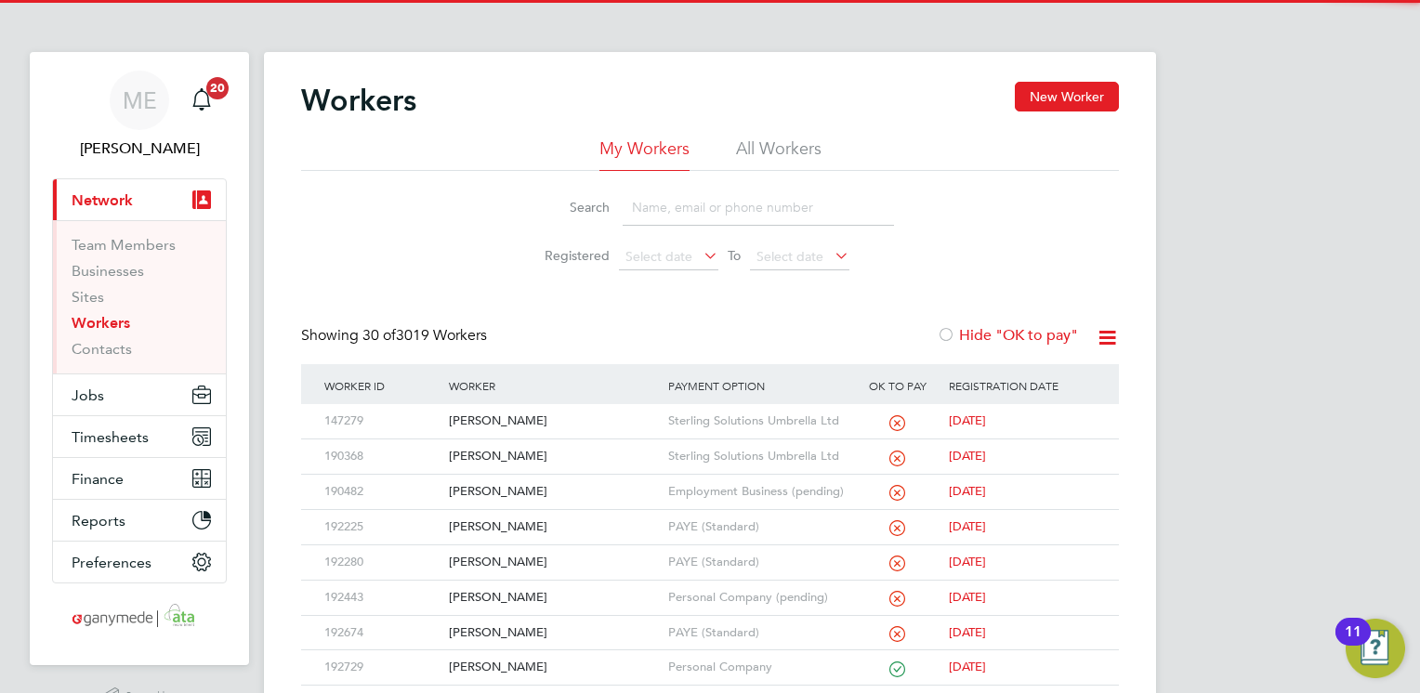
click at [680, 190] on input at bounding box center [758, 208] width 271 height 36
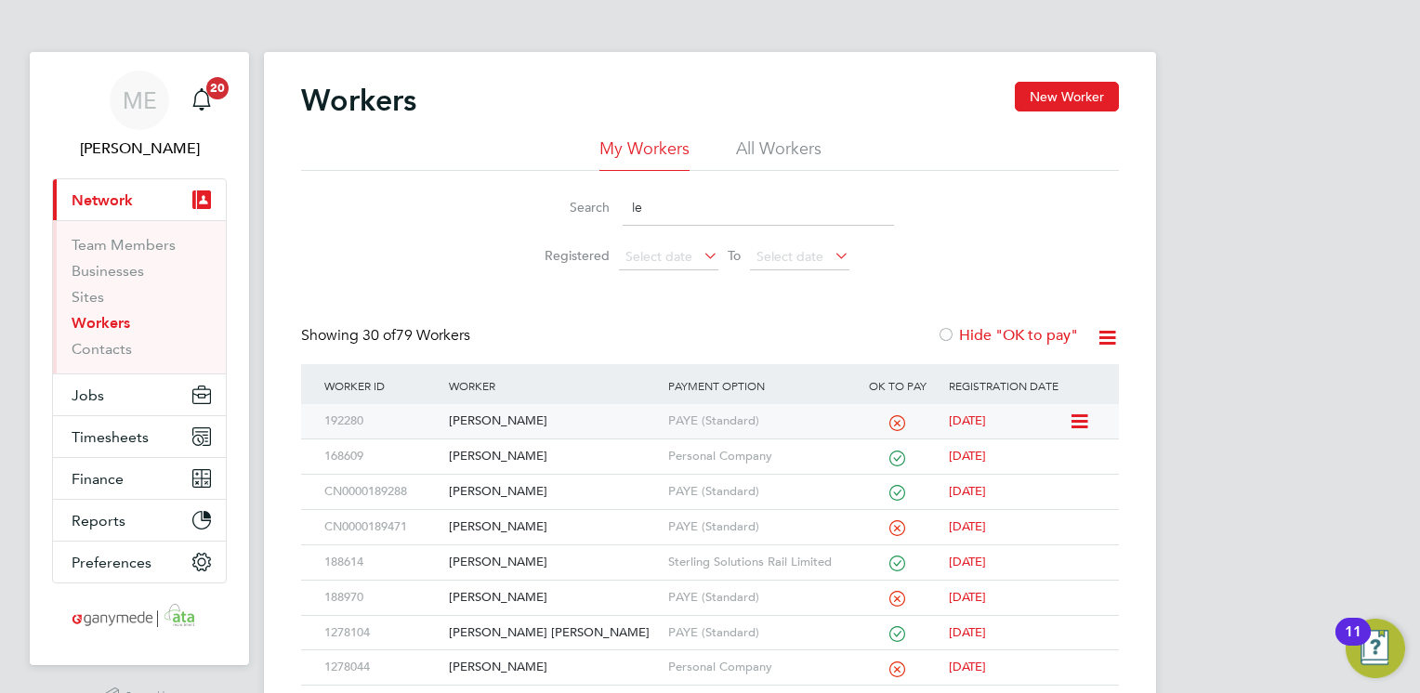
type input "le"
click at [533, 409] on div "[PERSON_NAME]" at bounding box center [553, 421] width 218 height 34
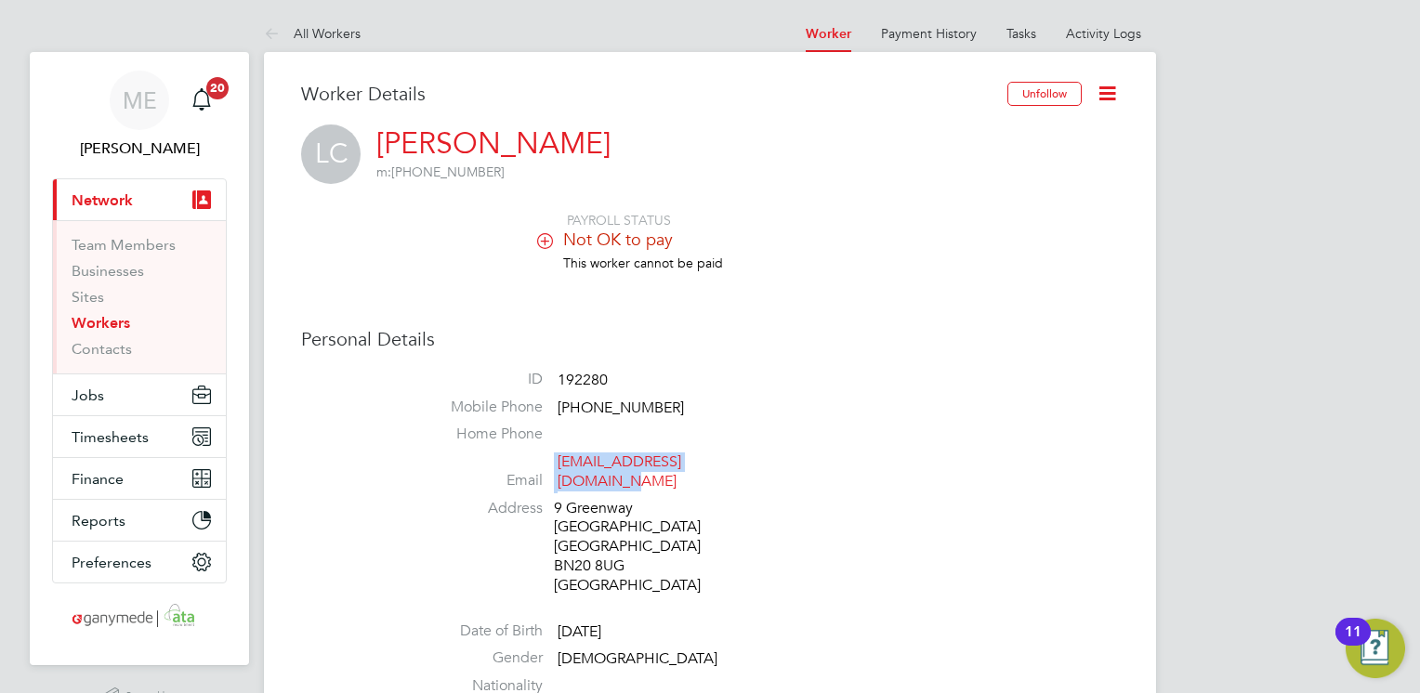
drag, startPoint x: 554, startPoint y: 462, endPoint x: 762, endPoint y: 470, distance: 208.3
click at [762, 470] on li "Email [EMAIL_ADDRESS][DOMAIN_NAME]" at bounding box center [766, 476] width 706 height 46
drag, startPoint x: 762, startPoint y: 470, endPoint x: 688, endPoint y: 459, distance: 75.2
copy li "[EMAIL_ADDRESS][DOMAIN_NAME]"
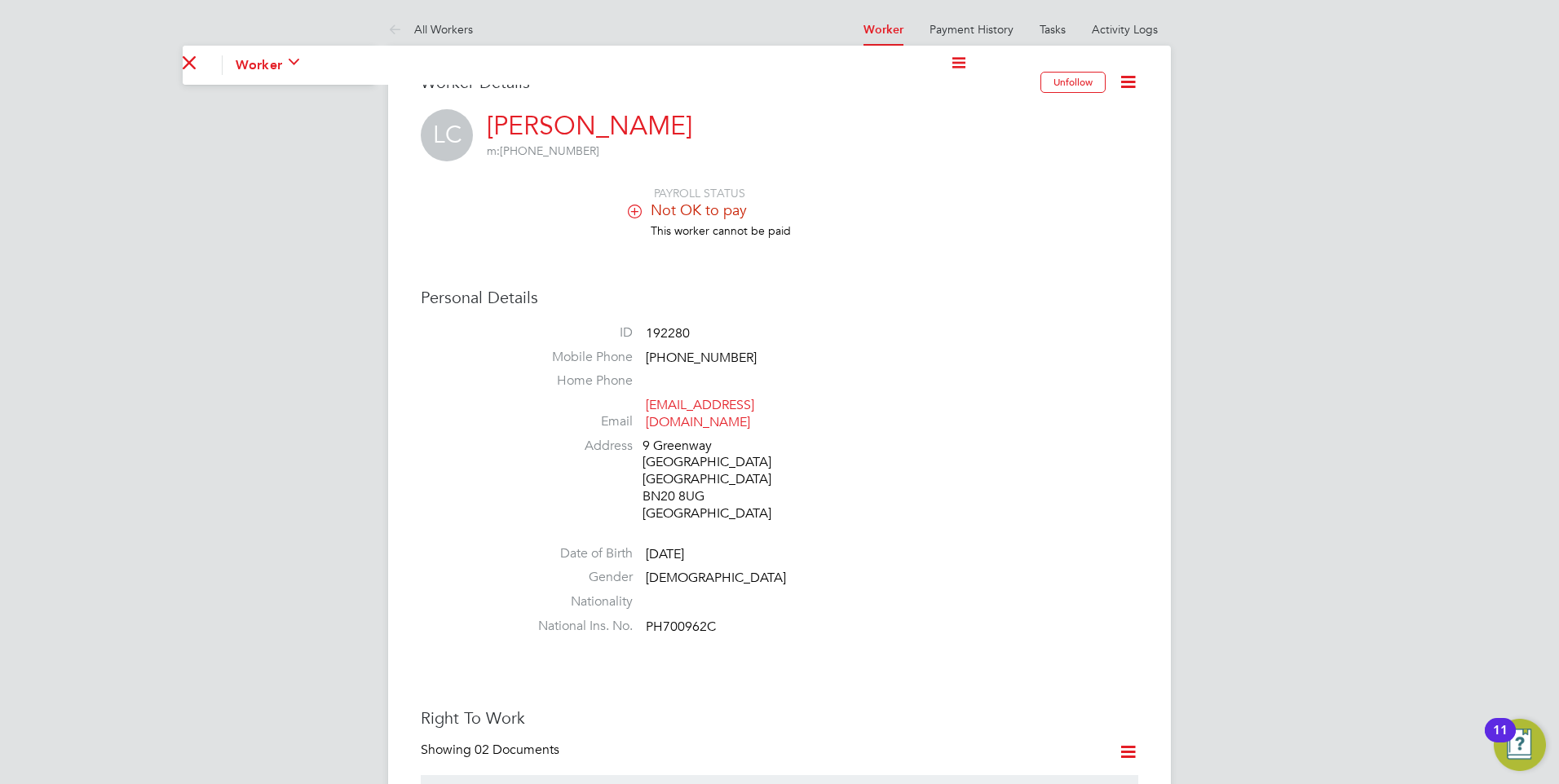
click at [466, 478] on div "Personal Details ID 192280 Mobile Phone (+44)7752397891 Home Phone Email leocav…" at bounding box center [780, 464] width 718 height 355
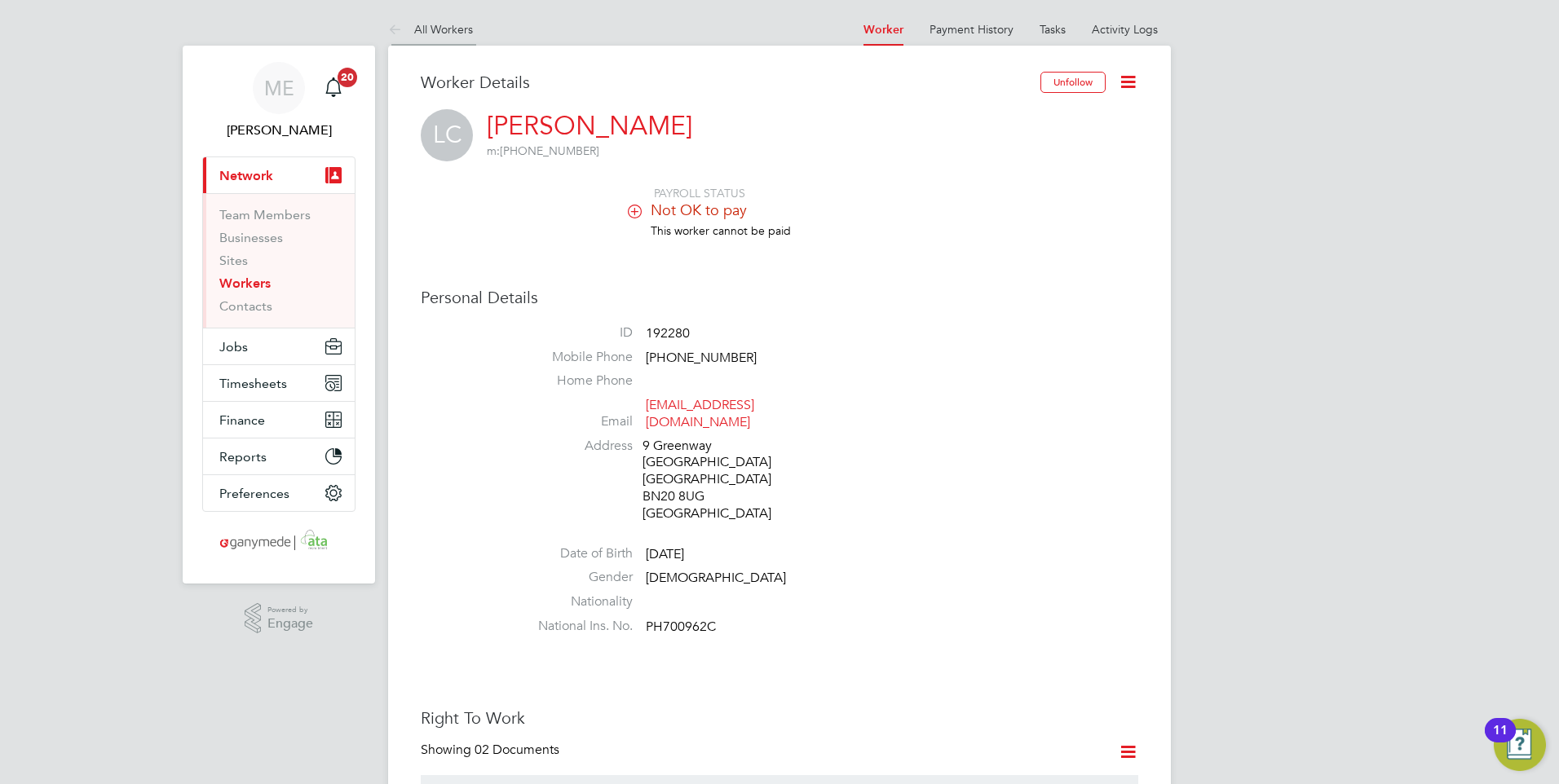
click at [397, 20] on icon at bounding box center [397, 30] width 20 height 20
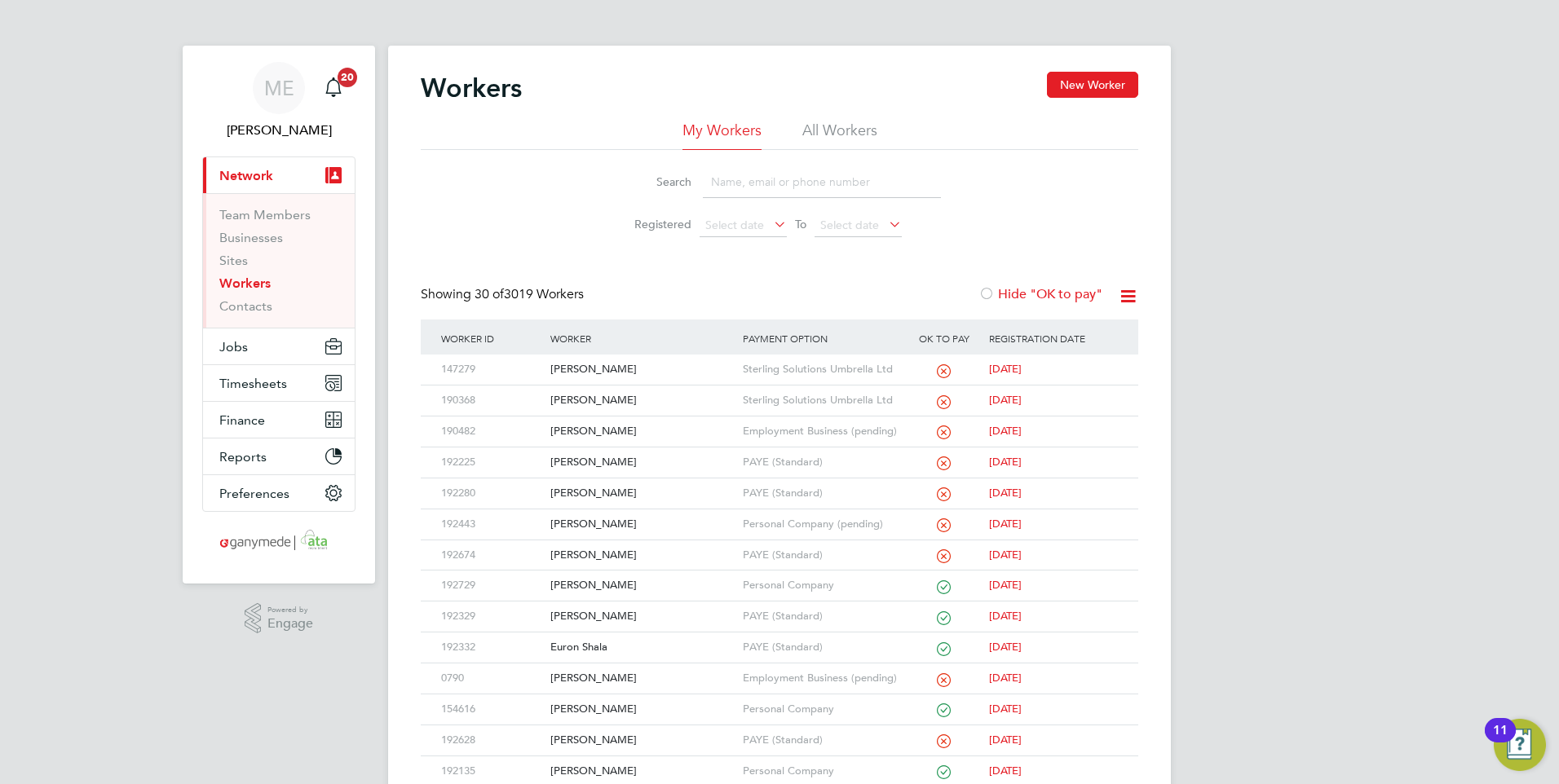
click at [769, 167] on input at bounding box center [821, 182] width 238 height 32
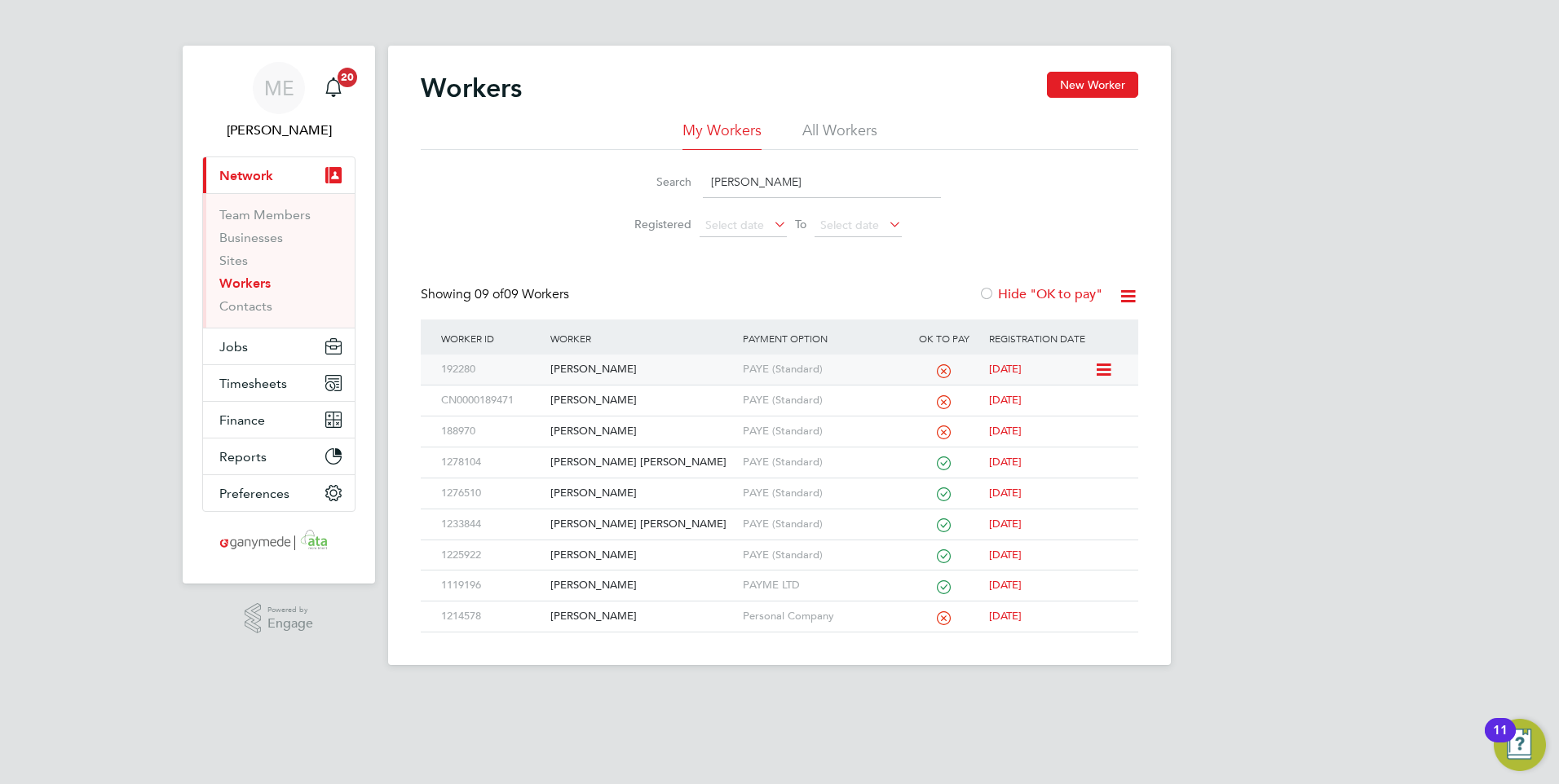
type input "leo"
click at [640, 372] on div "Leo Cavaliere" at bounding box center [642, 369] width 191 height 30
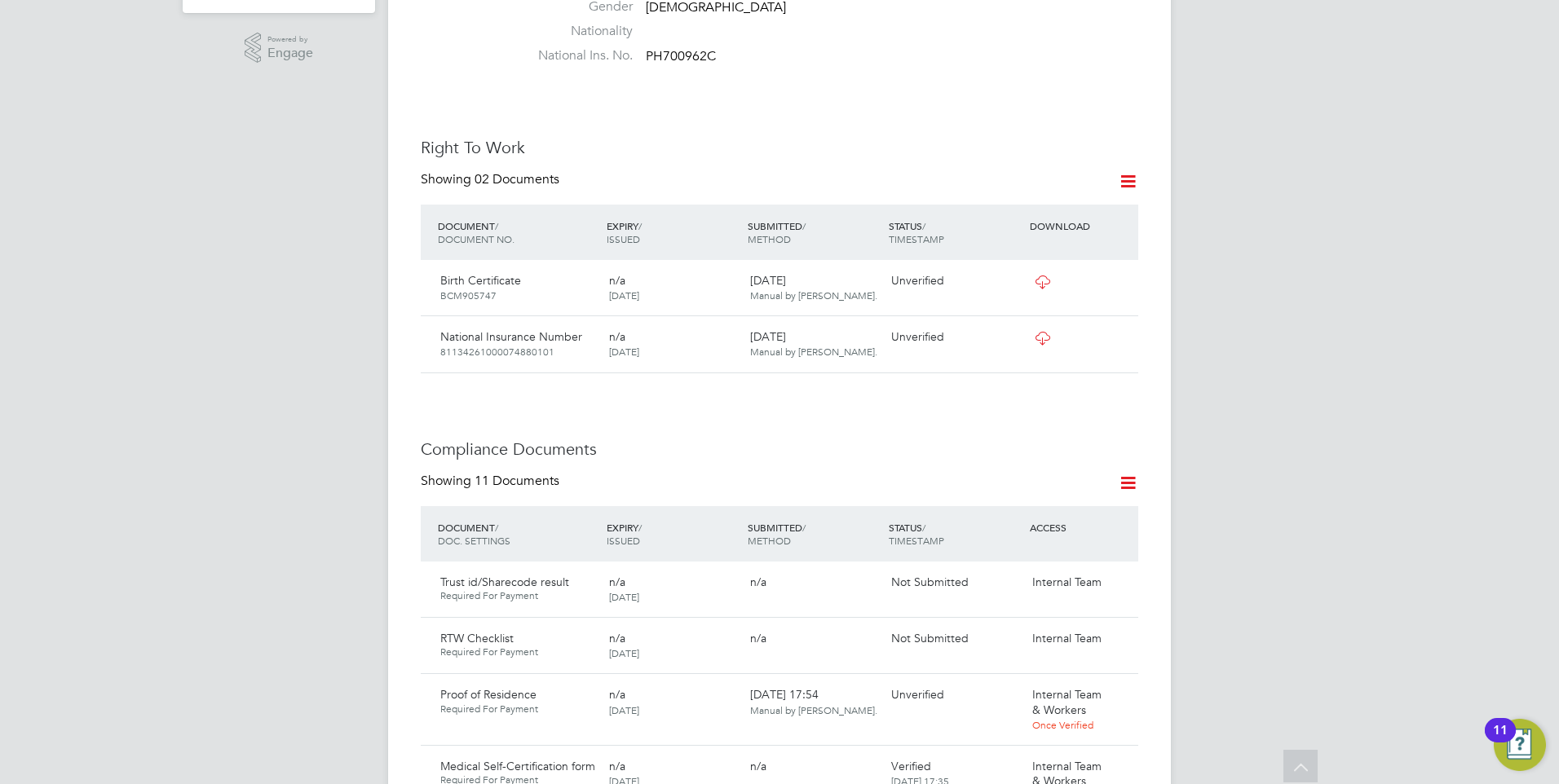
scroll to position [815, 0]
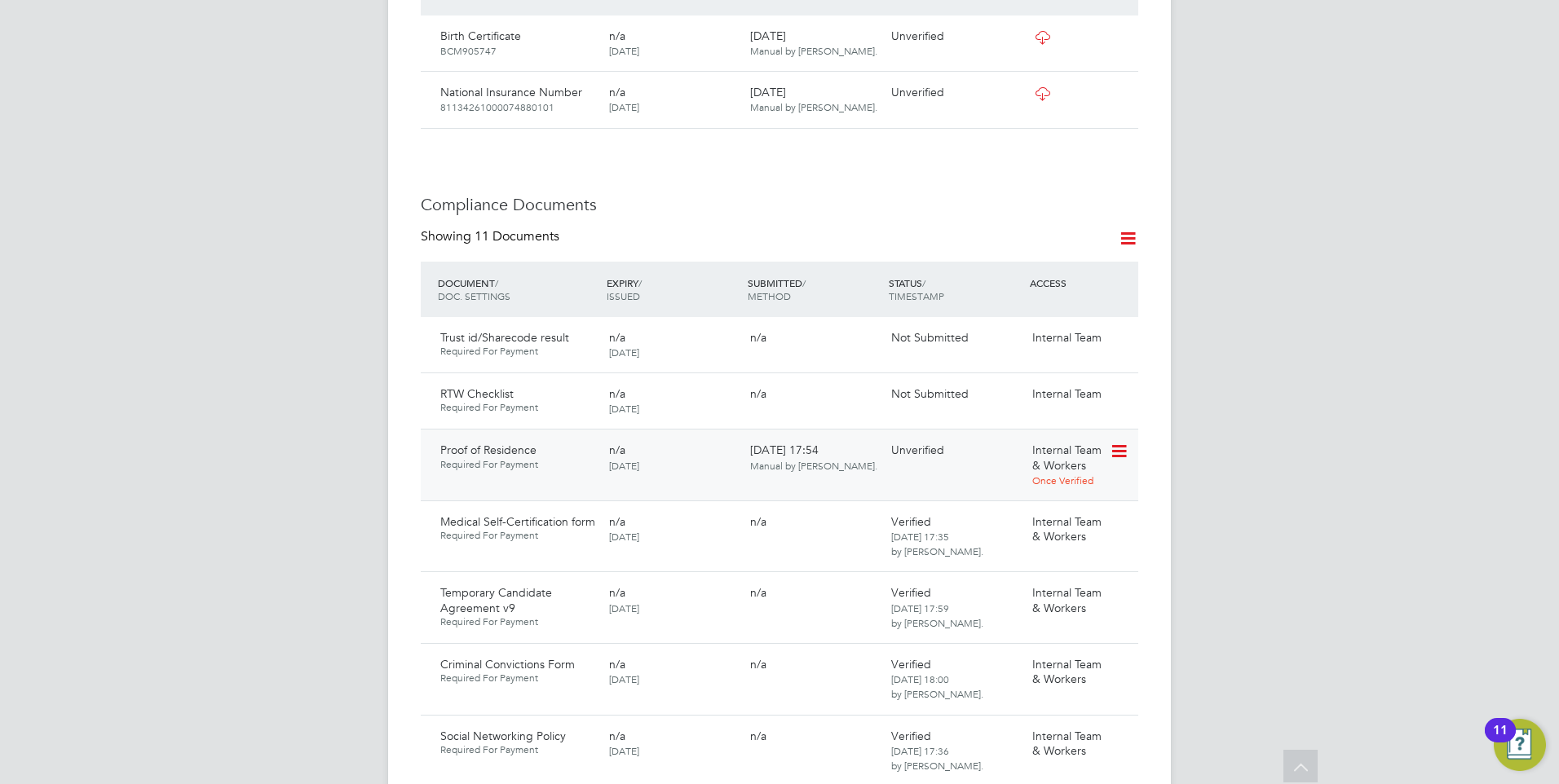
click at [1125, 442] on icon at bounding box center [1118, 452] width 17 height 19
click at [1043, 493] on li "Download Document" at bounding box center [1061, 496] width 130 height 23
click at [1117, 442] on icon at bounding box center [1118, 452] width 17 height 19
click at [1019, 515] on li "Reject Document" at bounding box center [1061, 520] width 130 height 23
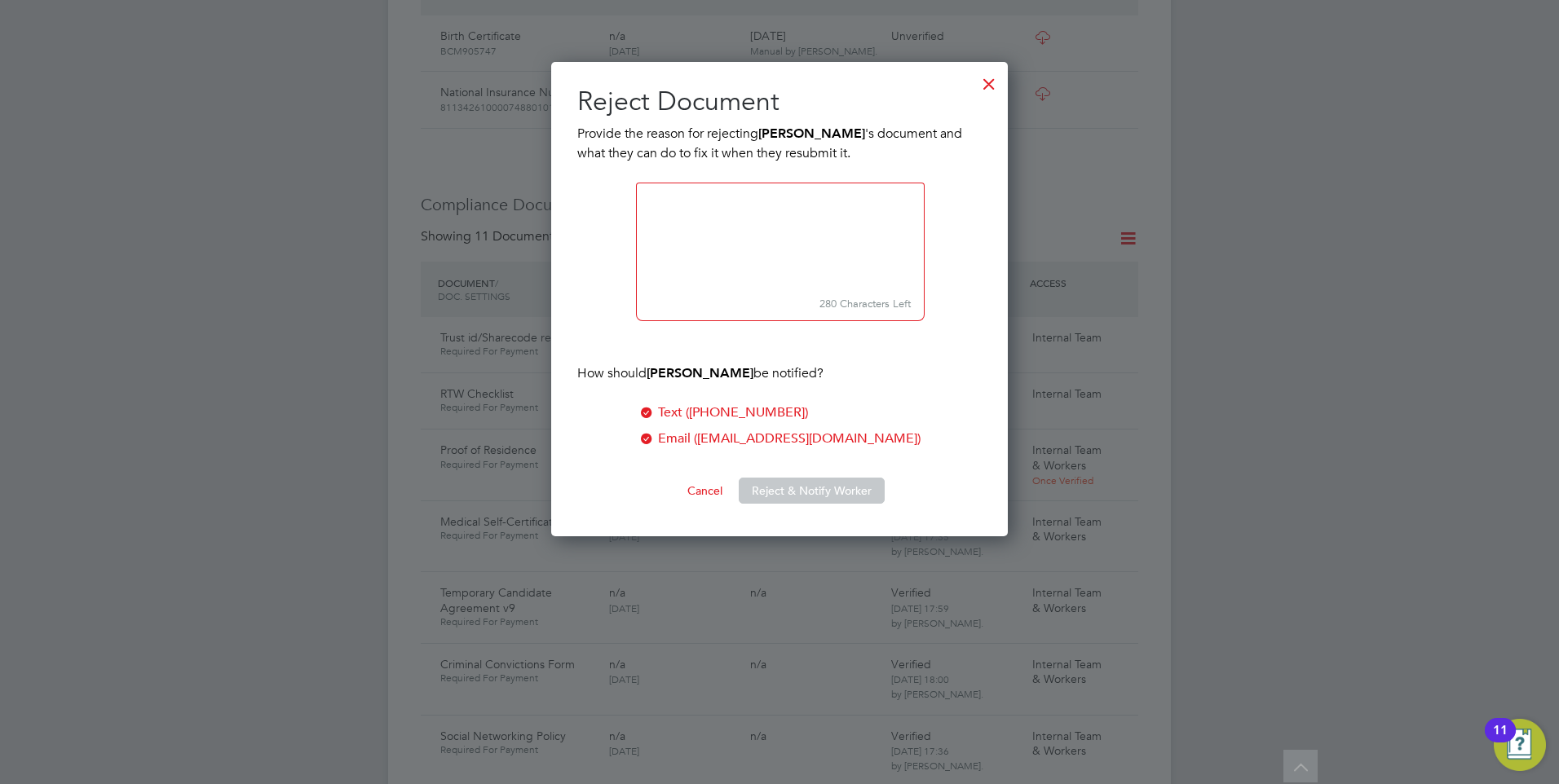
scroll to position [475, 457]
paste textarea "Please upload a Full Drivers Licence or a Utilities bill (not a mobile phone bi…"
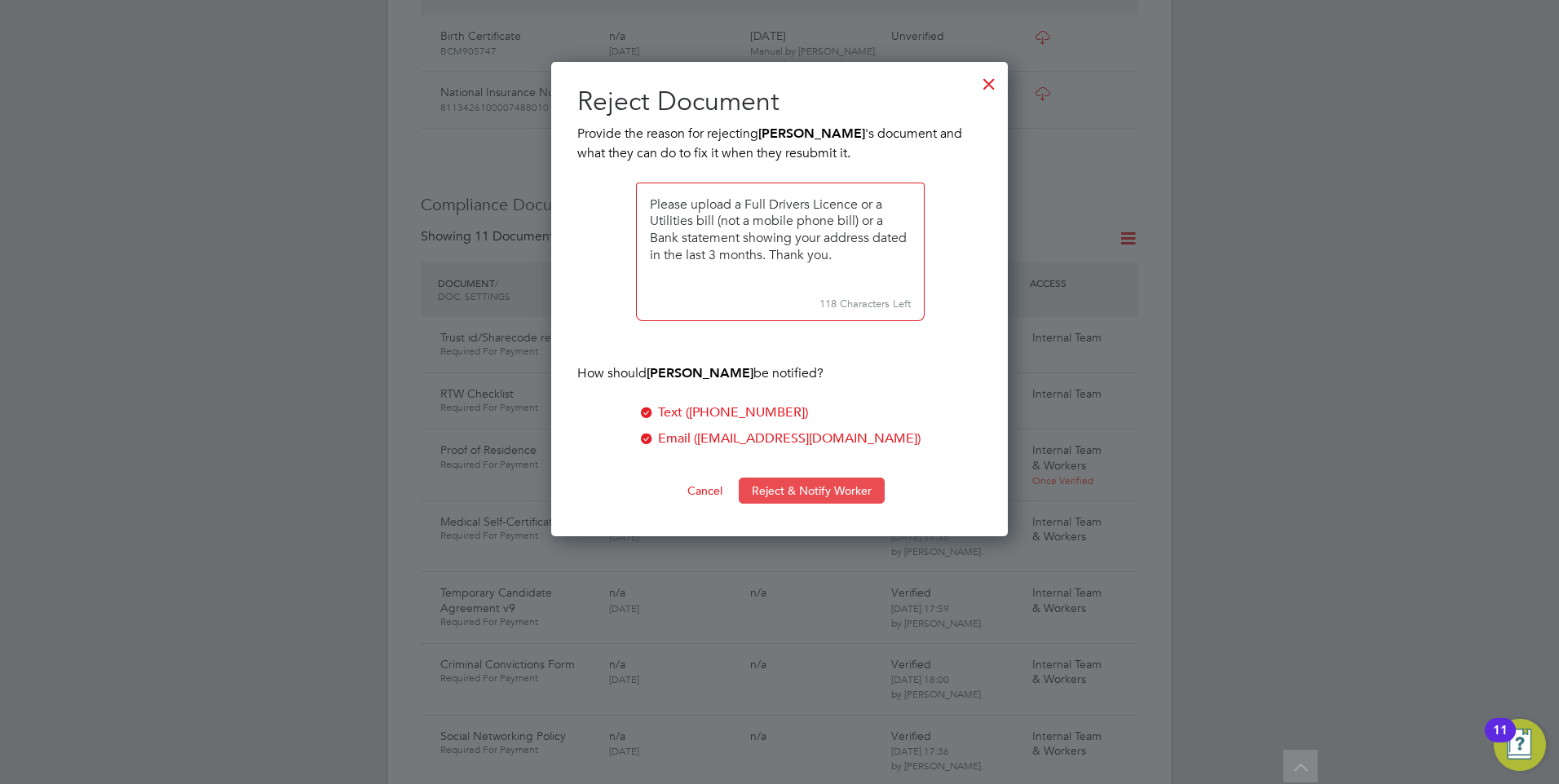
type textarea "Please upload a Full Drivers Licence or a Utilities bill (not a mobile phone bi…"
click at [789, 488] on button "Reject & Notify Worker" at bounding box center [812, 491] width 146 height 26
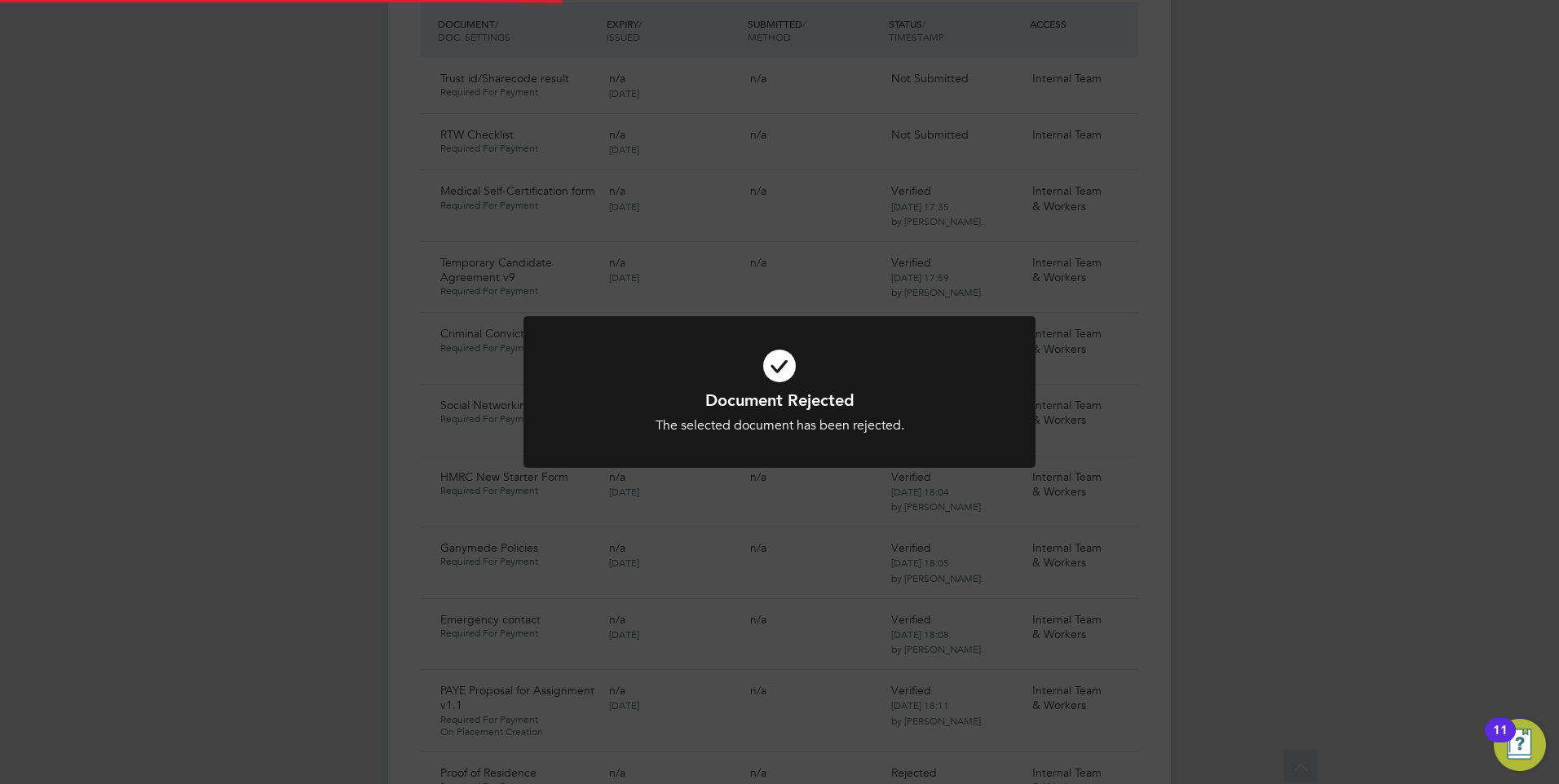
scroll to position [1222, 0]
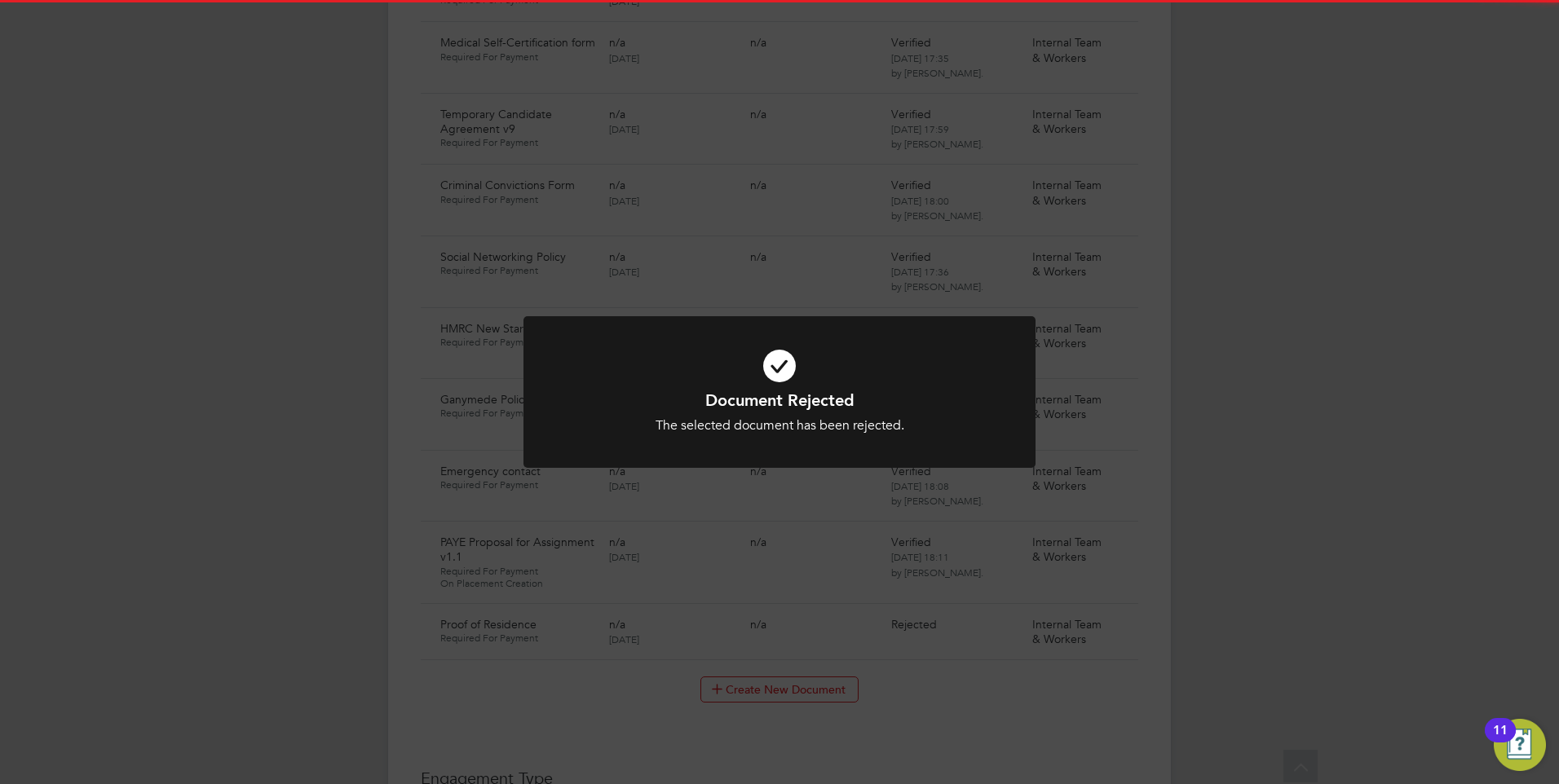
click at [679, 430] on div "The selected document has been rejected." at bounding box center [779, 426] width 424 height 18
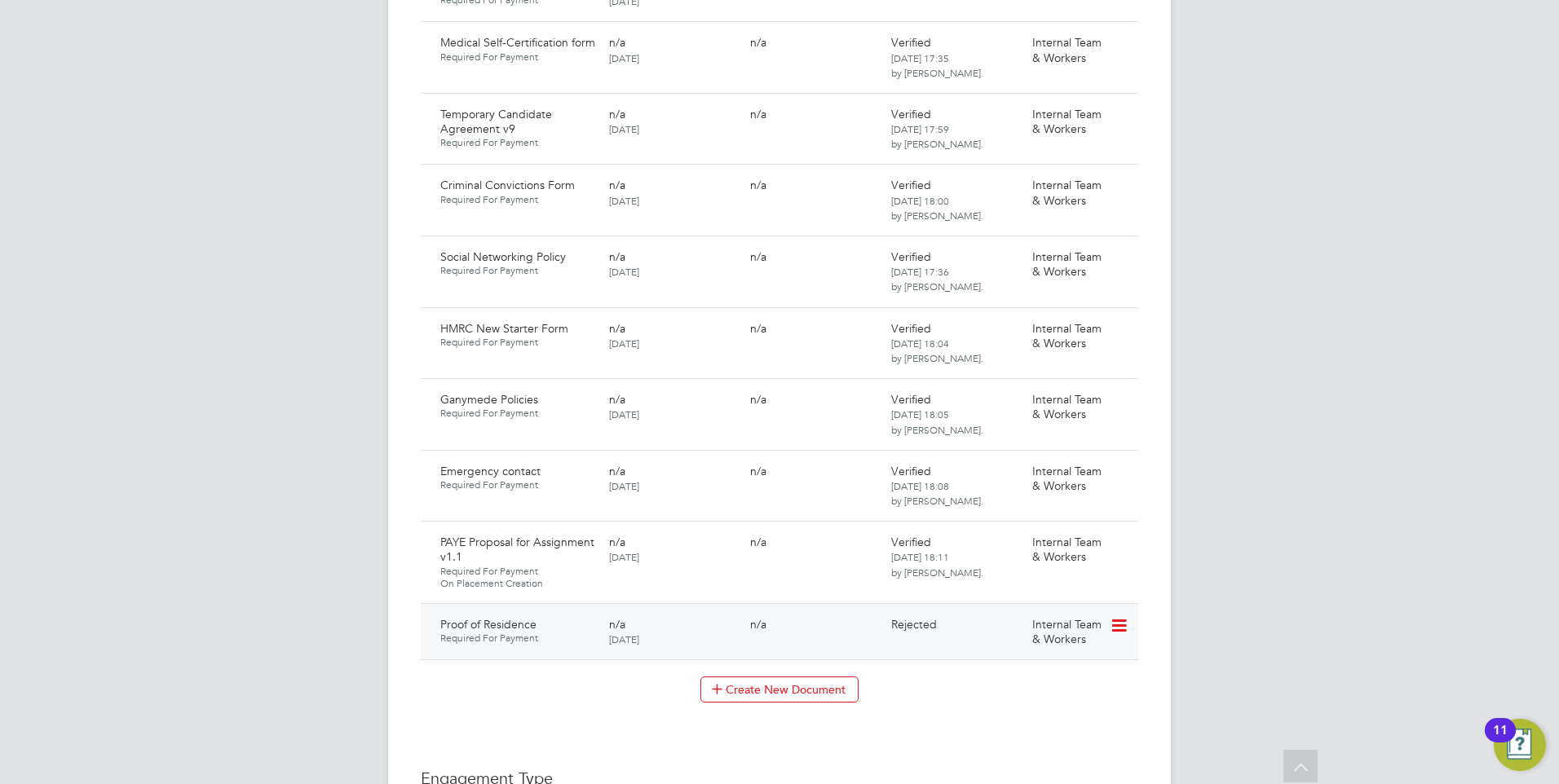
click at [1118, 617] on icon at bounding box center [1118, 626] width 17 height 19
click at [1033, 690] on li "Request Document" at bounding box center [1067, 694] width 121 height 23
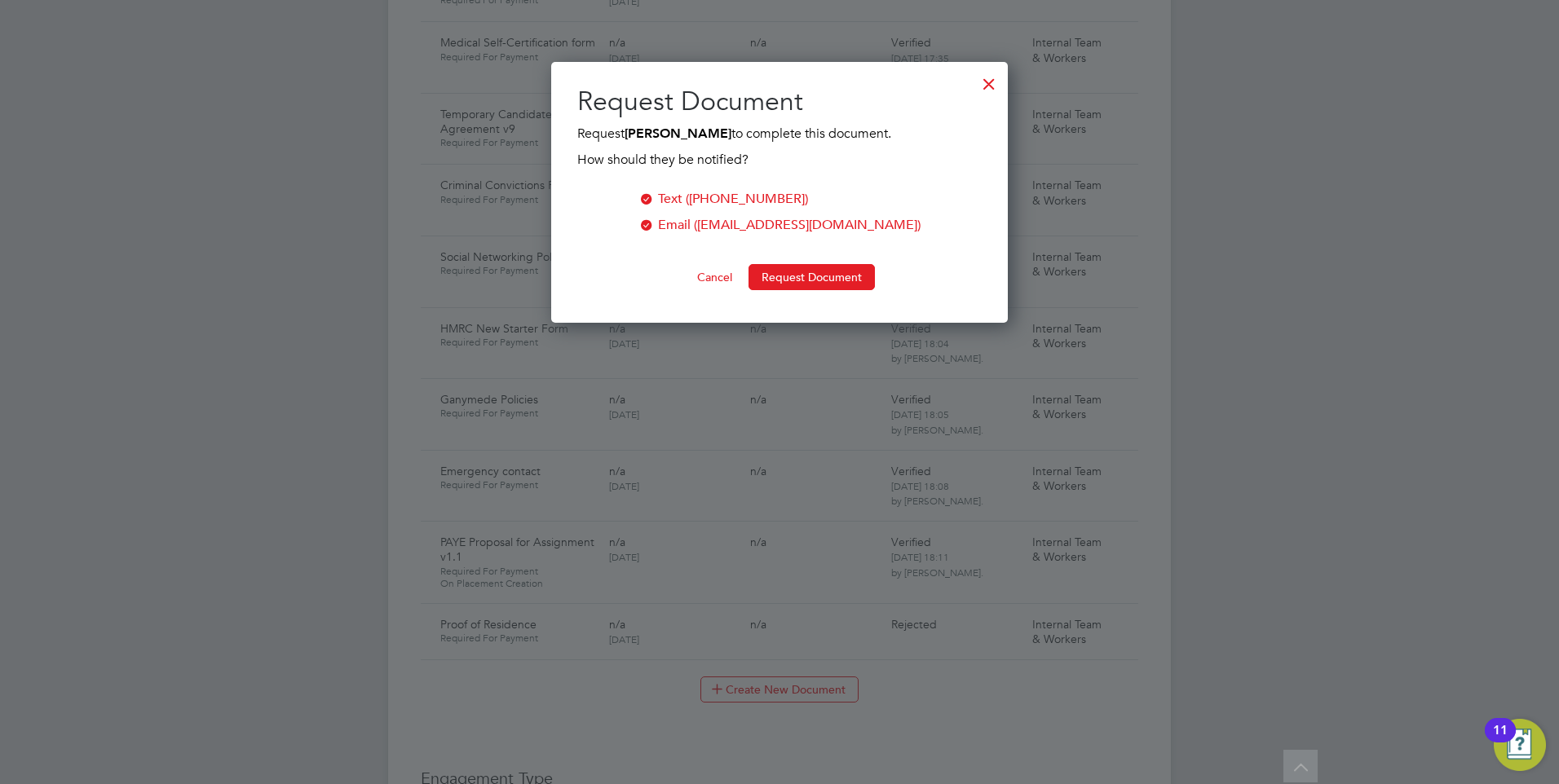
scroll to position [261, 457]
click at [778, 274] on button "Request Document" at bounding box center [812, 277] width 126 height 26
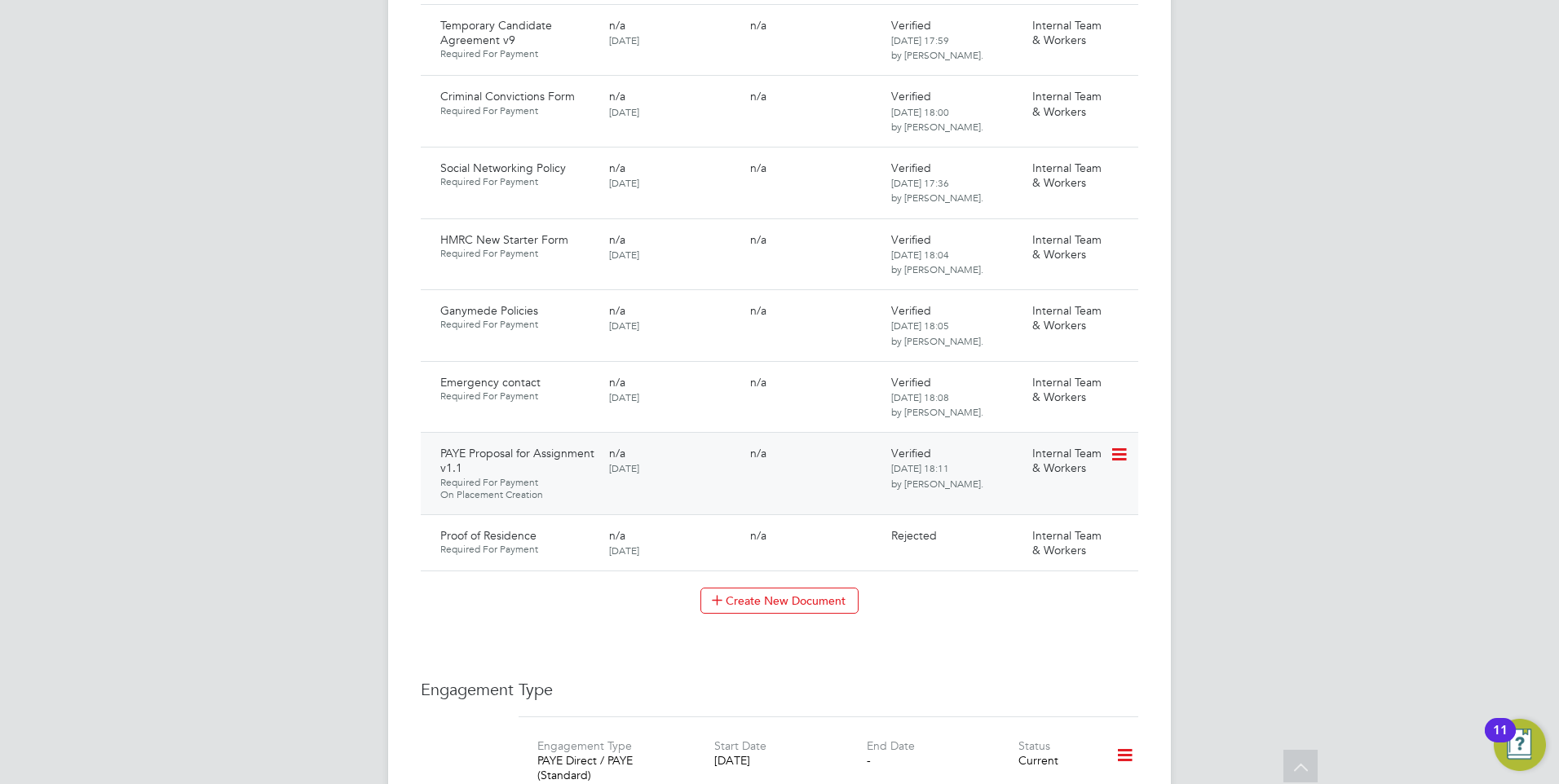
scroll to position [1467, 0]
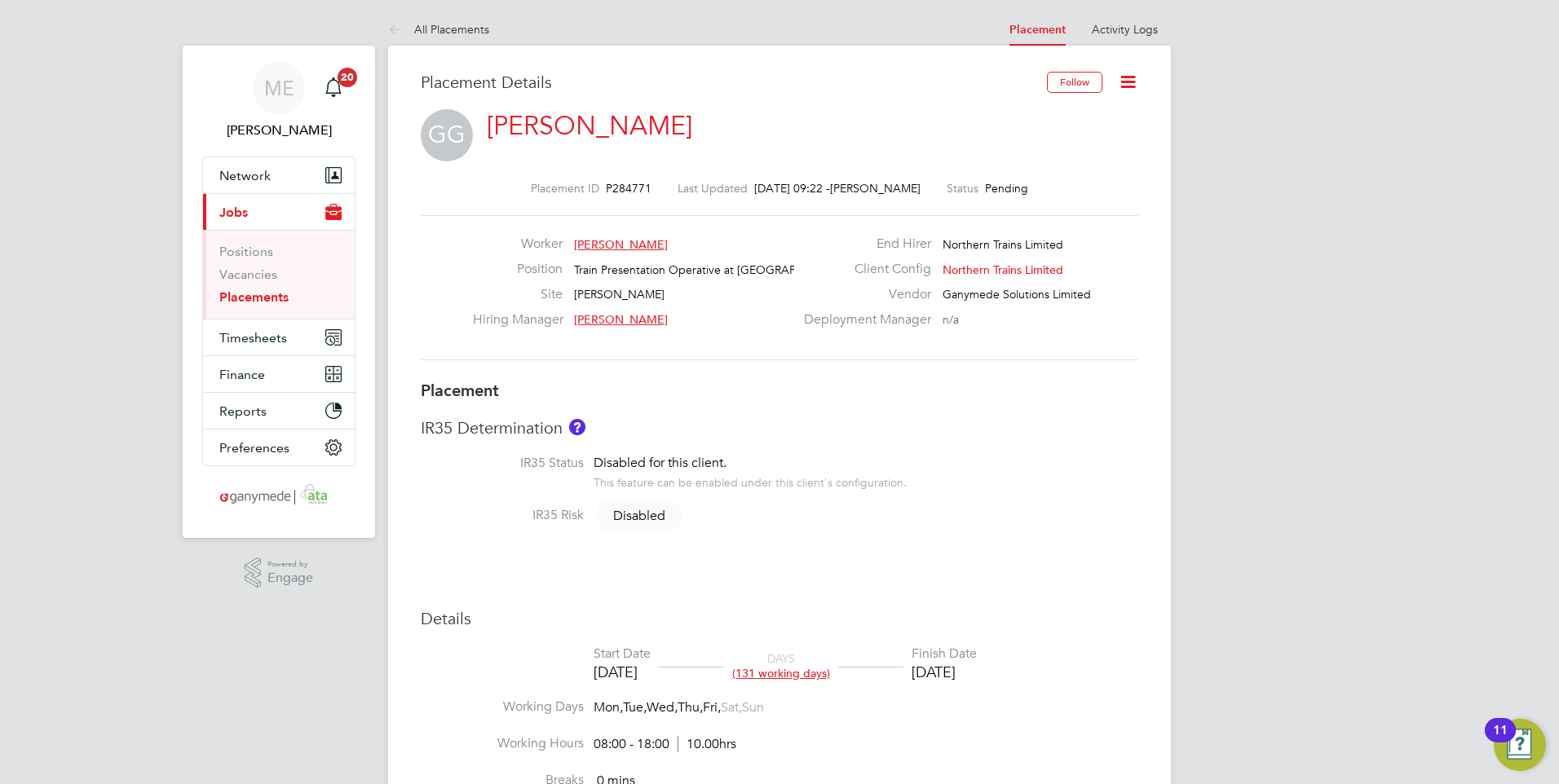
click at [1133, 75] on icon at bounding box center [1127, 82] width 20 height 20
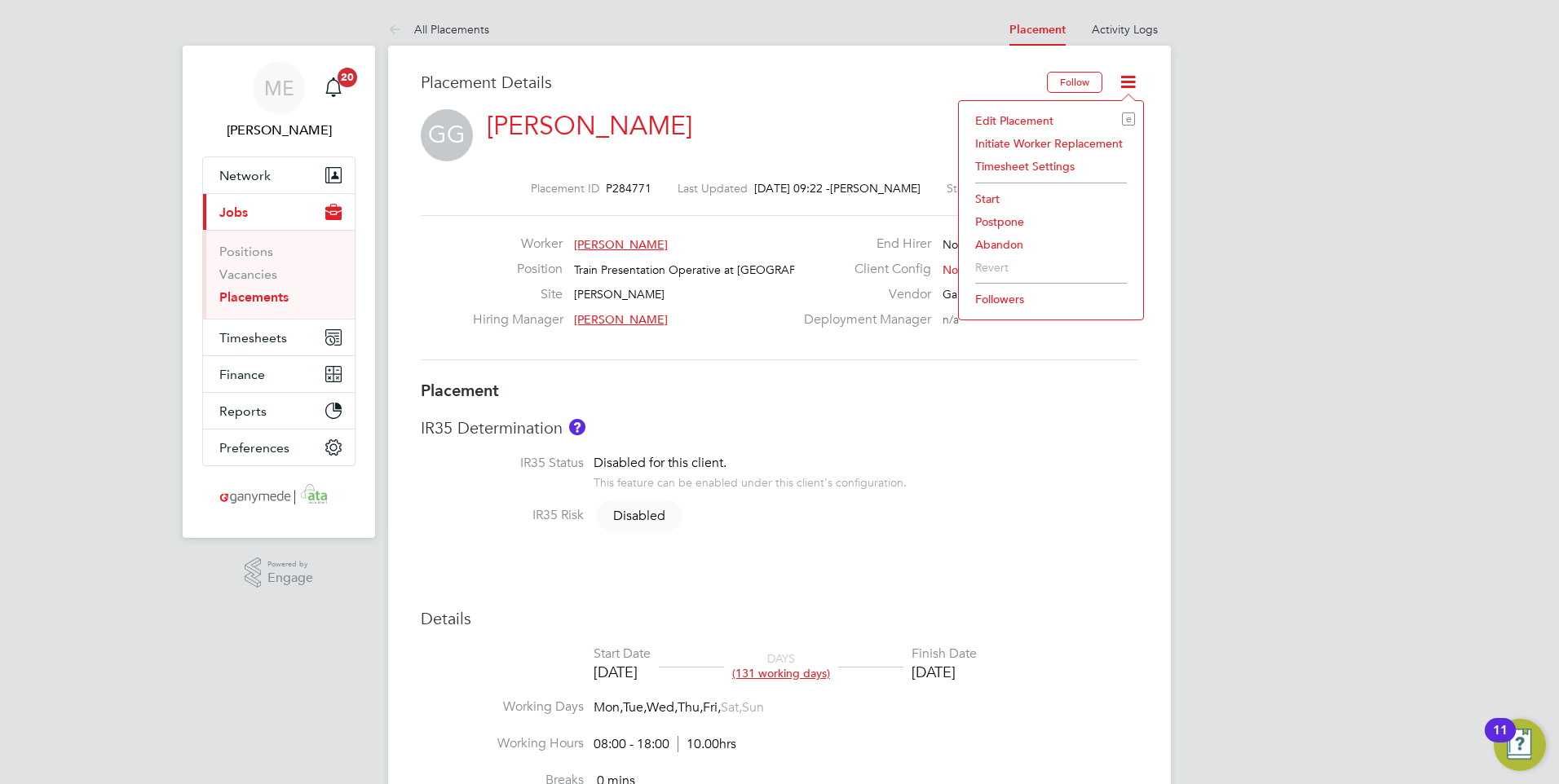
click at [983, 111] on li "Edit Placement e" at bounding box center [1050, 121] width 168 height 23
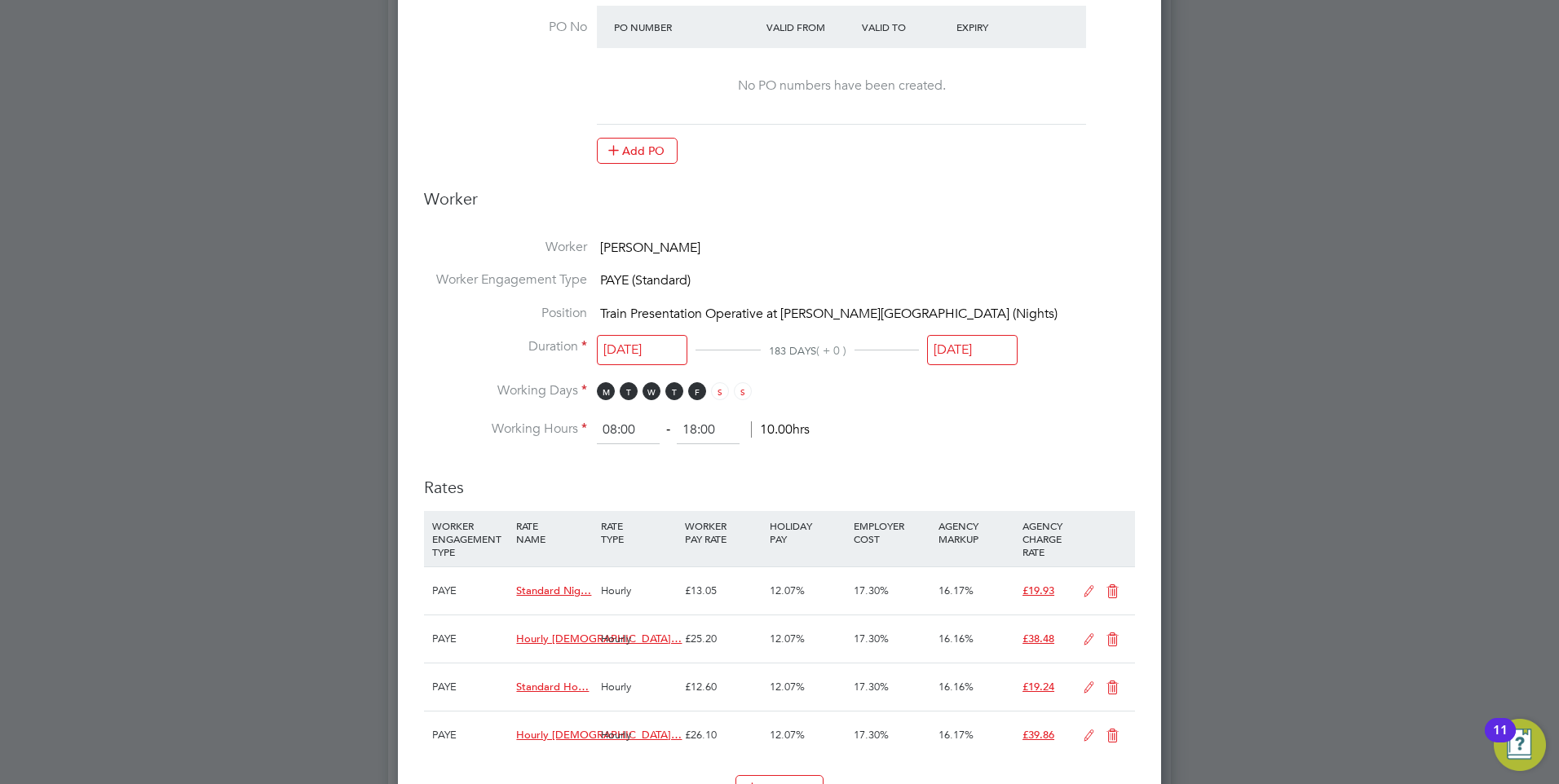
click at [972, 342] on input "27 Oct 2025" at bounding box center [972, 350] width 90 height 30
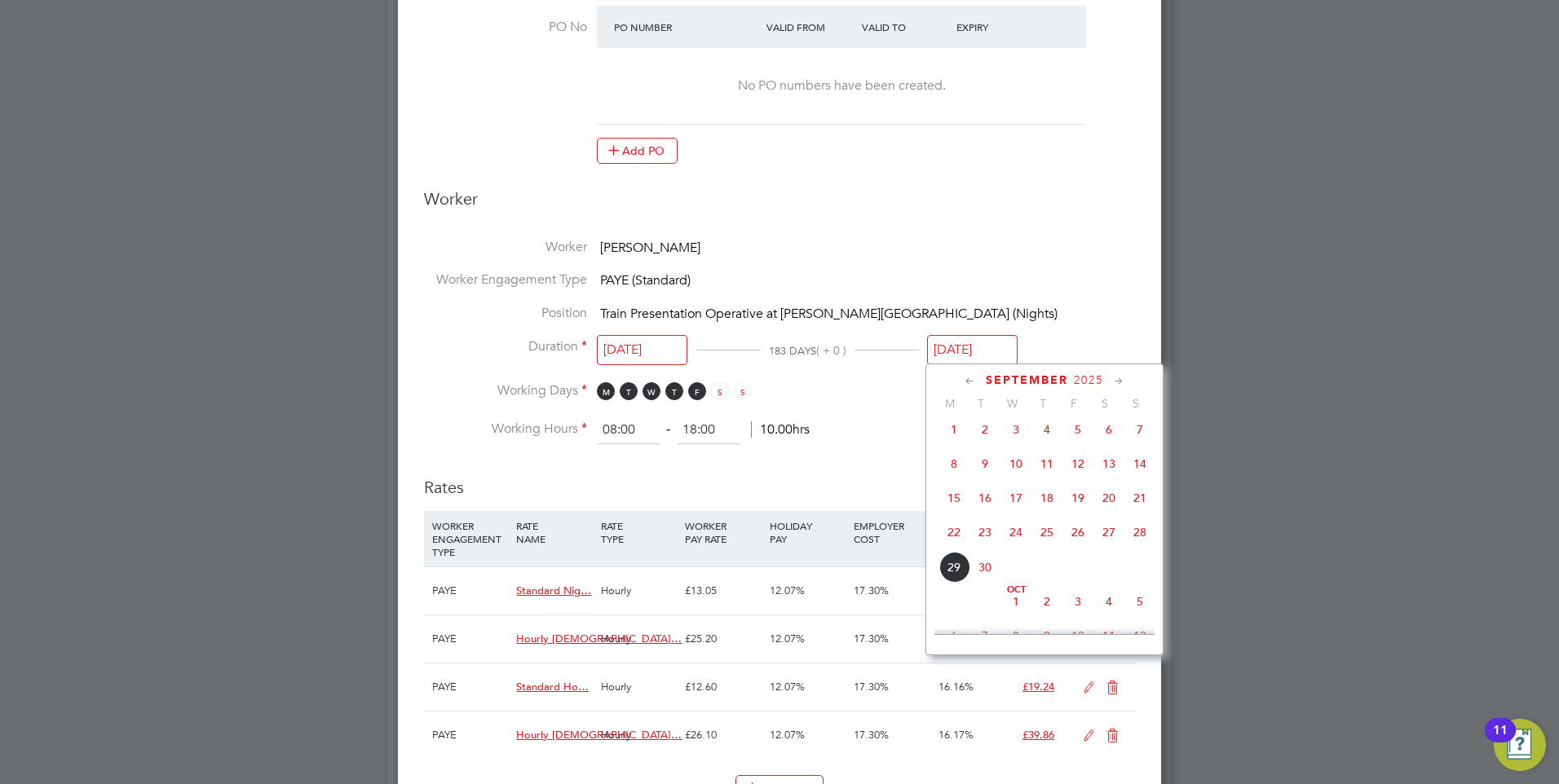
click at [1107, 500] on span "20" at bounding box center [1108, 497] width 31 height 31
type input "[DATE]"
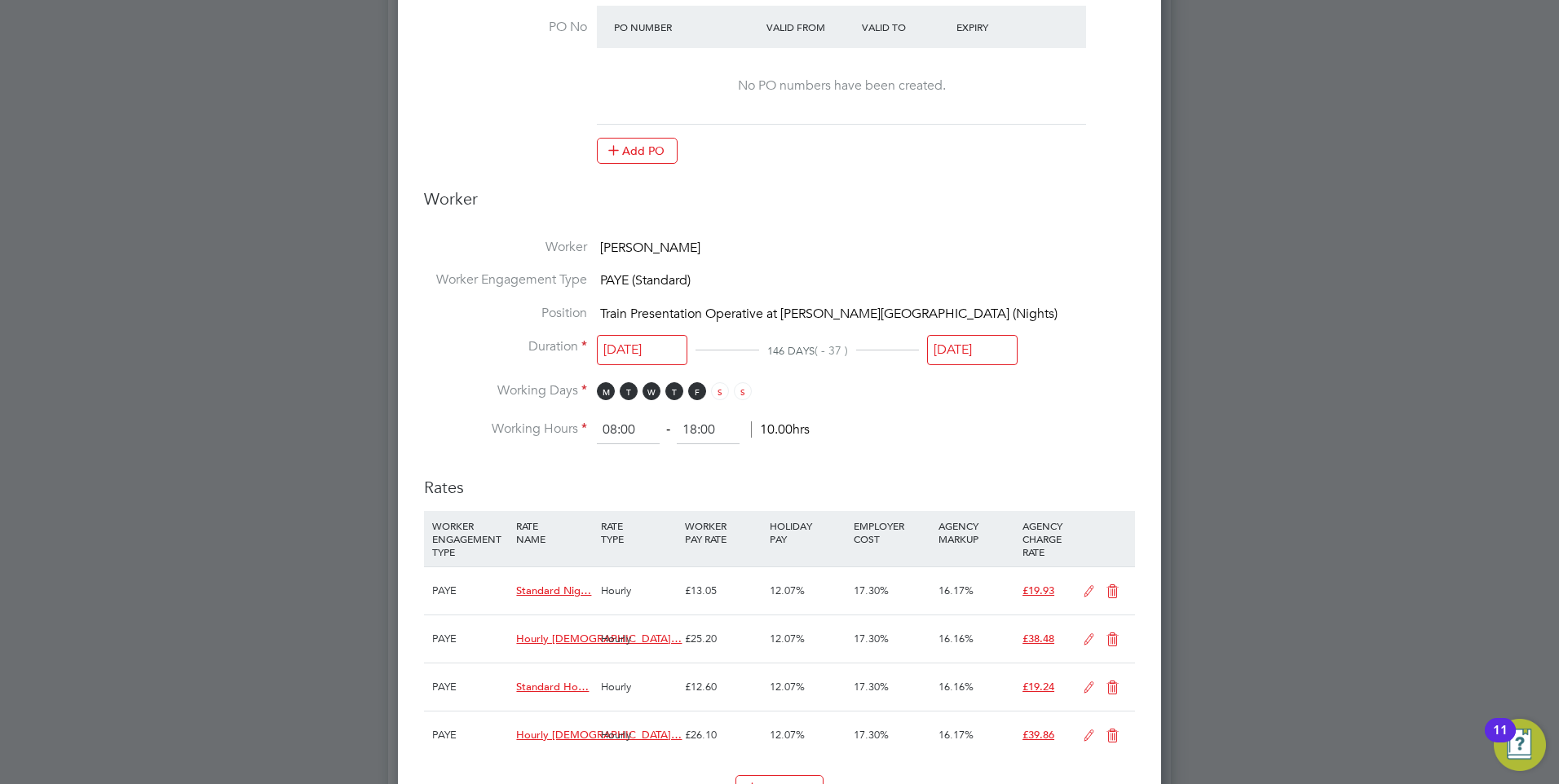
click at [916, 421] on li "Working Hours 08:00 ‐ 18:00 10.00hrs" at bounding box center [779, 430] width 711 height 29
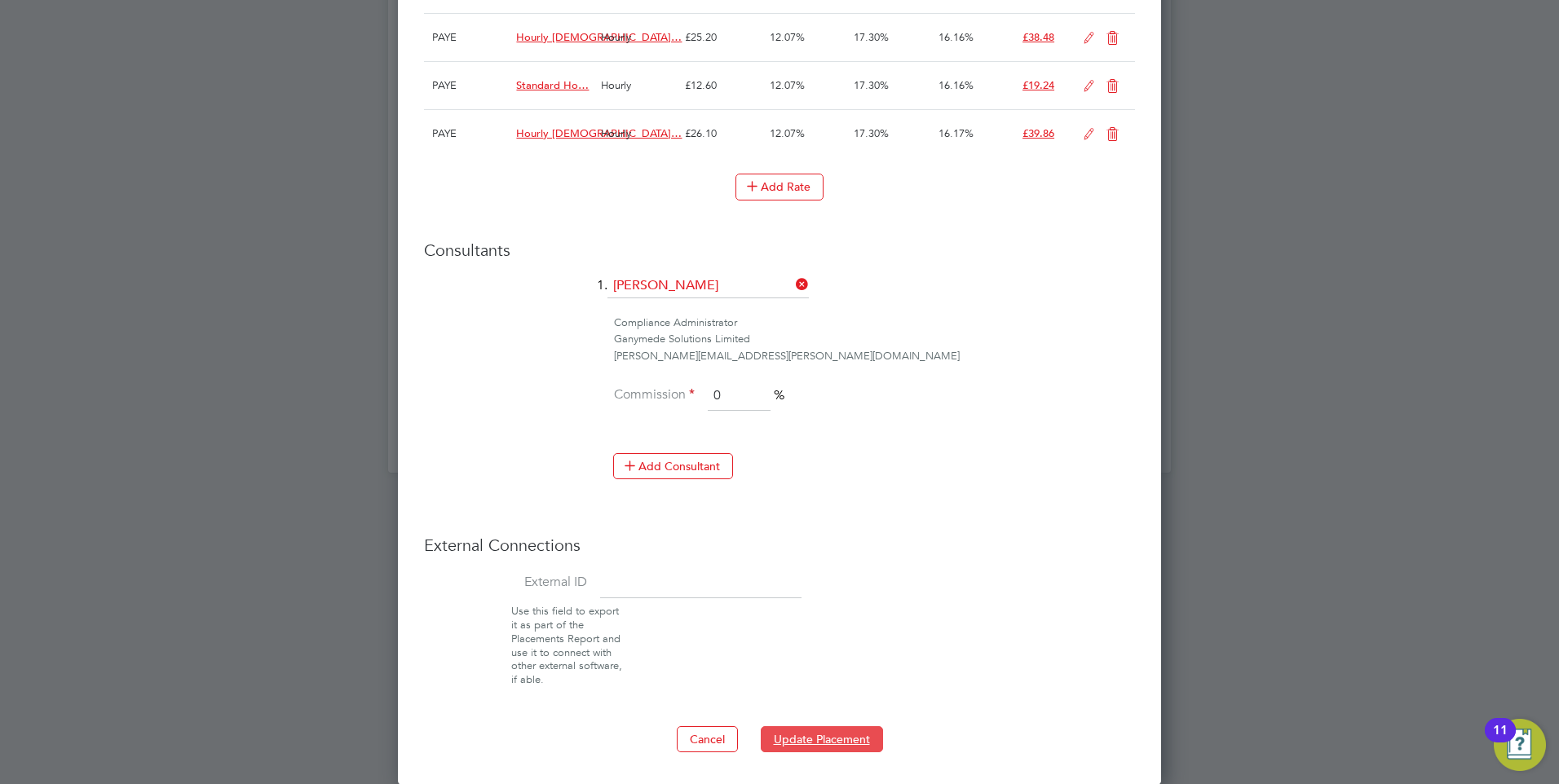
click at [801, 737] on button "Update Placement" at bounding box center [821, 739] width 122 height 26
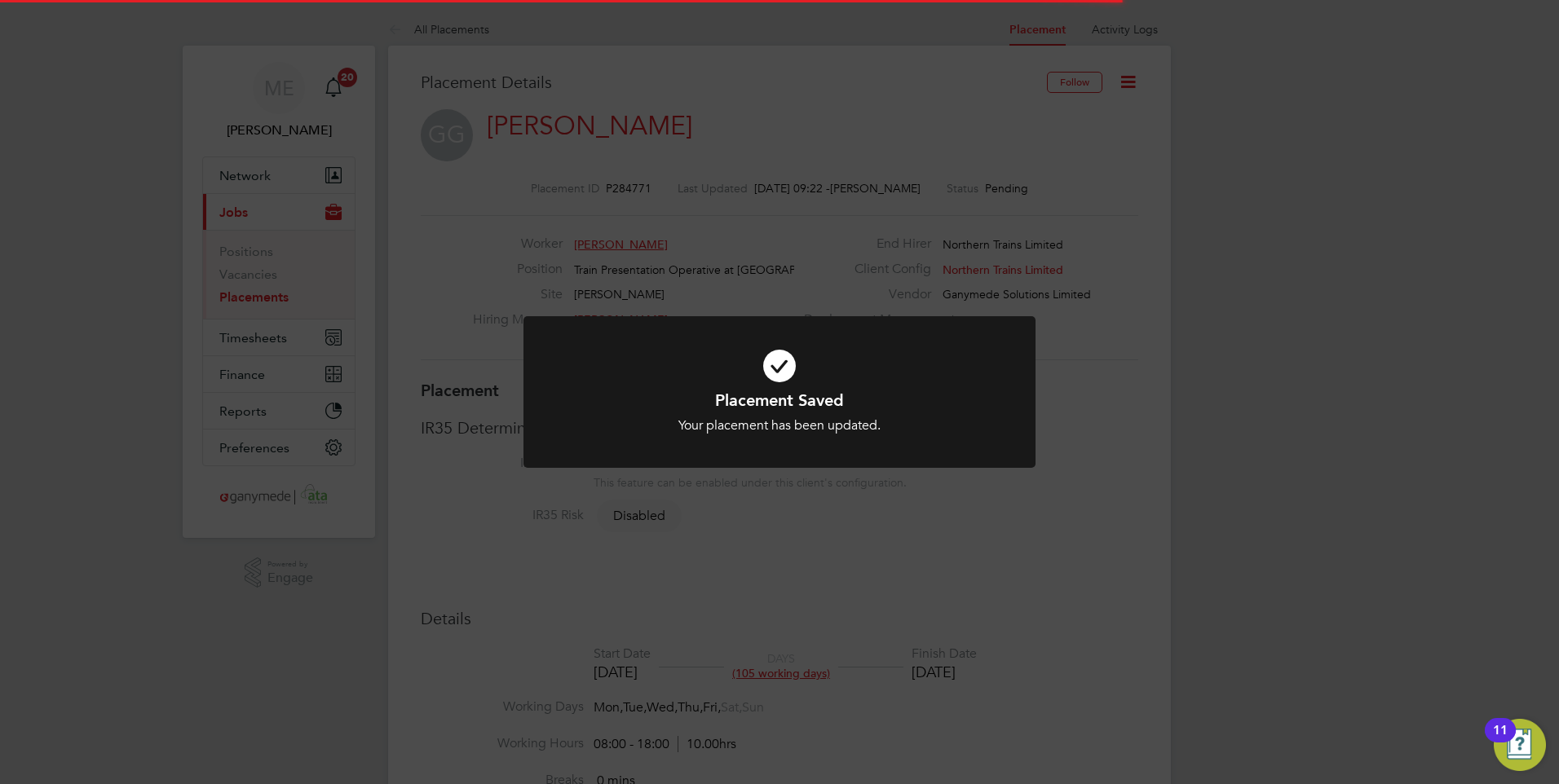
click at [660, 430] on div "Your placement has been updated." at bounding box center [779, 426] width 424 height 18
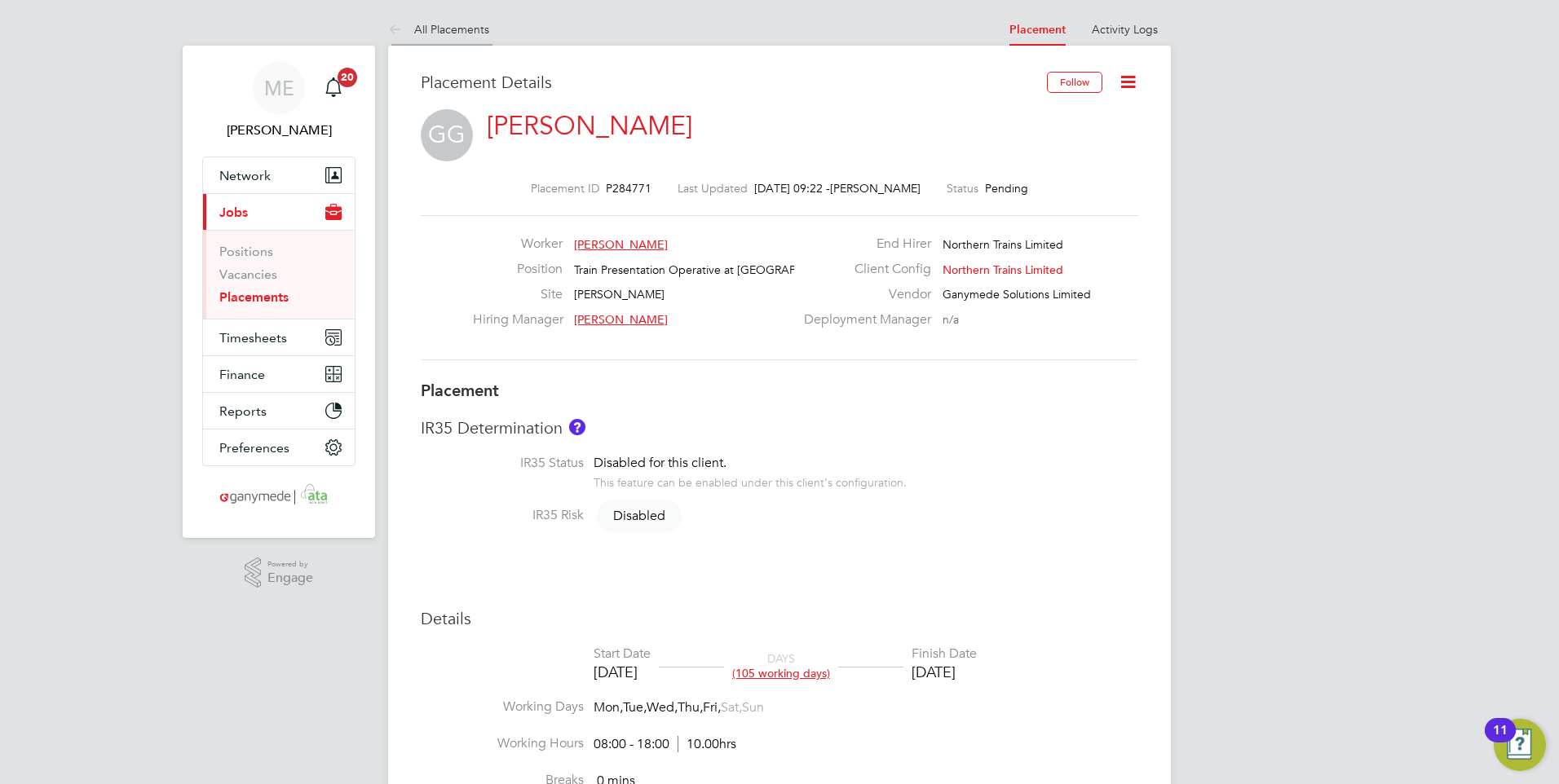
click at [390, 26] on icon at bounding box center [397, 30] width 20 height 20
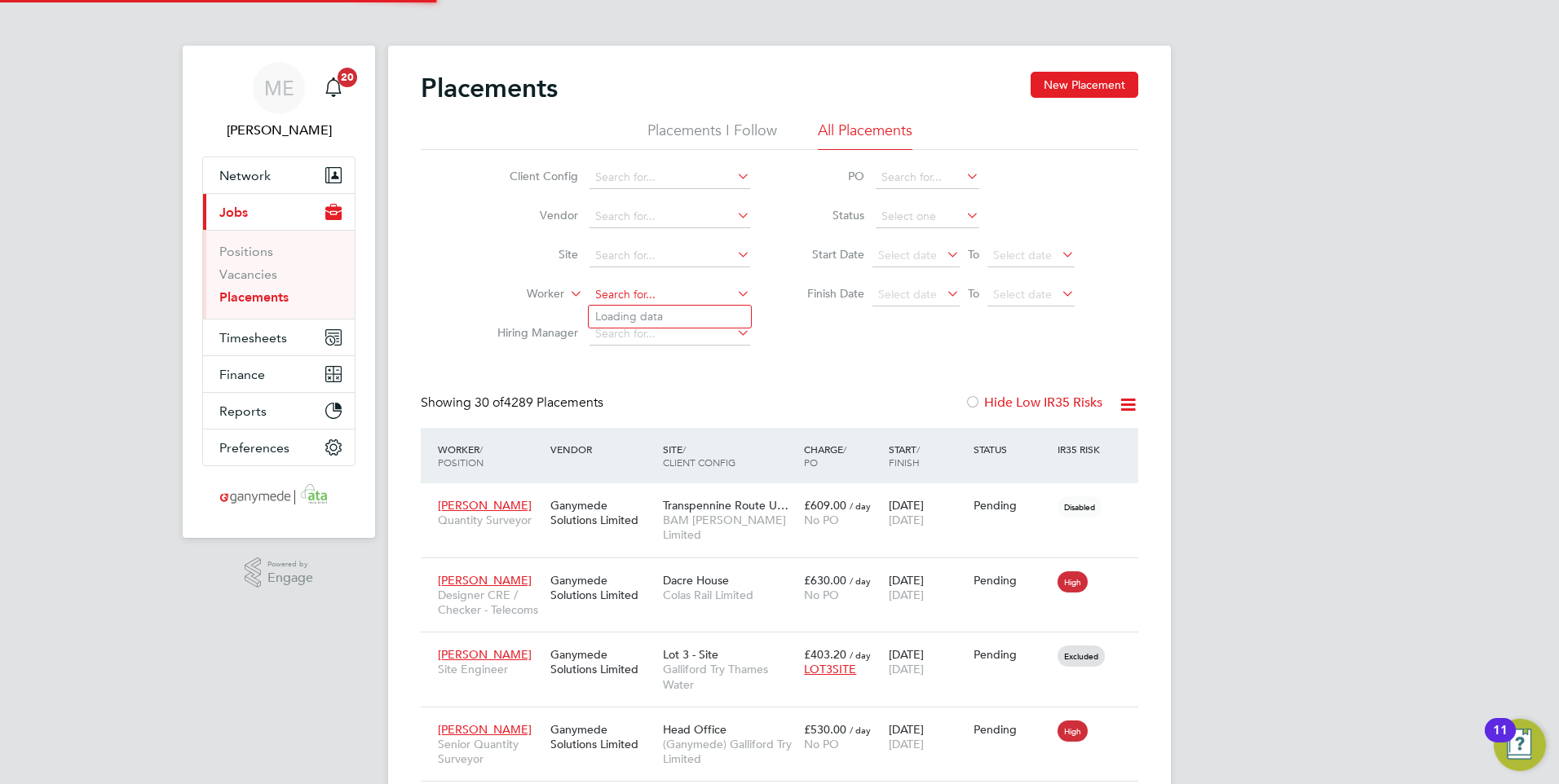
click at [631, 296] on input at bounding box center [669, 295] width 161 height 23
click at [650, 339] on li "Nathaniel Kenyon" at bounding box center [690, 339] width 202 height 22
type input "[PERSON_NAME]"
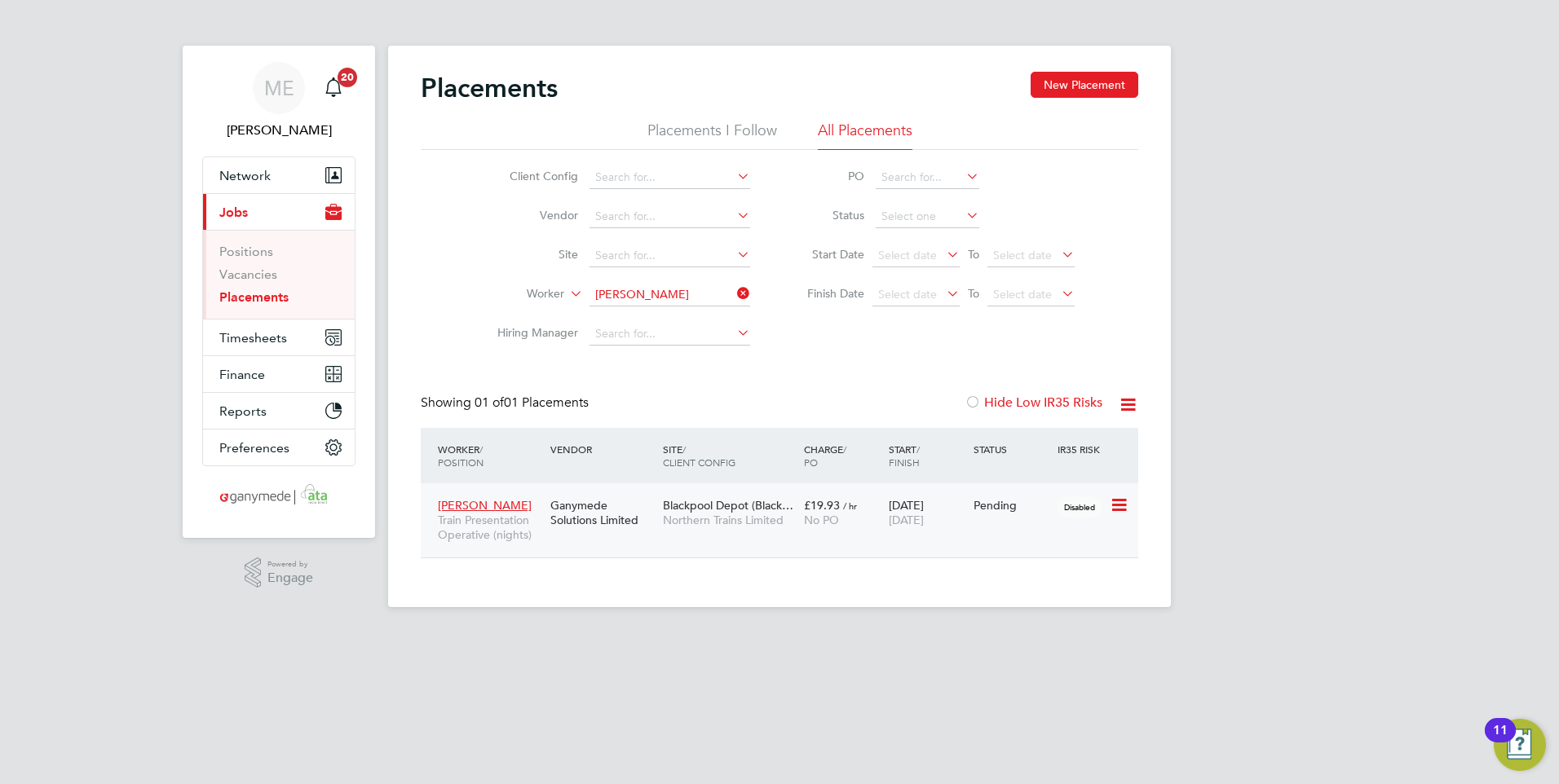
click at [1124, 502] on icon at bounding box center [1118, 505] width 17 height 19
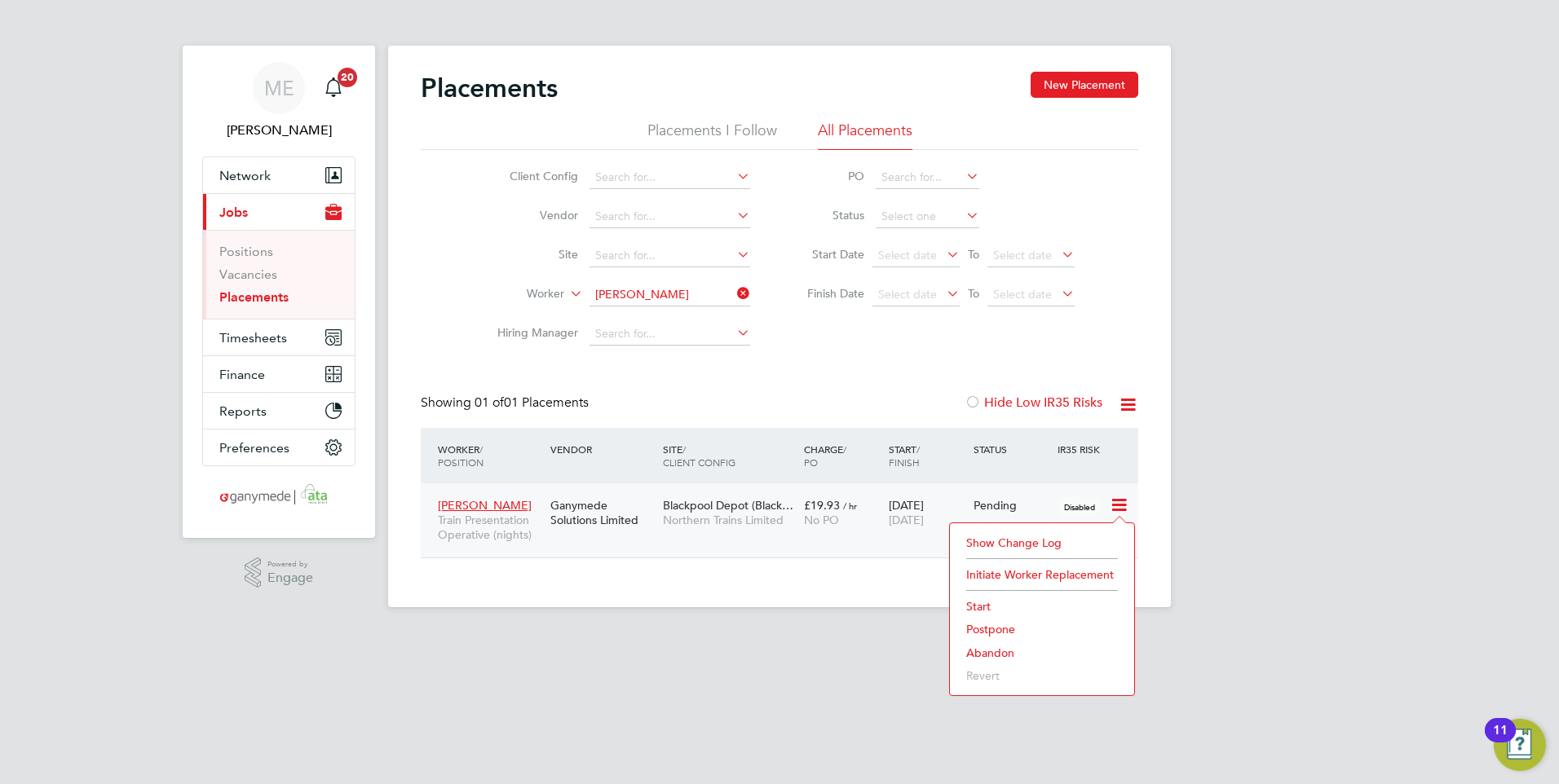
click at [855, 574] on div "Placements New Placement Placements I Follow All Placements Client Config Vendo…" at bounding box center [779, 326] width 783 height 561
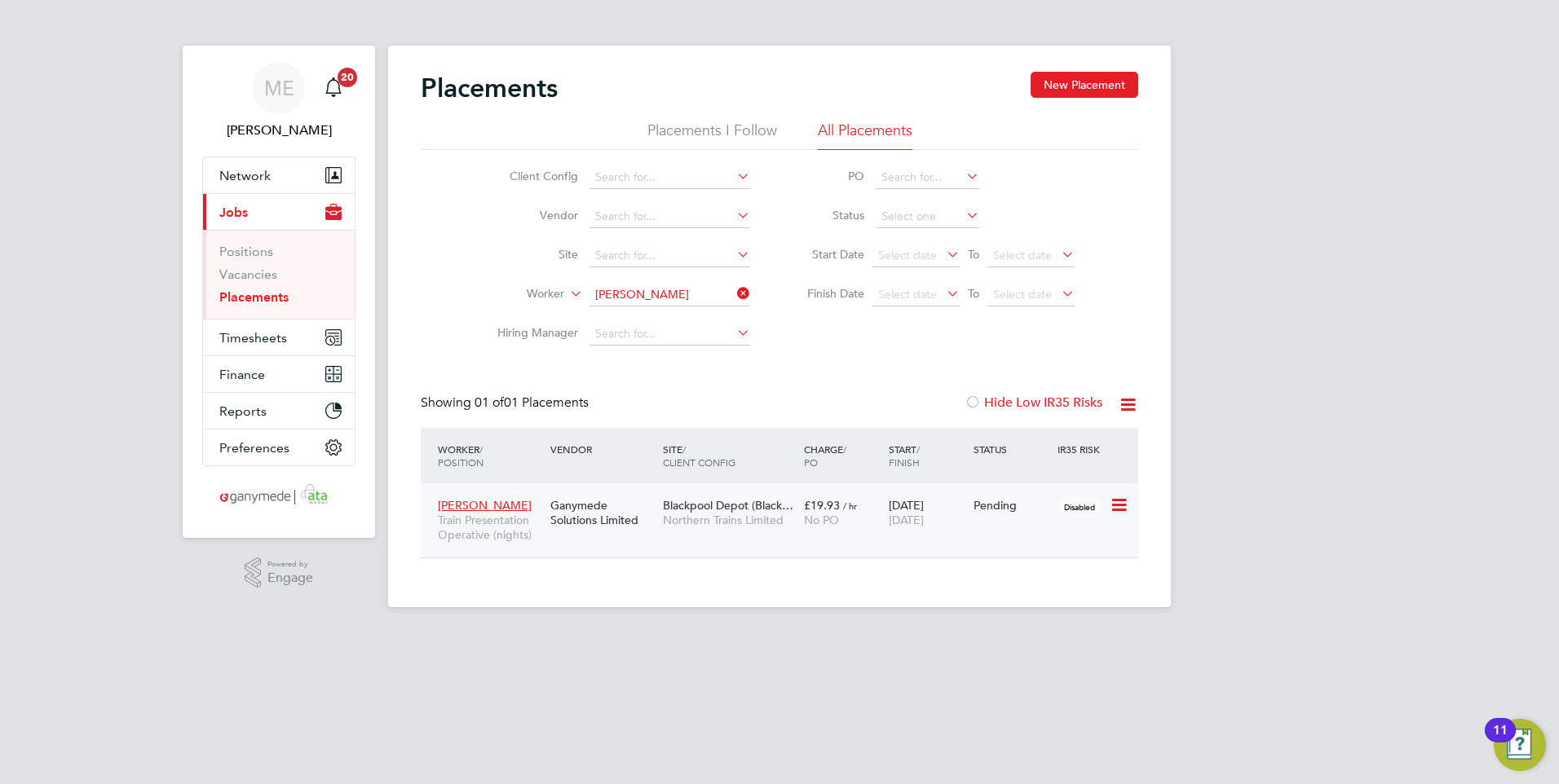
click at [850, 532] on div "£19.93 / hr No PO" at bounding box center [842, 512] width 85 height 46
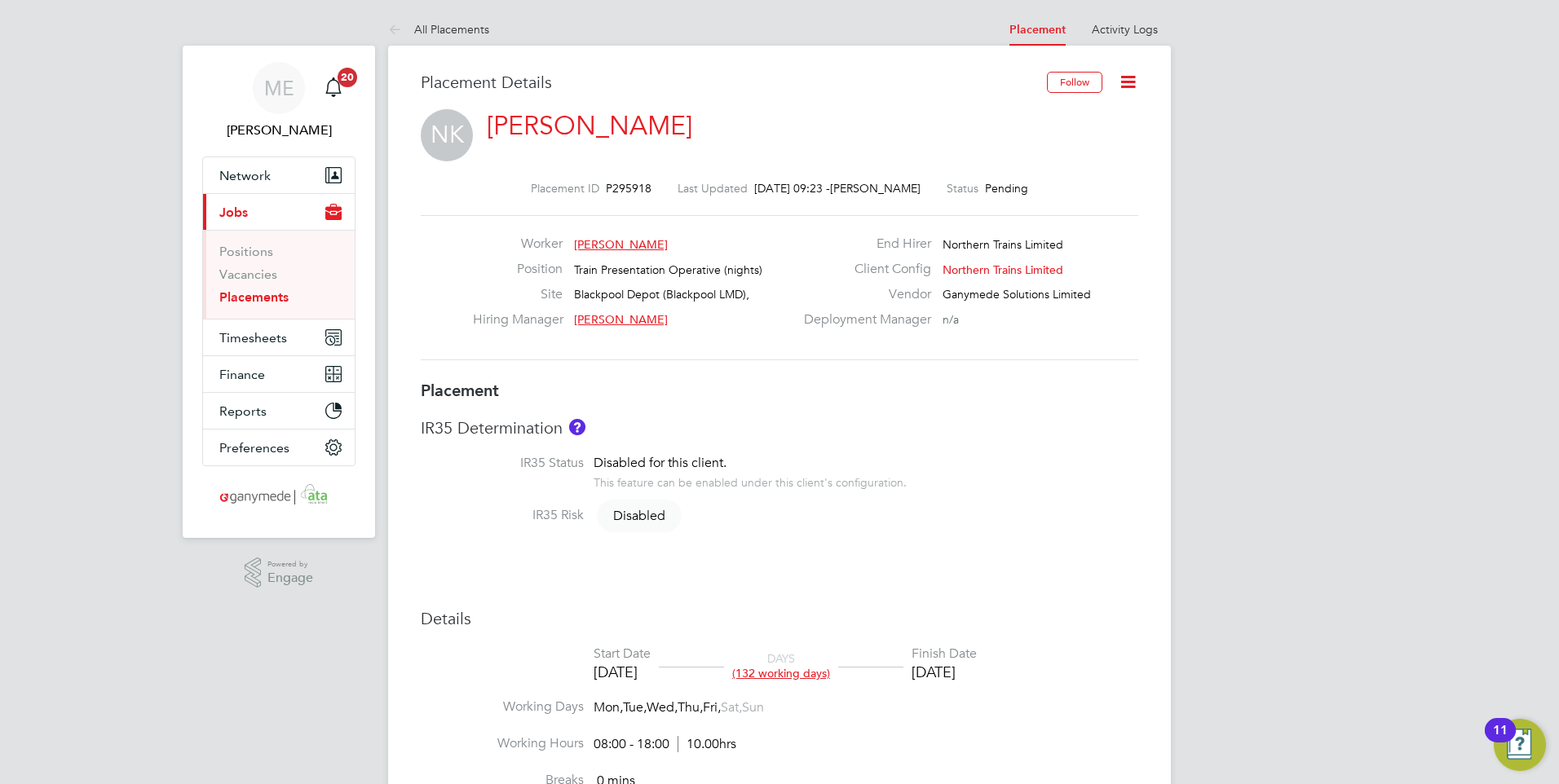
click at [1126, 76] on icon at bounding box center [1127, 82] width 20 height 20
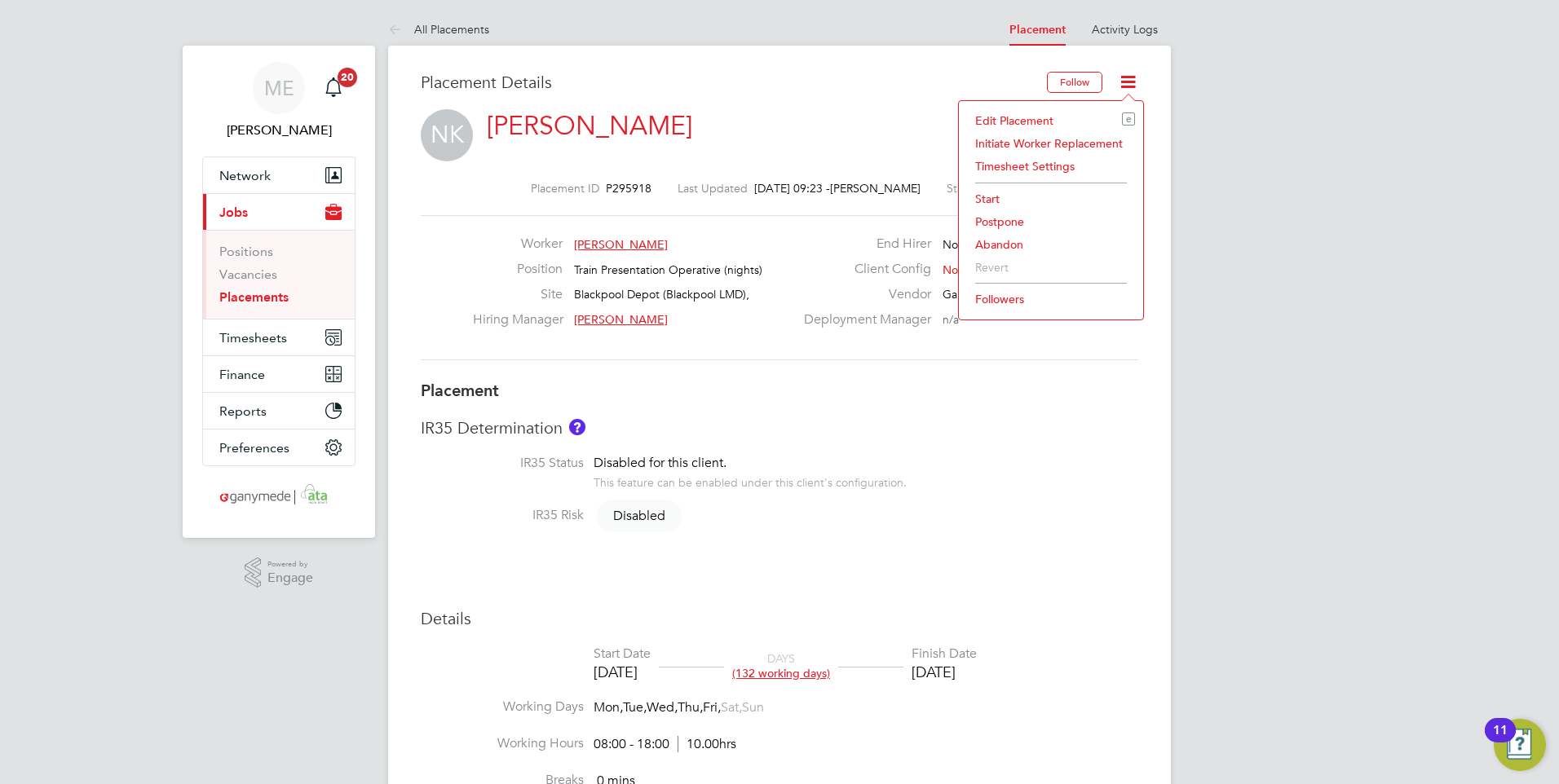
click at [1040, 121] on li "Edit Placement e" at bounding box center [1050, 121] width 168 height 23
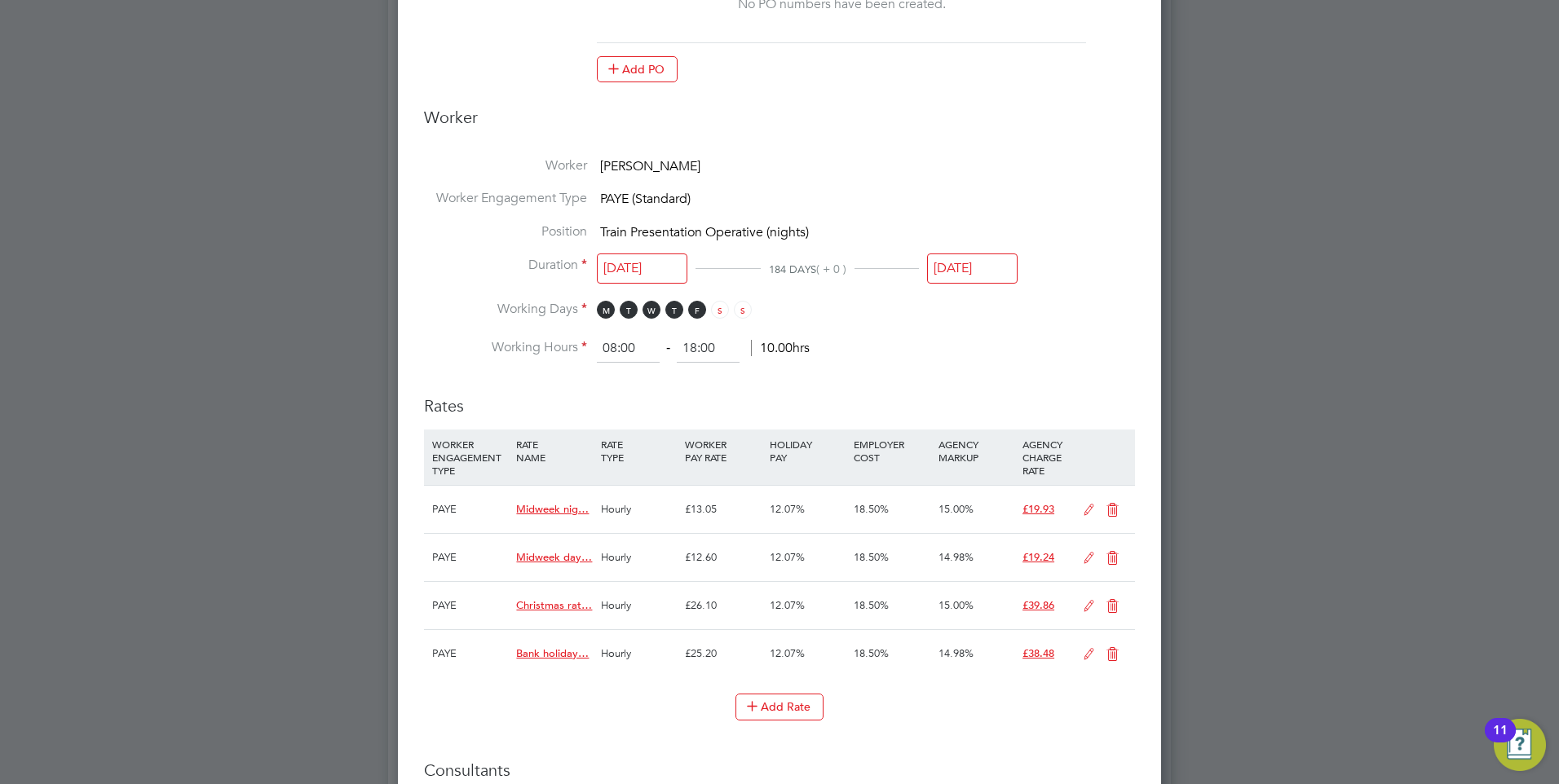
click at [948, 262] on input "[DATE]" at bounding box center [972, 268] width 90 height 30
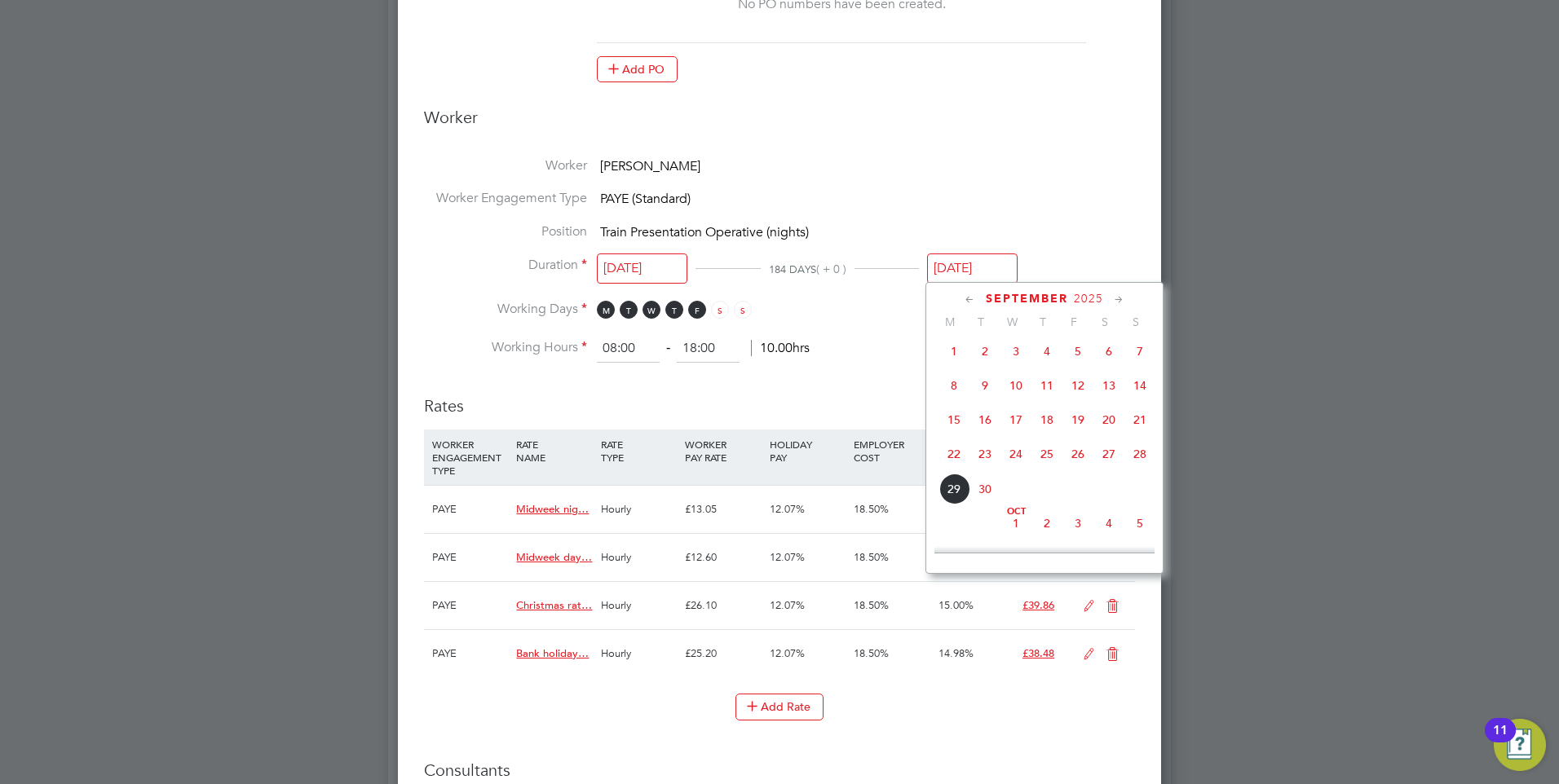
click at [1107, 427] on span "20" at bounding box center [1108, 419] width 31 height 31
type input "[DATE]"
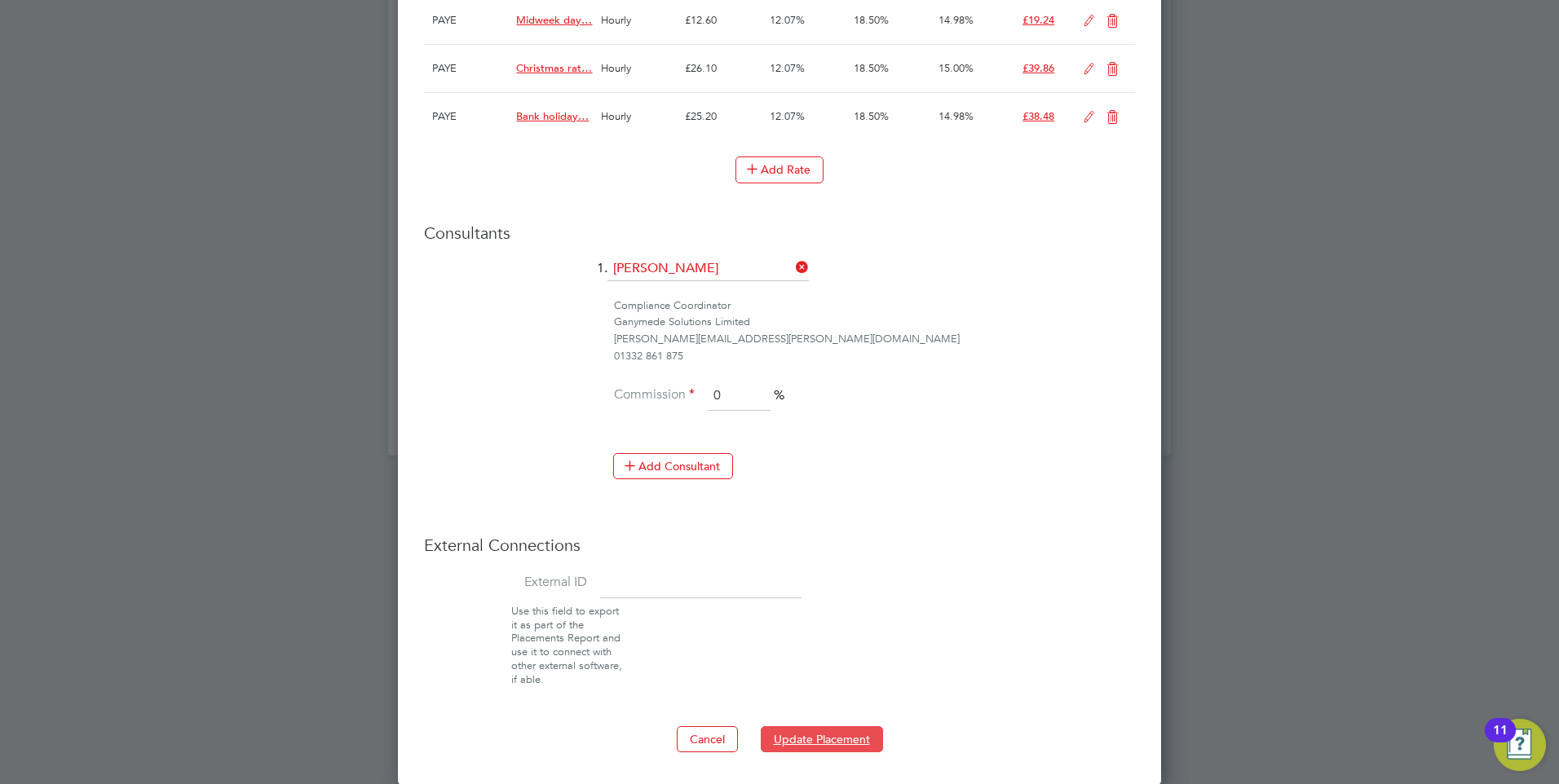
click at [781, 731] on button "Update Placement" at bounding box center [821, 739] width 122 height 26
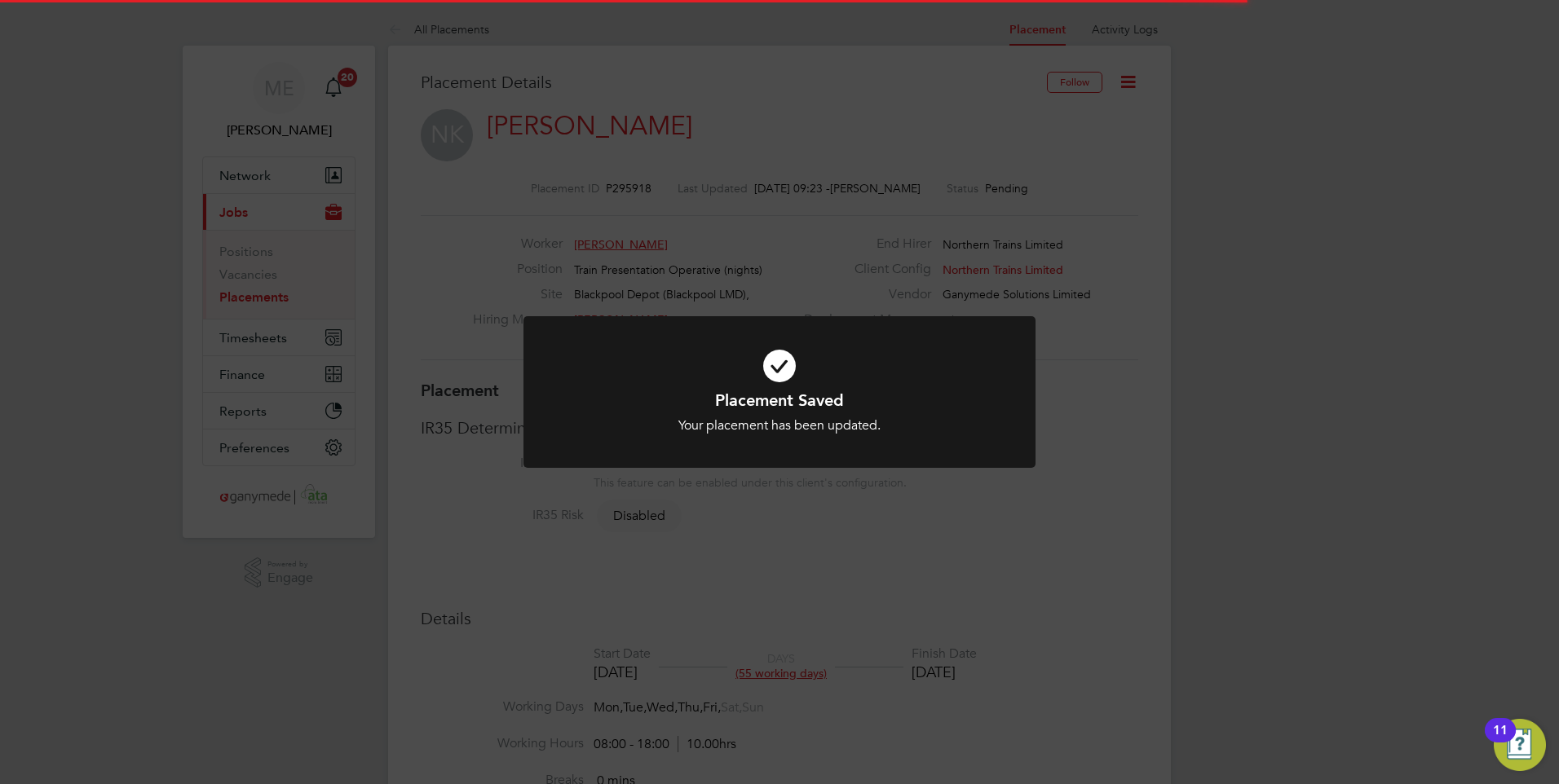
click at [604, 383] on icon at bounding box center [779, 366] width 424 height 63
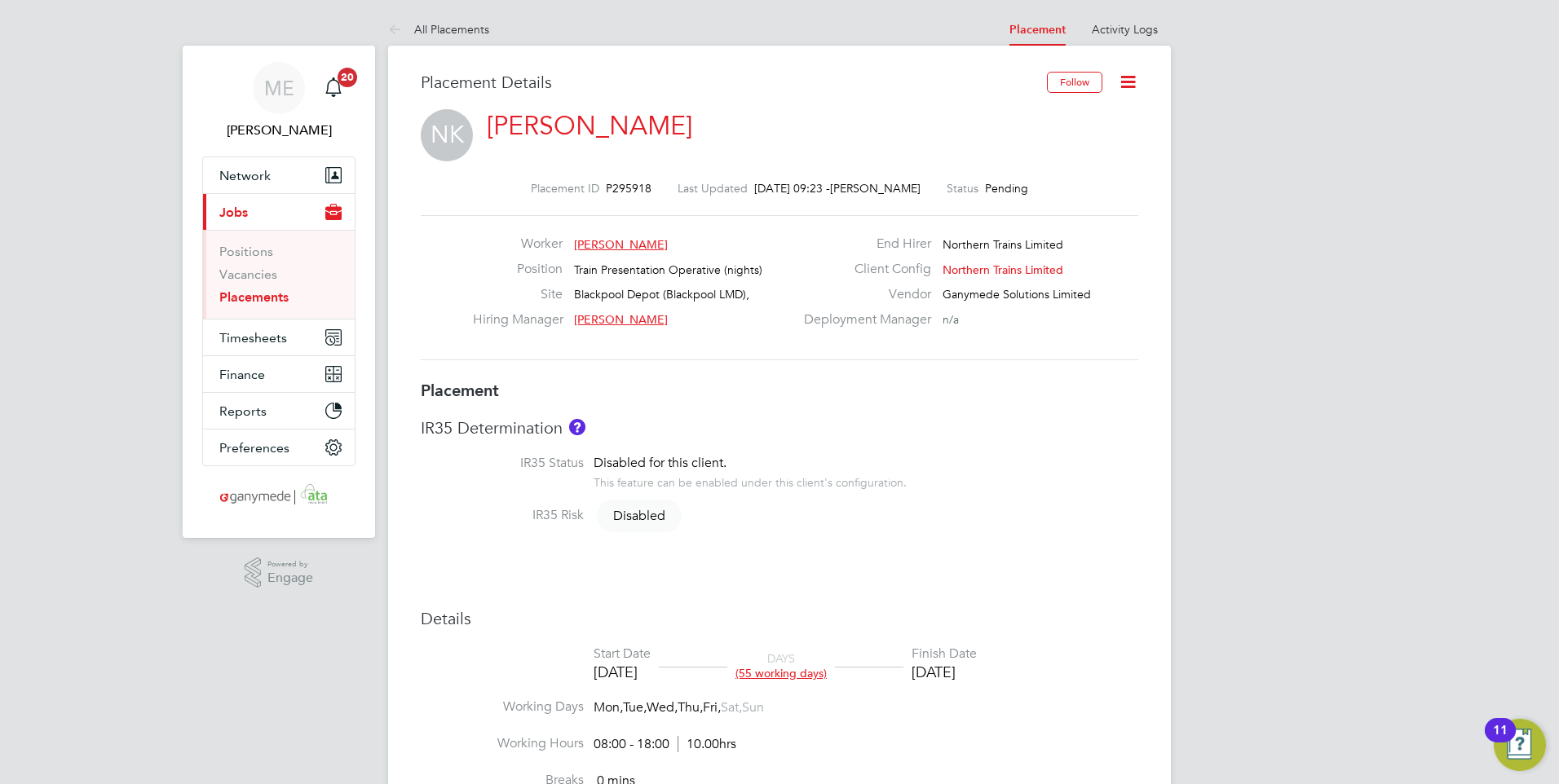
click at [395, 30] on icon at bounding box center [397, 30] width 20 height 20
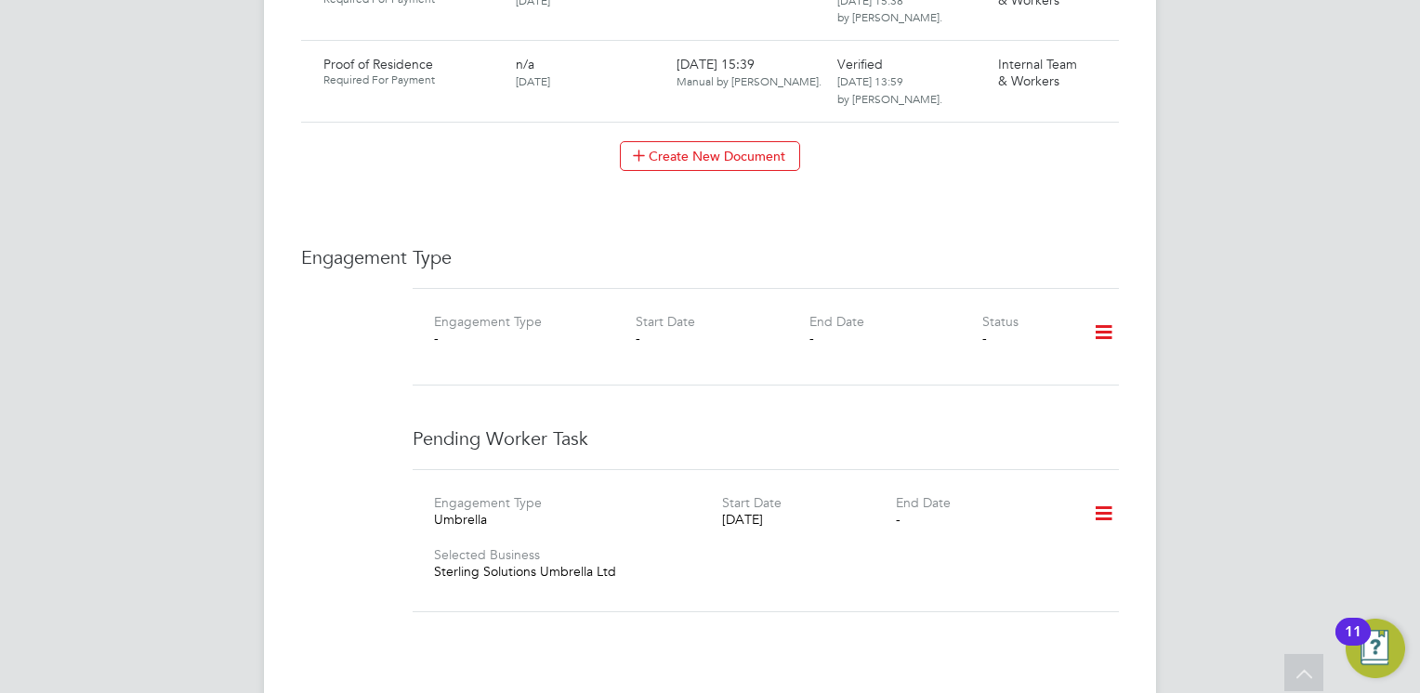
scroll to position [1580, 0]
